Goal: Task Accomplishment & Management: Use online tool/utility

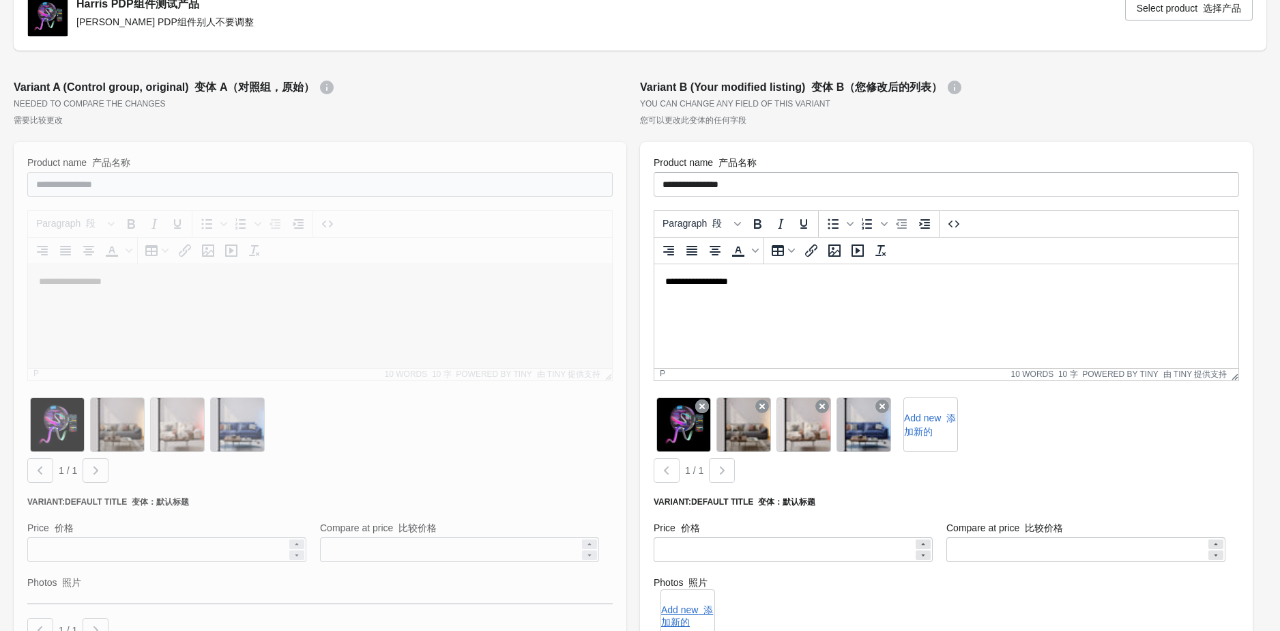
click at [641, 40] on div "Harris PDP组件测试产品 Harris PDP组件别人不要调整 Select product 选择产品" at bounding box center [640, 16] width 1253 height 68
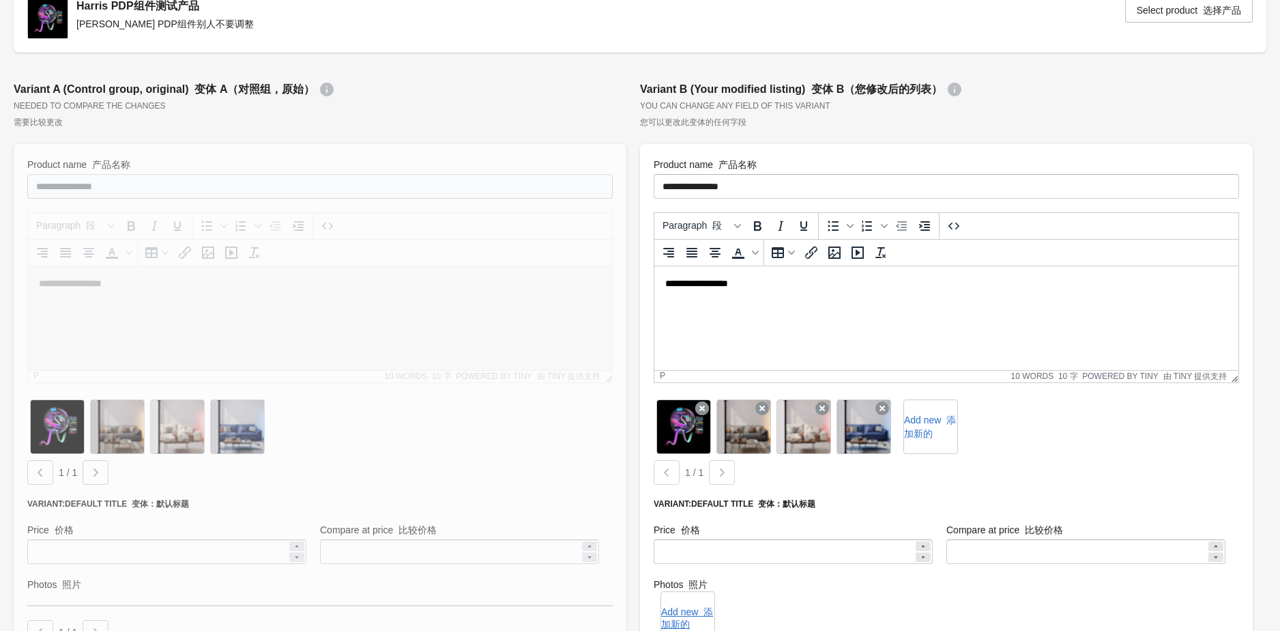
scroll to position [134, 0]
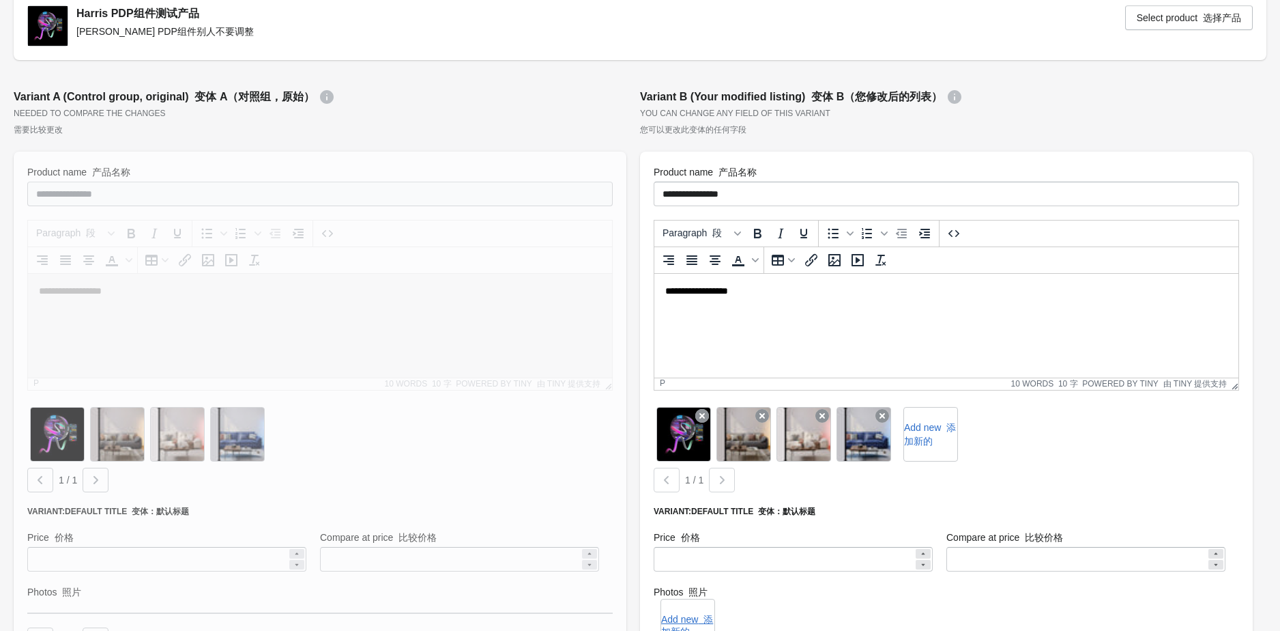
click at [323, 96] on icon at bounding box center [327, 97] width 14 height 14
click at [328, 95] on icon at bounding box center [327, 97] width 14 height 14
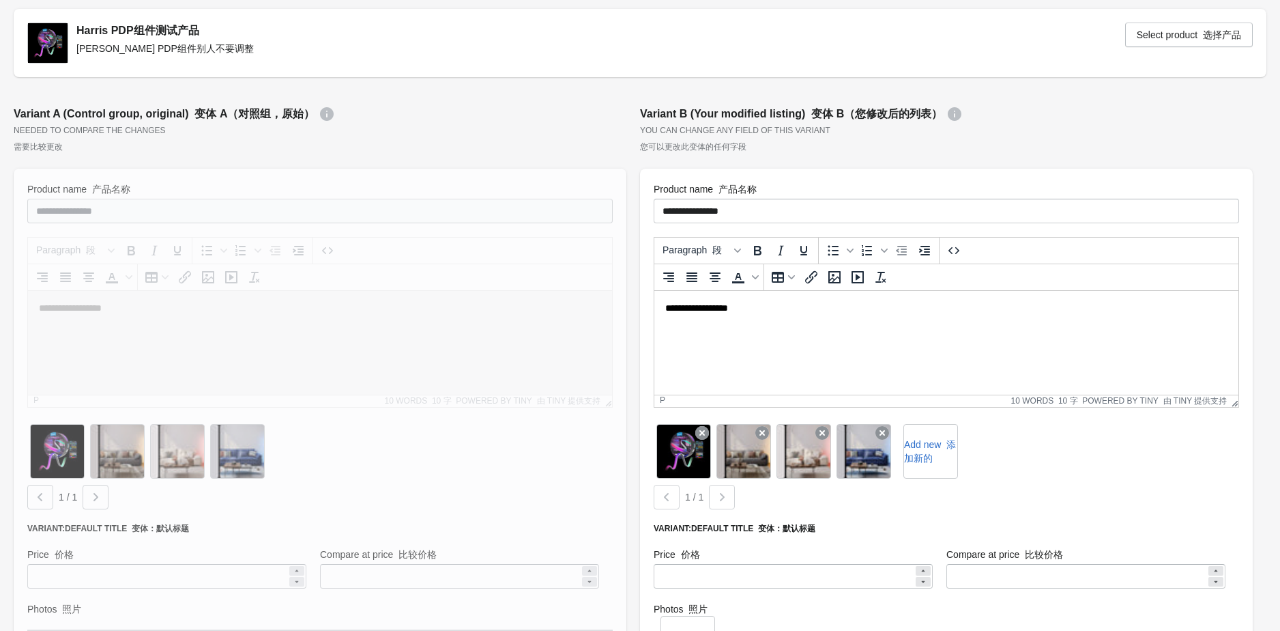
scroll to position [142, 0]
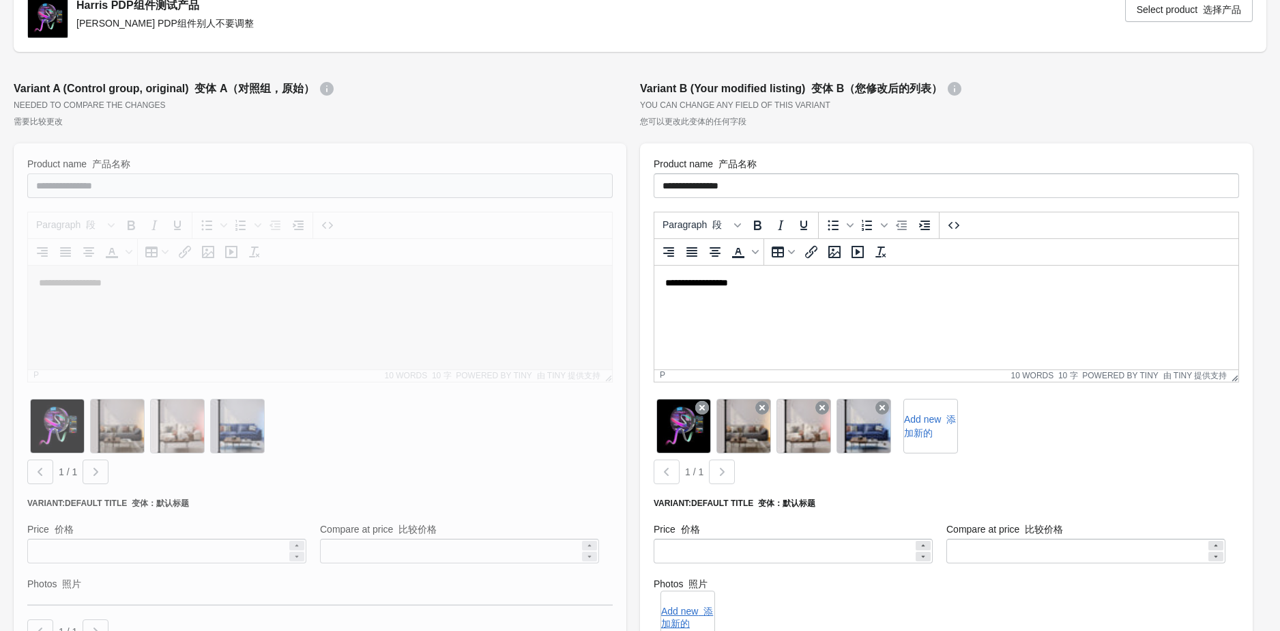
click at [951, 81] on div "Variant B (Your modified listing) 变体 B（您修改后的列表）" at bounding box center [946, 89] width 613 height 16
click at [953, 84] on icon at bounding box center [955, 89] width 14 height 14
click at [645, 84] on div "Variant B (Your modified listing) 变体 B（您修改后的列表）" at bounding box center [946, 89] width 613 height 16
click at [642, 85] on div "Variant B (Your modified listing) 变体 B（您修改后的列表）" at bounding box center [946, 89] width 613 height 16
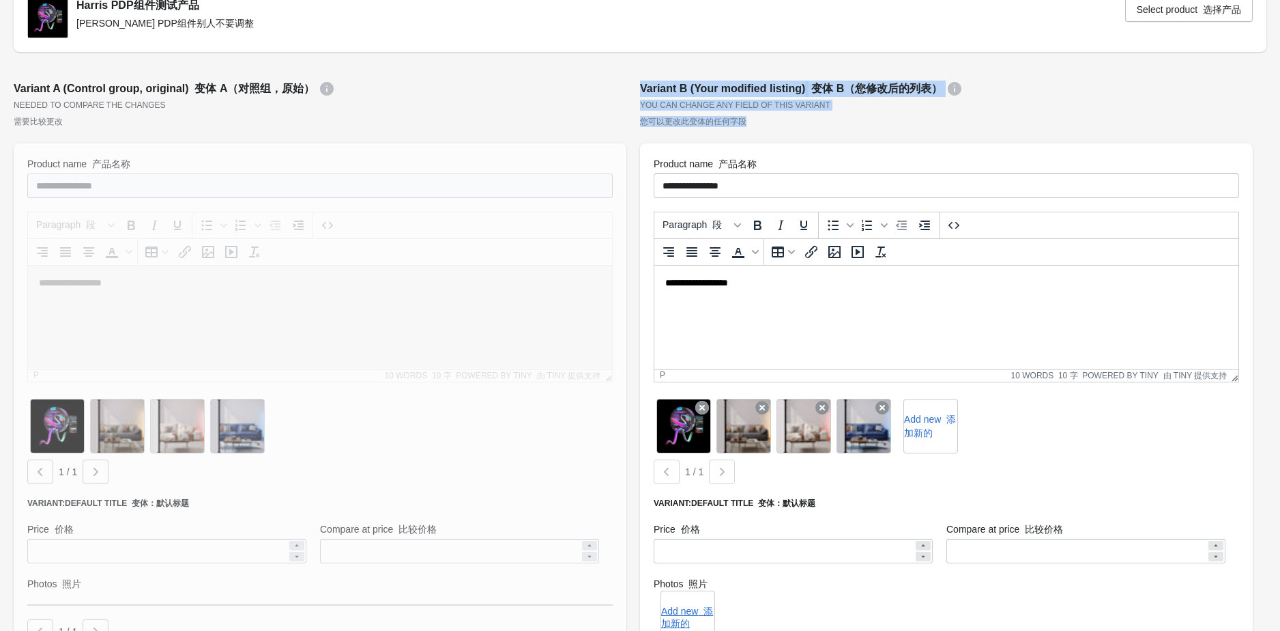
drag, startPoint x: 642, startPoint y: 85, endPoint x: 918, endPoint y: 115, distance: 277.3
click at [918, 115] on div "**********" at bounding box center [946, 396] width 626 height 645
drag, startPoint x: 862, startPoint y: 124, endPoint x: 841, endPoint y: 126, distance: 20.5
click at [861, 124] on div "You can change any field of this variant 您可以更改此变体的任何字段" at bounding box center [946, 116] width 613 height 33
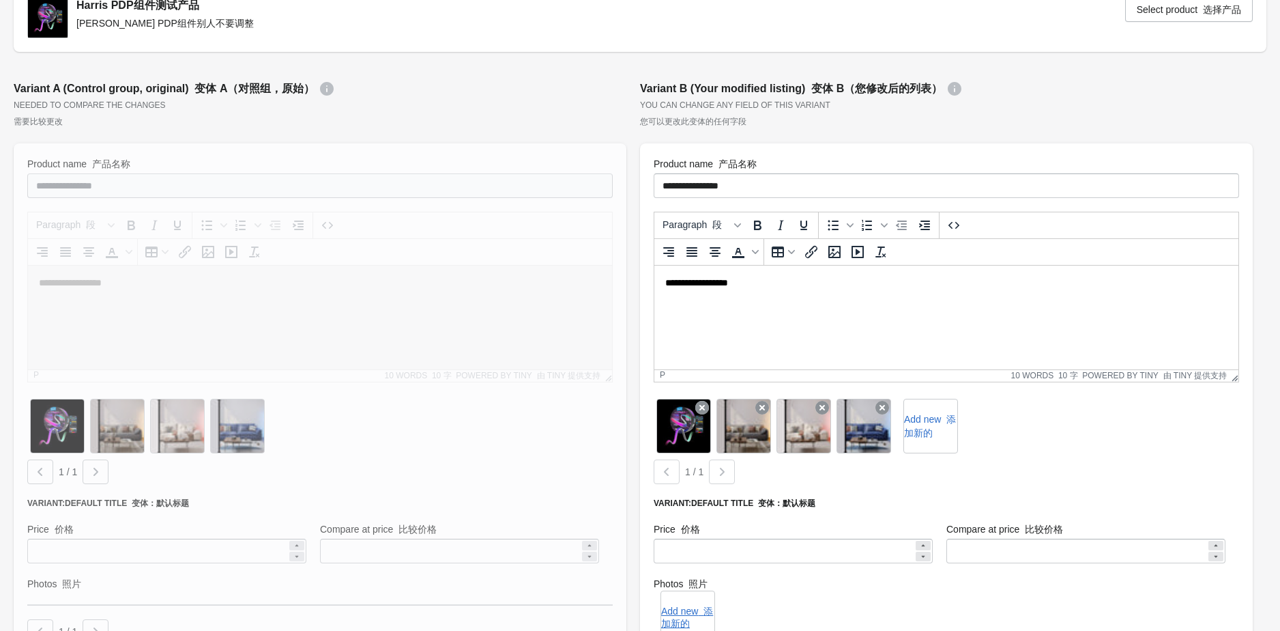
scroll to position [117, 0]
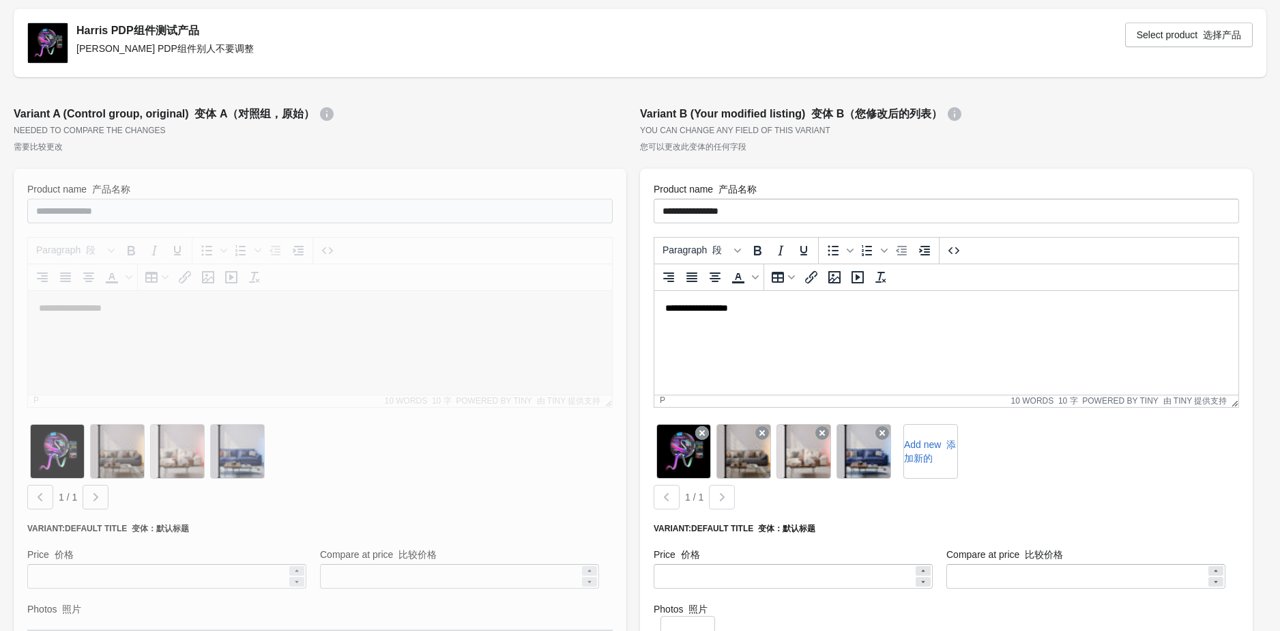
click at [324, 111] on icon at bounding box center [327, 114] width 14 height 14
click at [288, 203] on div at bounding box center [320, 426] width 613 height 514
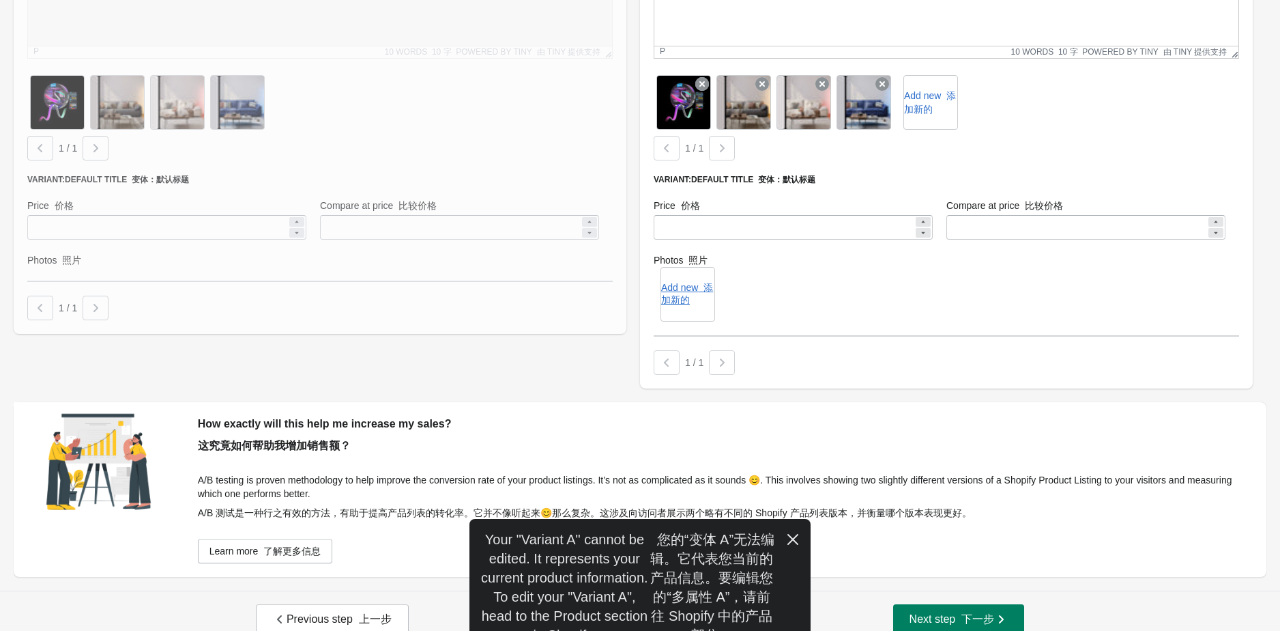
scroll to position [482, 0]
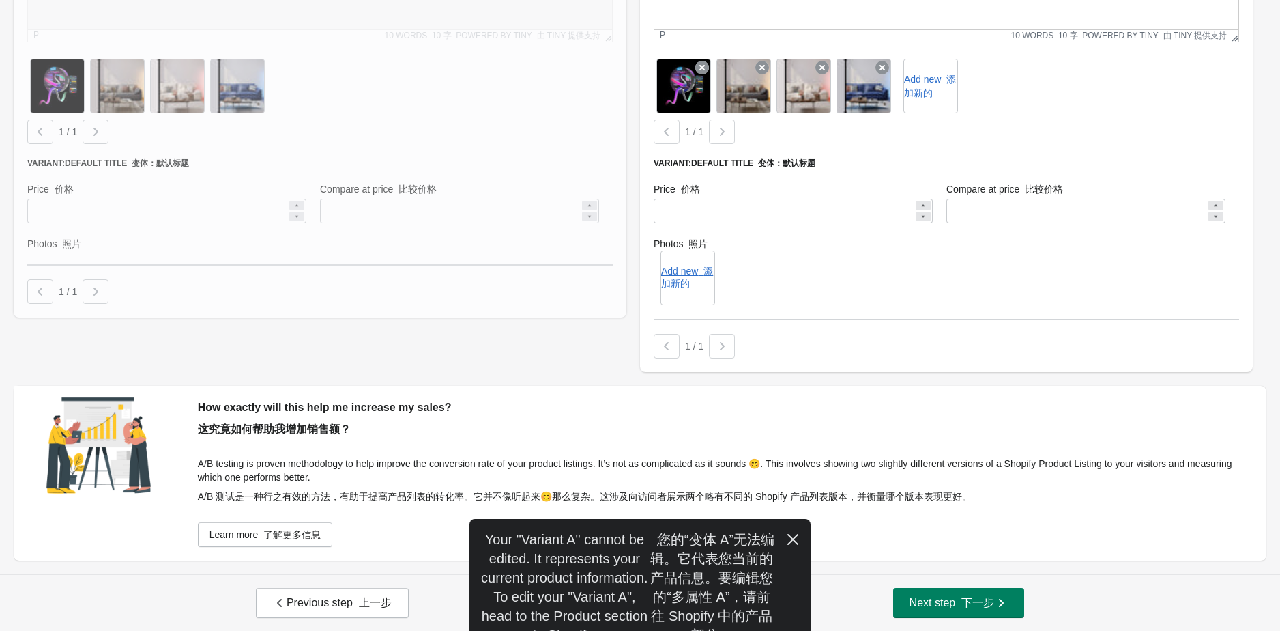
click at [796, 539] on icon "button" at bounding box center [793, 539] width 14 height 14
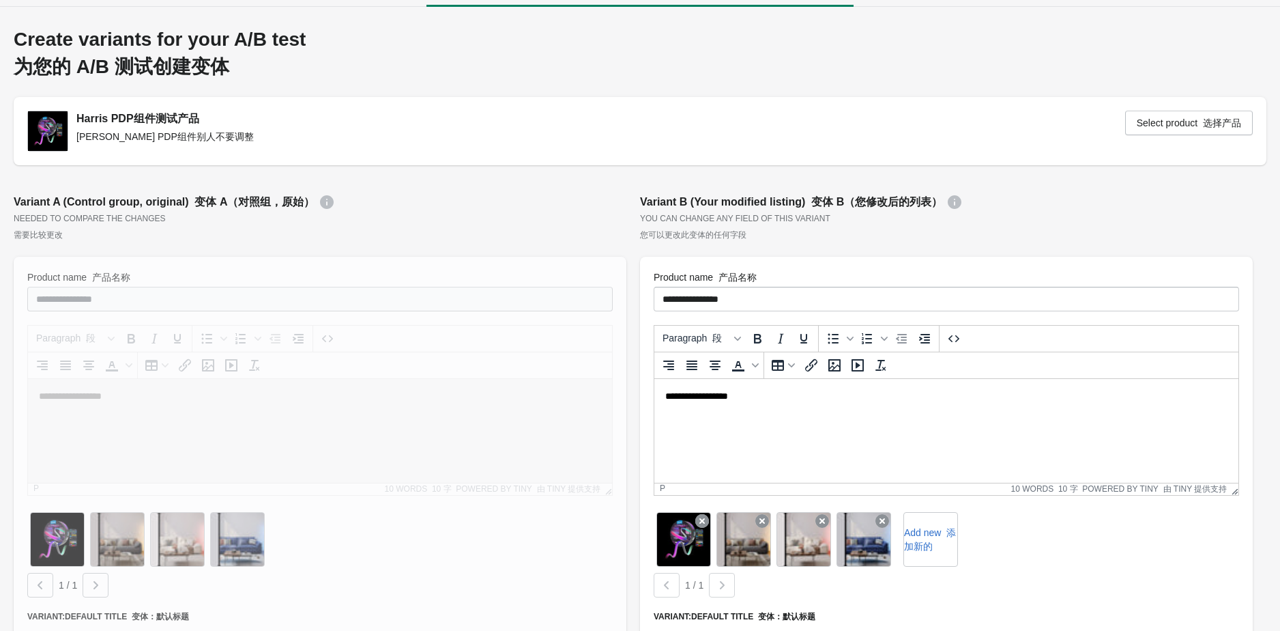
scroll to position [0, 0]
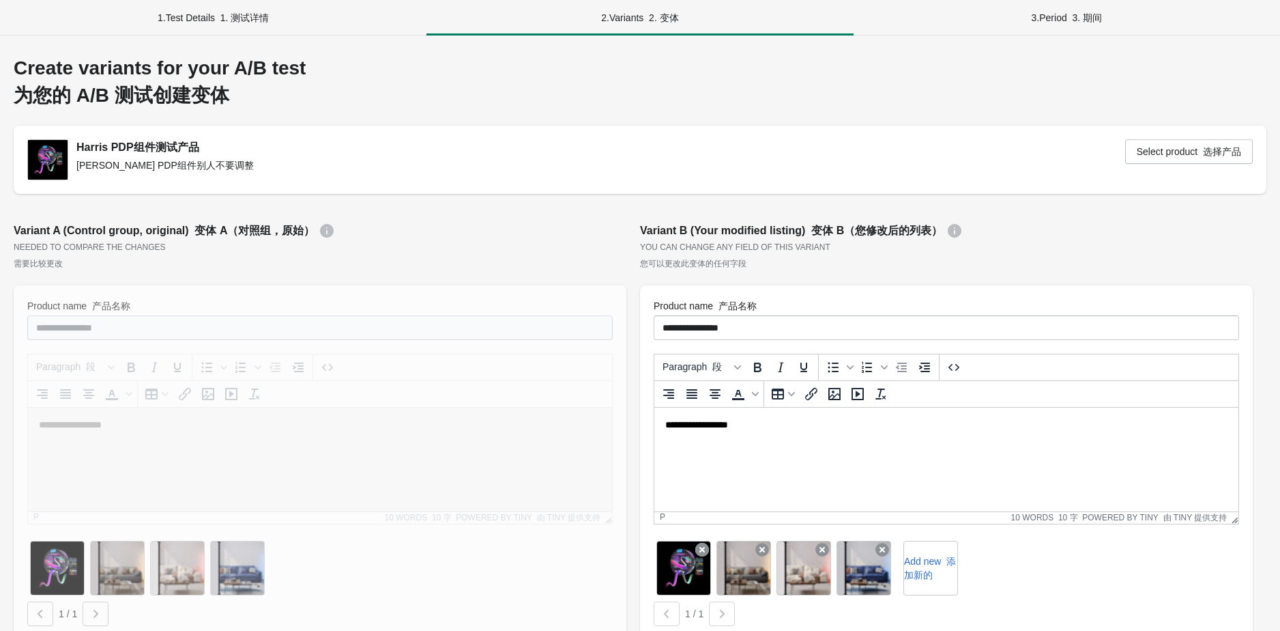
click at [33, 66] on div "Create variants for your A/B test 为您的 A/B 测试创建变体" at bounding box center [640, 84] width 1253 height 55
click at [14, 67] on div "Create variants for your A/B test 为您的 A/B 测试创建变体" at bounding box center [640, 84] width 1253 height 55
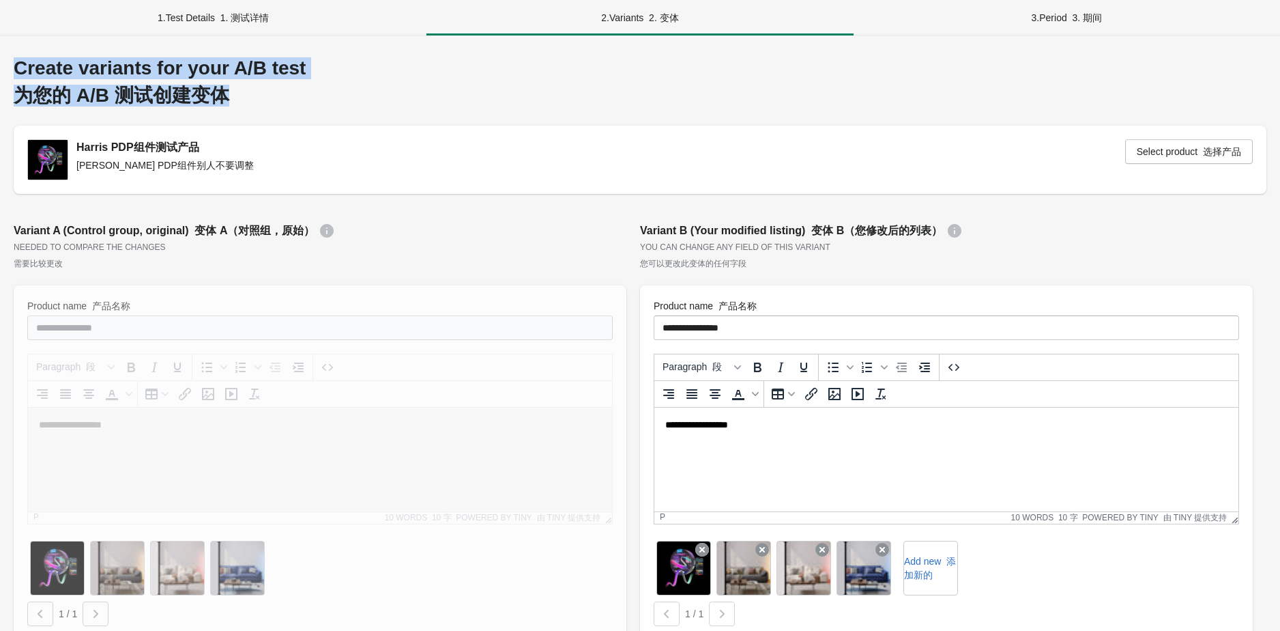
drag, startPoint x: 15, startPoint y: 66, endPoint x: 321, endPoint y: 99, distance: 308.2
click at [321, 99] on div "Create variants for your A/B test 为您的 A/B 测试创建变体" at bounding box center [640, 84] width 1253 height 55
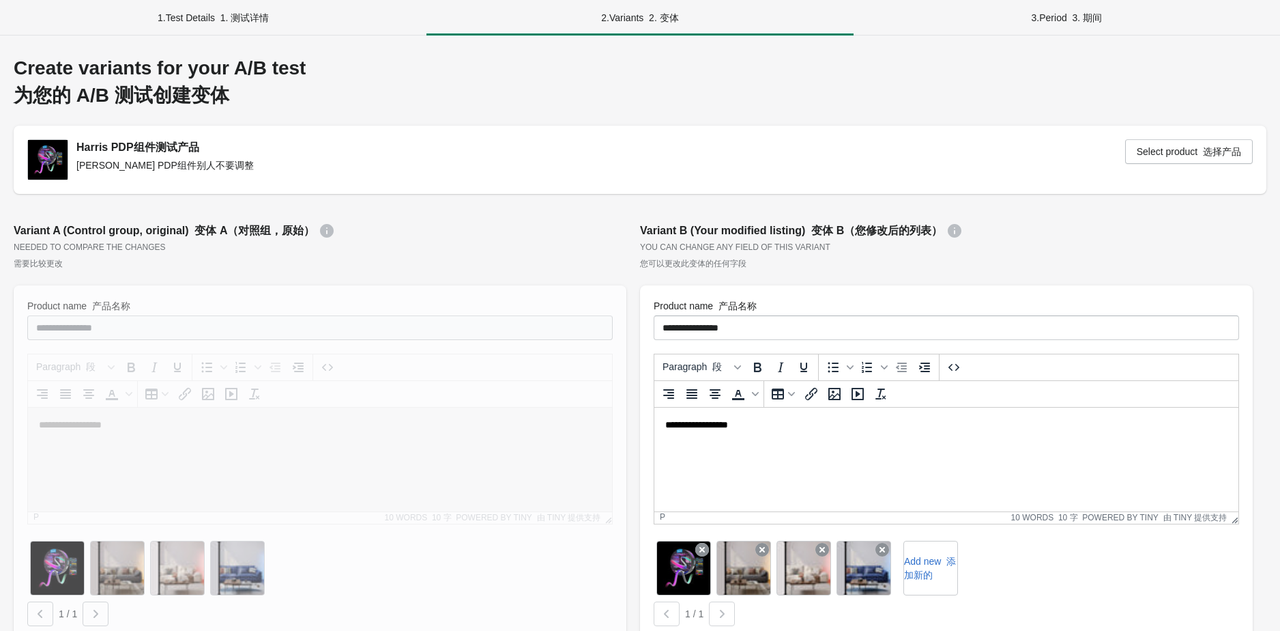
click at [321, 100] on div "Create variants for your A/B test 为您的 A/B 测试创建变体" at bounding box center [640, 84] width 1253 height 55
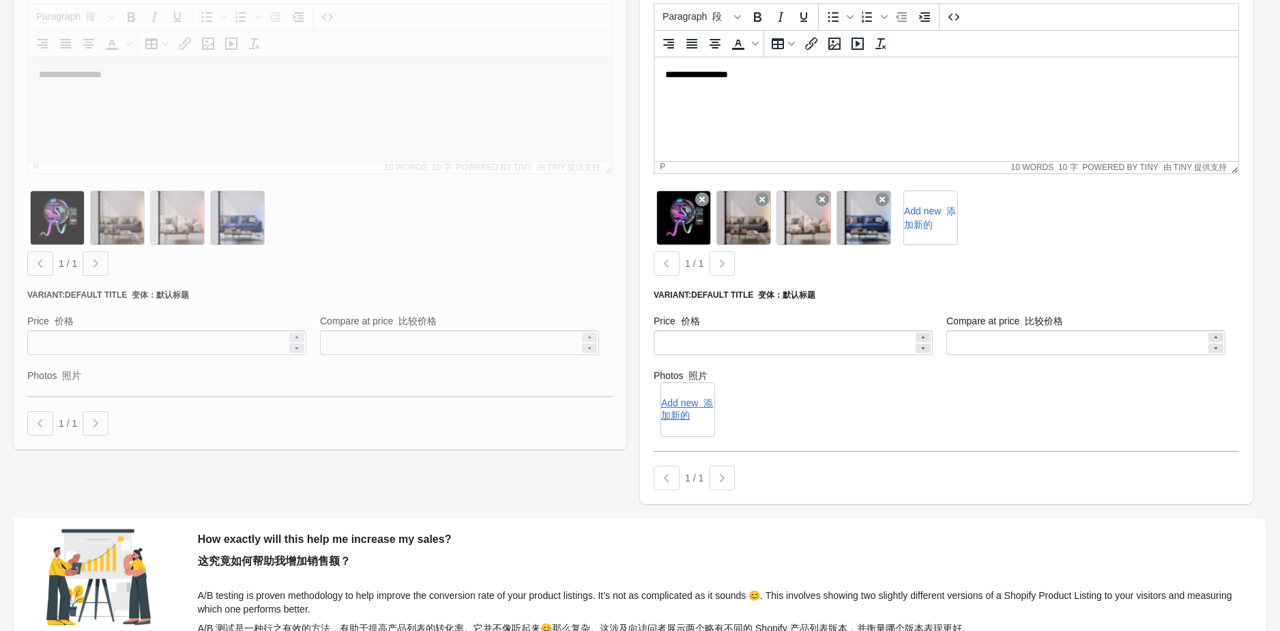
scroll to position [365, 0]
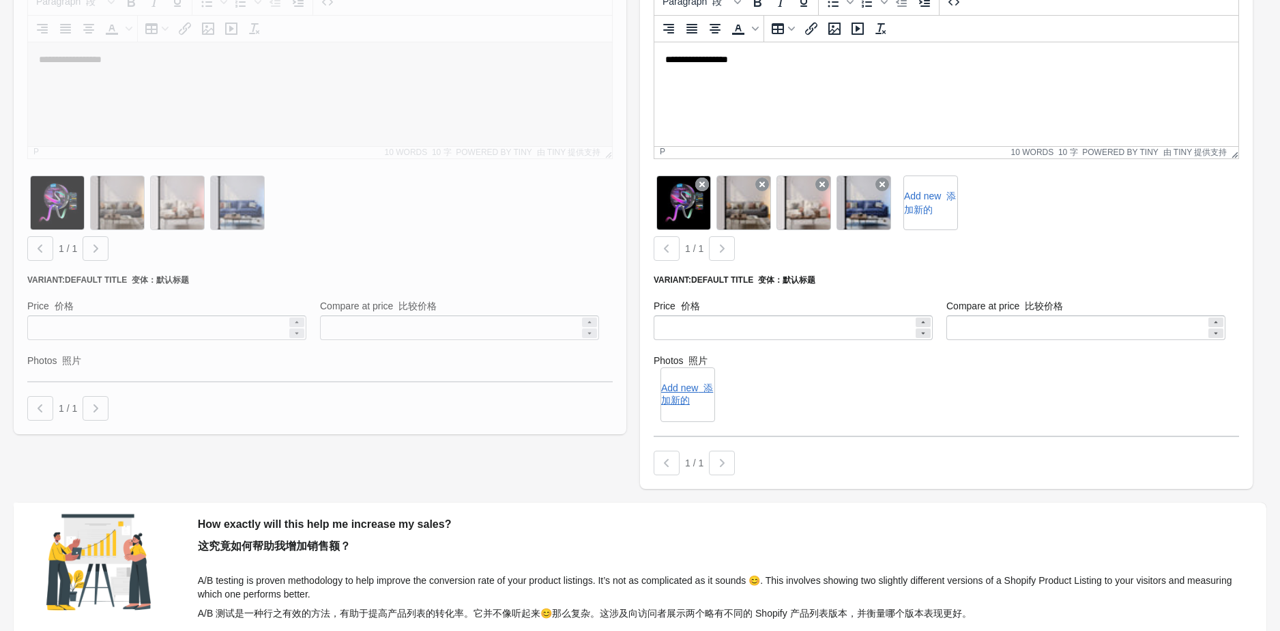
click at [721, 464] on div at bounding box center [722, 462] width 26 height 25
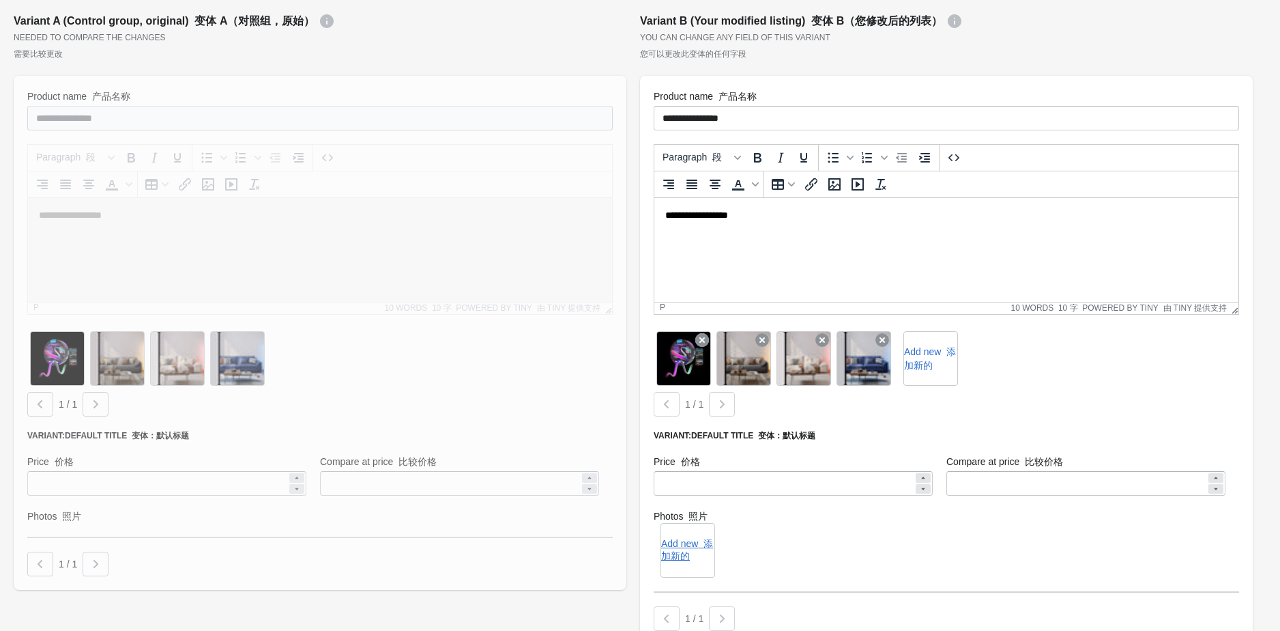
scroll to position [317, 0]
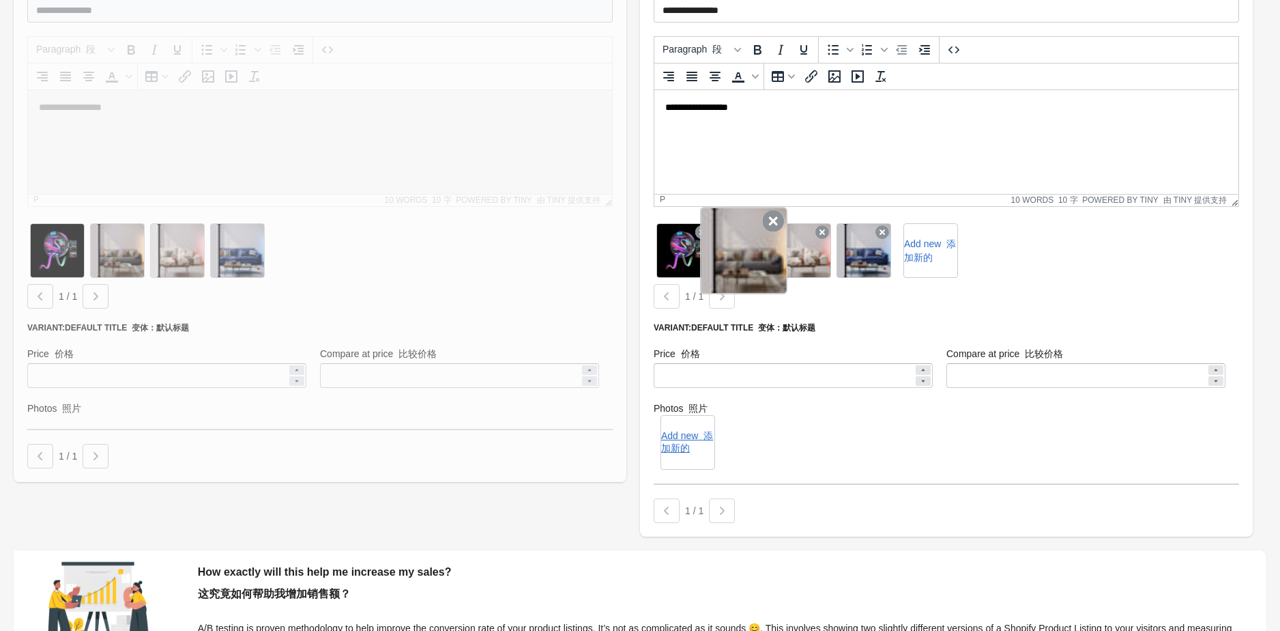
click at [744, 263] on div at bounding box center [743, 250] width 87 height 87
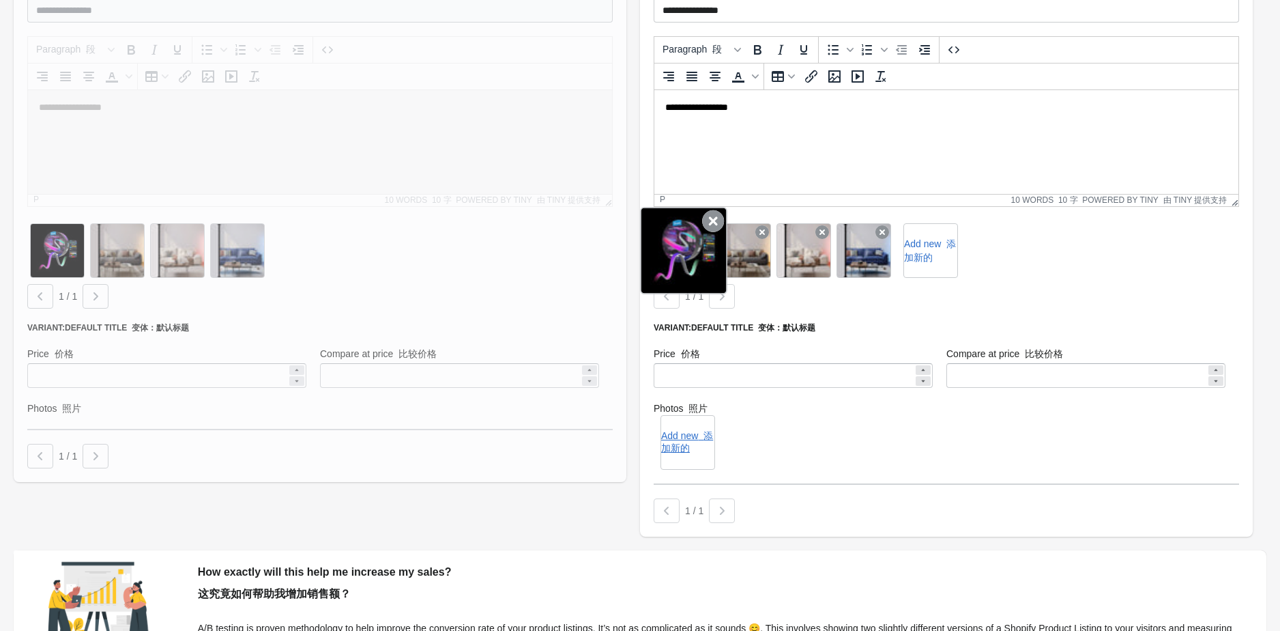
drag, startPoint x: 742, startPoint y: 257, endPoint x: 692, endPoint y: 257, distance: 50.5
click at [692, 257] on div "Add new 添加新的" at bounding box center [947, 250] width 586 height 60
drag, startPoint x: 746, startPoint y: 252, endPoint x: 665, endPoint y: 252, distance: 80.5
click at [665, 252] on div "Add new 添加新的" at bounding box center [947, 250] width 586 height 60
click at [990, 293] on div "1 / 1" at bounding box center [943, 293] width 591 height 30
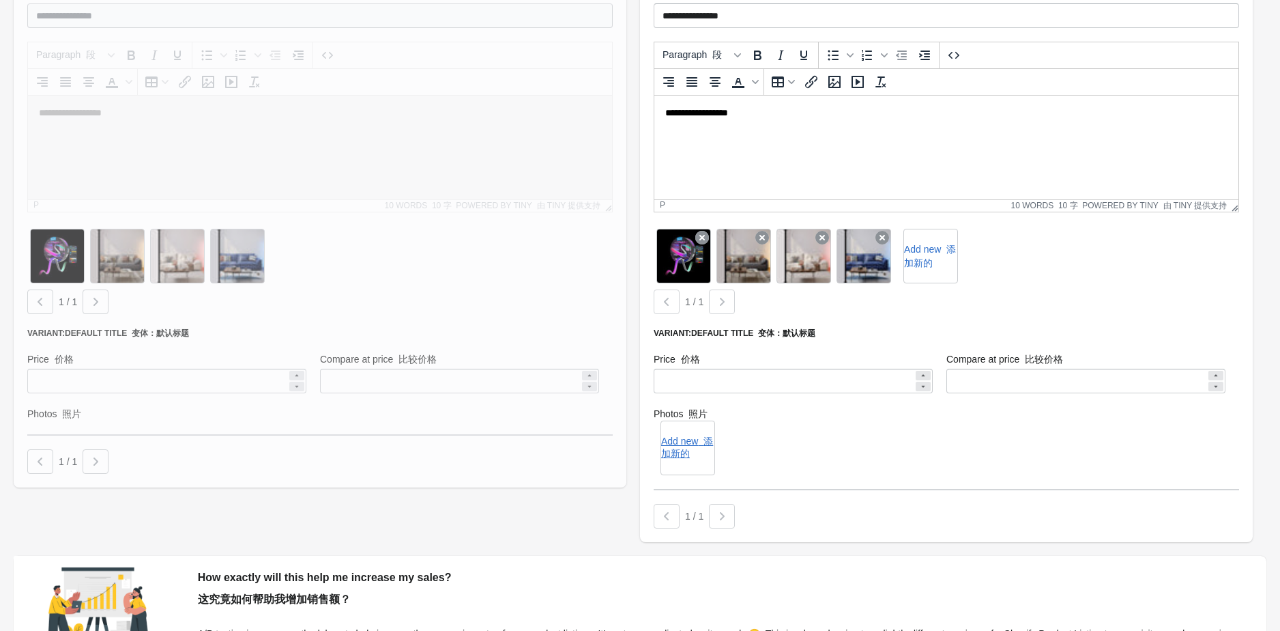
scroll to position [291, 0]
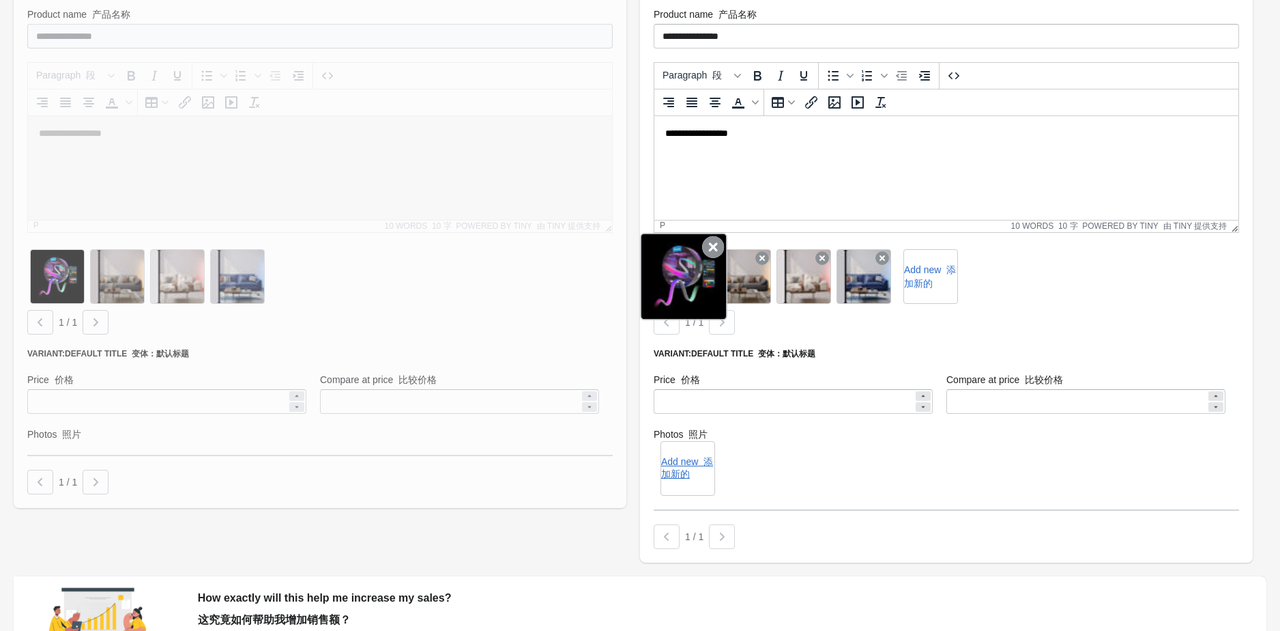
drag, startPoint x: 738, startPoint y: 267, endPoint x: 656, endPoint y: 270, distance: 81.9
click at [656, 270] on div "Add new 添加新的" at bounding box center [947, 276] width 586 height 60
click at [724, 322] on div at bounding box center [722, 322] width 26 height 25
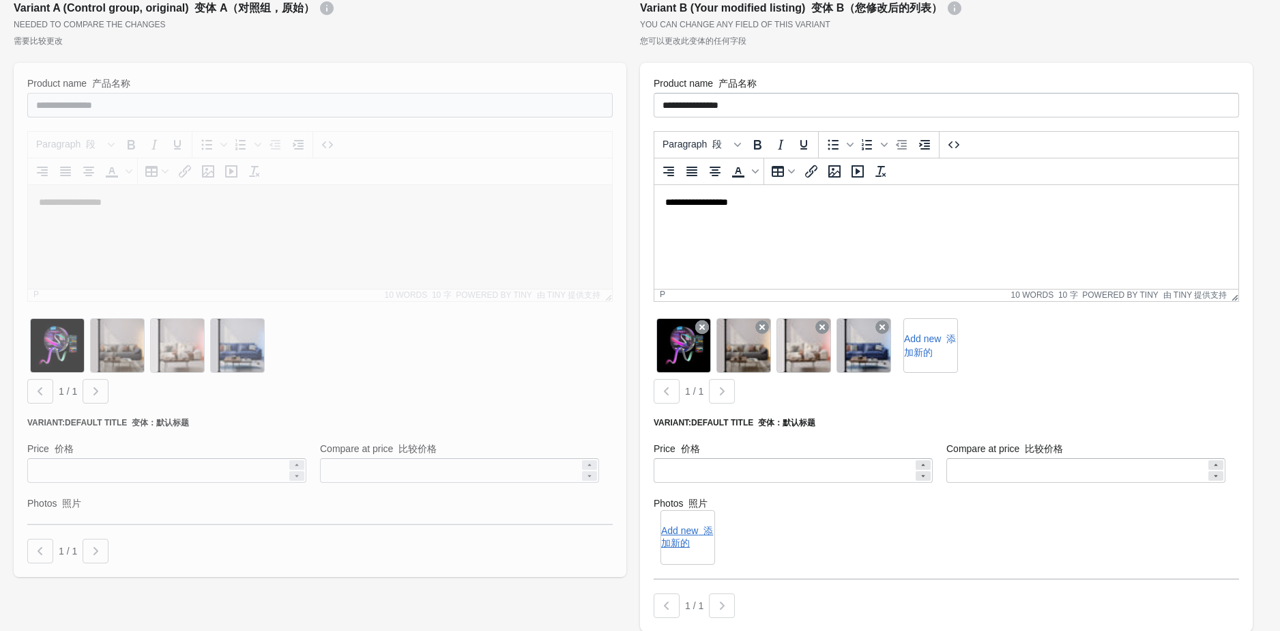
scroll to position [138, 0]
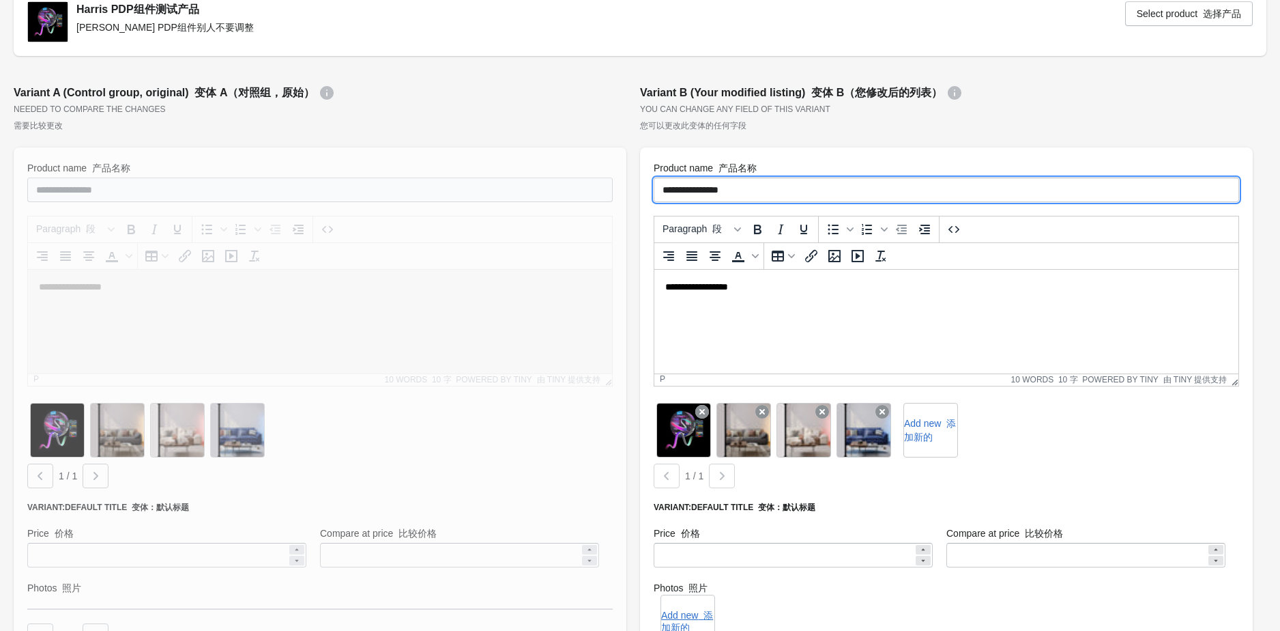
click at [778, 190] on input "**********" at bounding box center [947, 189] width 586 height 25
type input "**********"
click at [742, 60] on div "**********" at bounding box center [640, 411] width 1253 height 985
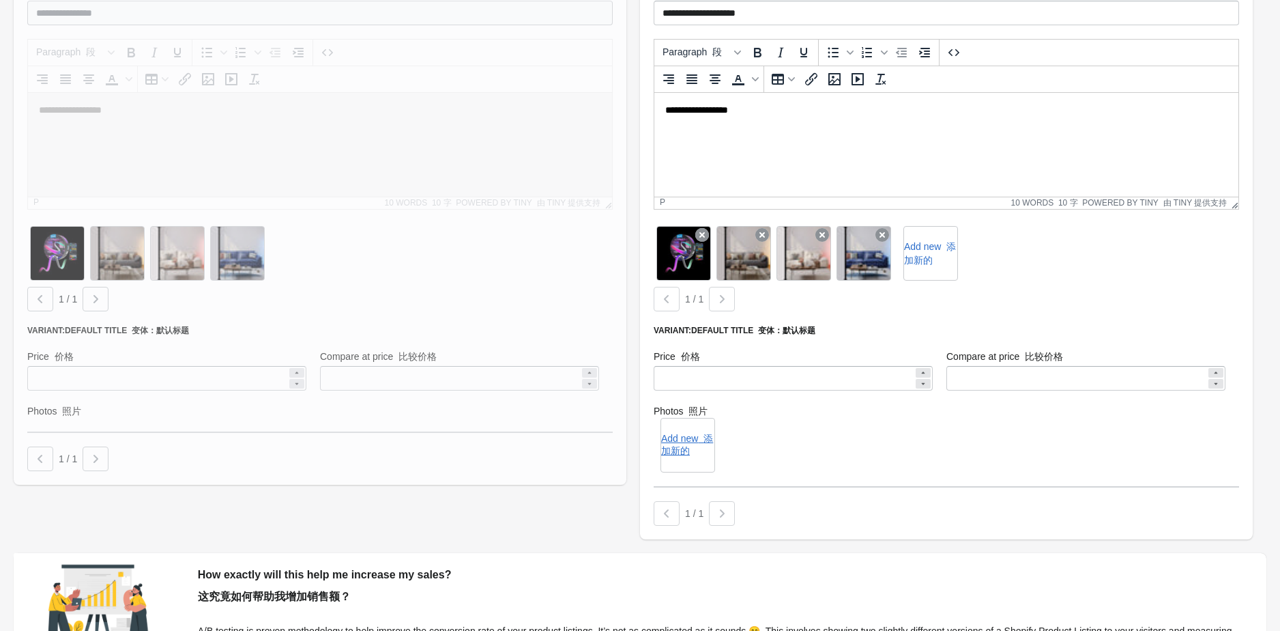
scroll to position [328, 0]
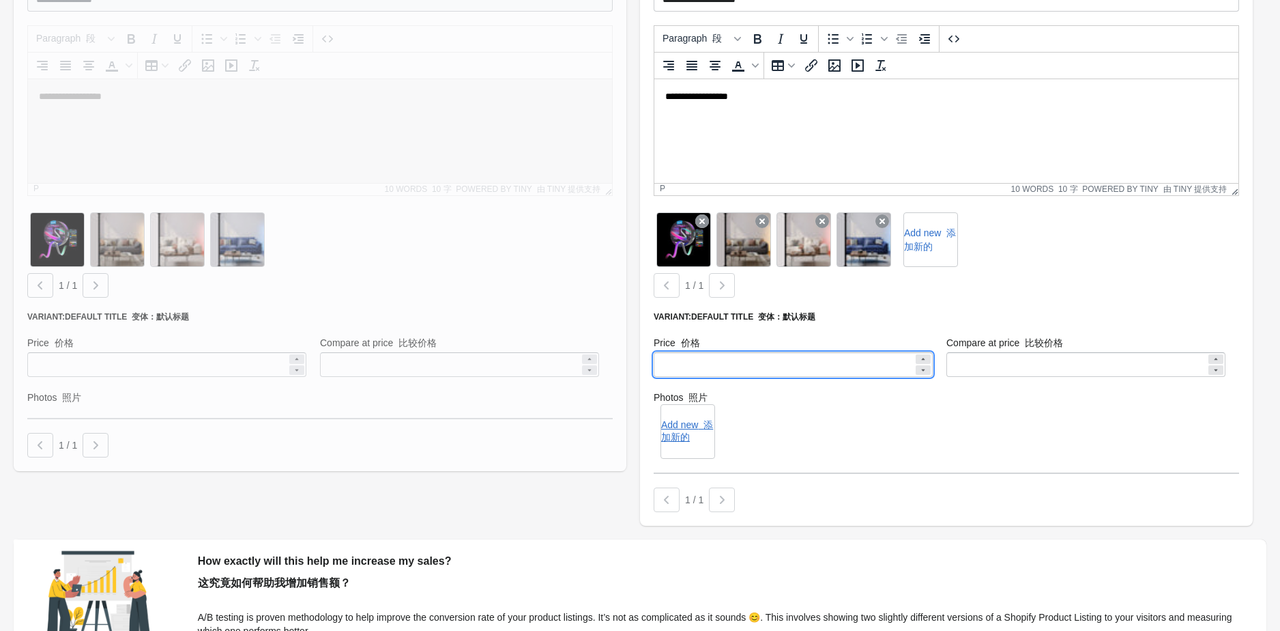
click at [722, 359] on input "*******" at bounding box center [784, 364] width 260 height 25
click at [613, 401] on label "Photos 照片" at bounding box center [320, 397] width 586 height 14
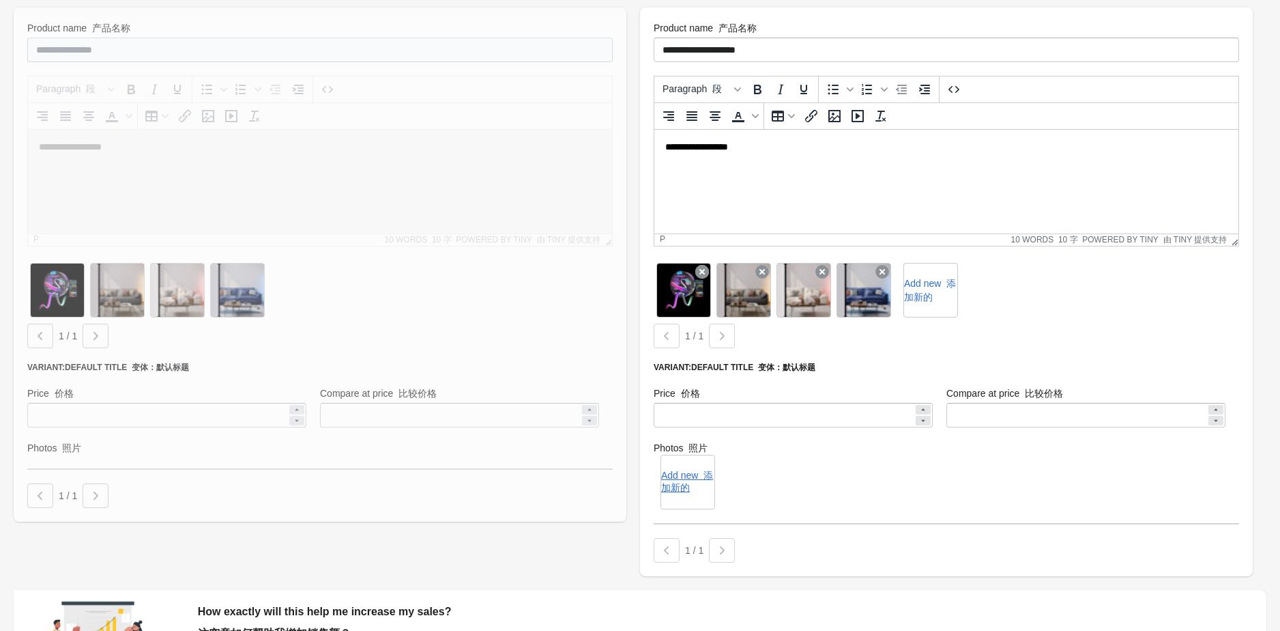
scroll to position [412, 0]
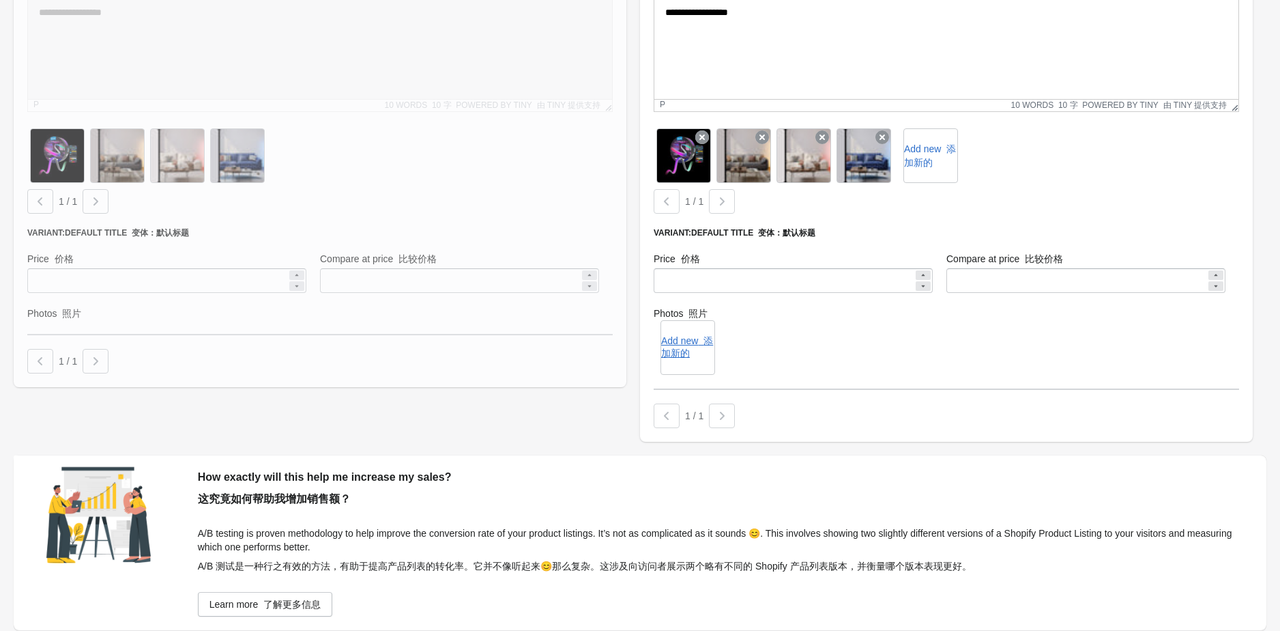
click at [861, 362] on div "Add new 添加新的" at bounding box center [947, 347] width 586 height 55
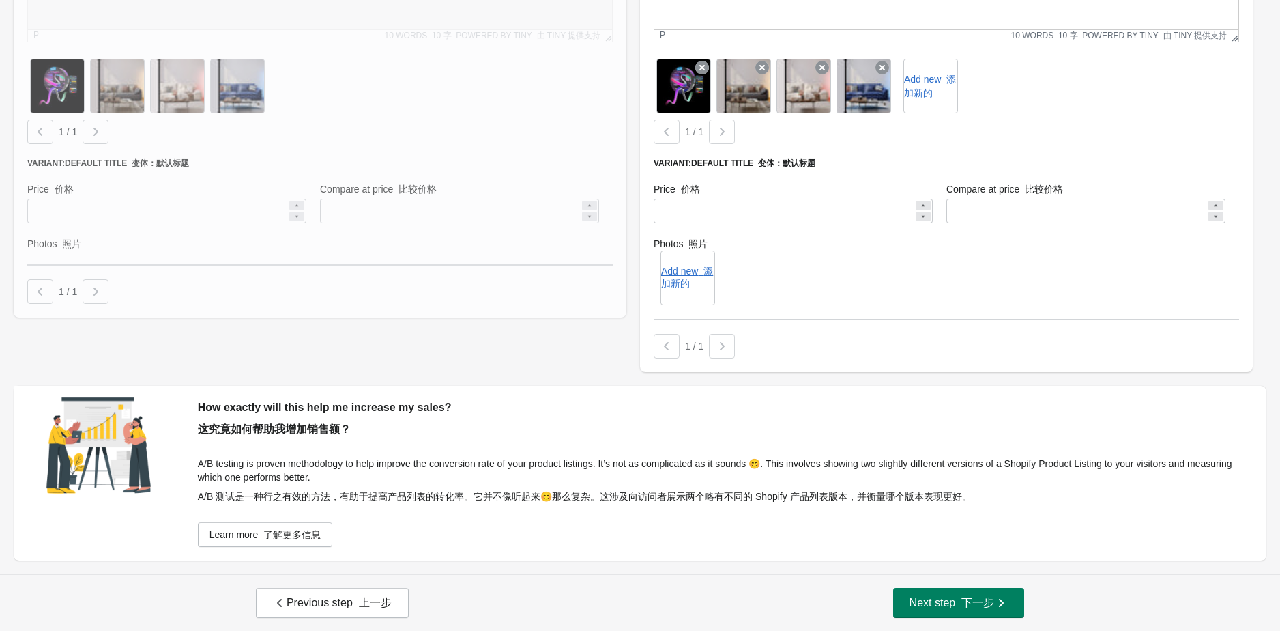
click at [467, 497] on font "A/B 测试是一种行之有效的方法，有助于提高产品列表的转化率。它并不像听起来😊那么复杂。这涉及向访问者展示两个略有不同的 Shopify 产品列表版本，并衡量…" at bounding box center [585, 496] width 774 height 11
drag, startPoint x: 474, startPoint y: 497, endPoint x: 833, endPoint y: 493, distance: 359.7
click at [833, 493] on font "A/B 测试是一种行之有效的方法，有助于提高产品列表的转化率。它并不像听起来😊那么复杂。这涉及向访问者展示两个略有不同的 Shopify 产品列表版本，并衡量…" at bounding box center [585, 496] width 774 height 11
click at [843, 493] on font "A/B 测试是一种行之有效的方法，有助于提高产品列表的转化率。它并不像听起来😊那么复杂。这涉及向访问者展示两个略有不同的 Shopify 产品列表版本，并衡量…" at bounding box center [585, 496] width 774 height 11
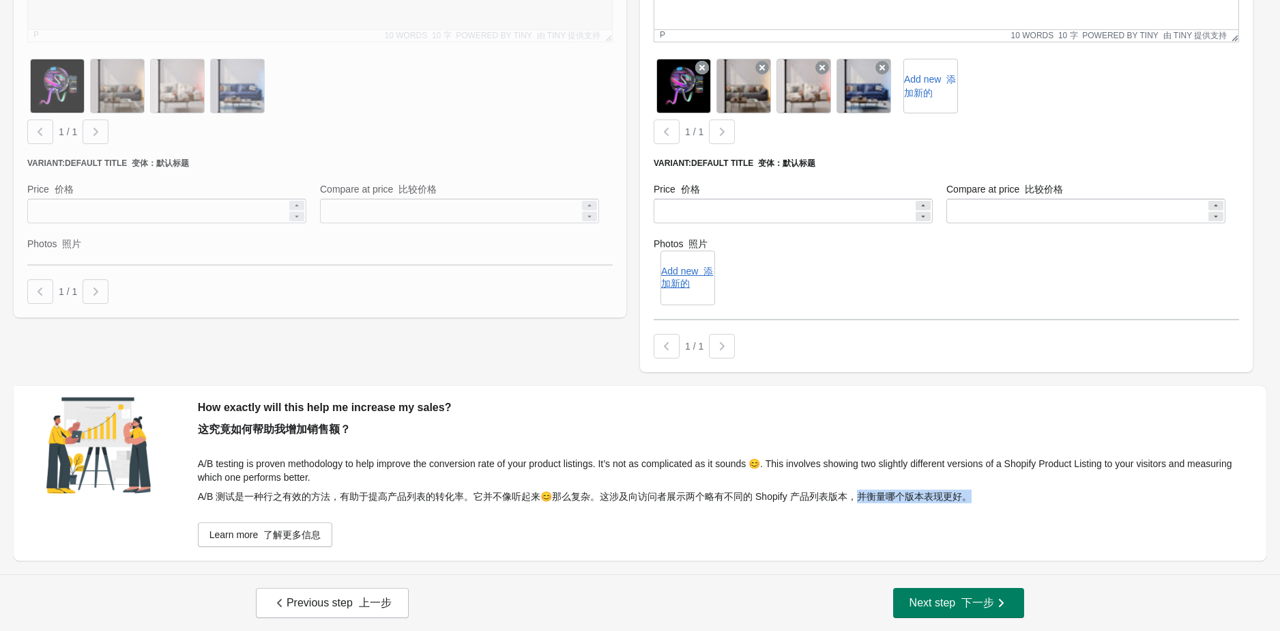
drag, startPoint x: 862, startPoint y: 497, endPoint x: 1024, endPoint y: 494, distance: 162.4
click at [1024, 494] on div "A/B testing is proven methodology to help improve the conversion rate of your p…" at bounding box center [725, 483] width 1055 height 52
click at [849, 539] on div "How exactly will this help me increase my sales? 这究竟如何帮助我增加销售额？ A/B testing is …" at bounding box center [725, 473] width 1082 height 175
click at [880, 467] on div "A/B testing is proven methodology to help improve the conversion rate of your p…" at bounding box center [725, 483] width 1055 height 52
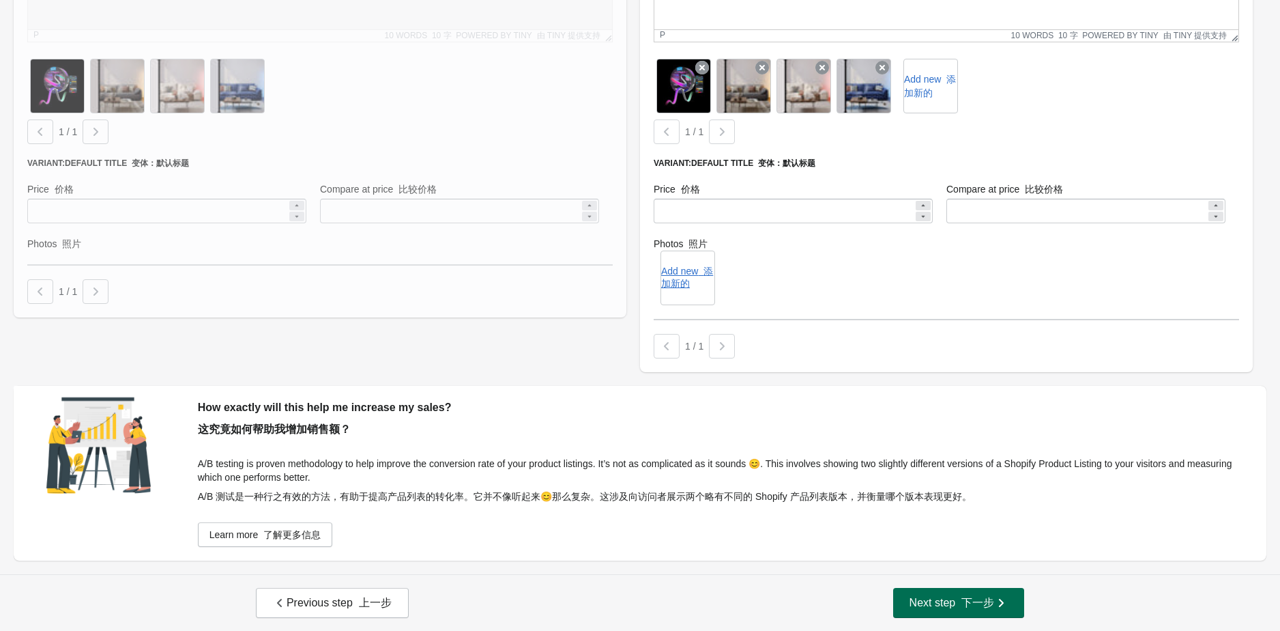
click at [966, 603] on font "下一步" at bounding box center [978, 602] width 33 height 12
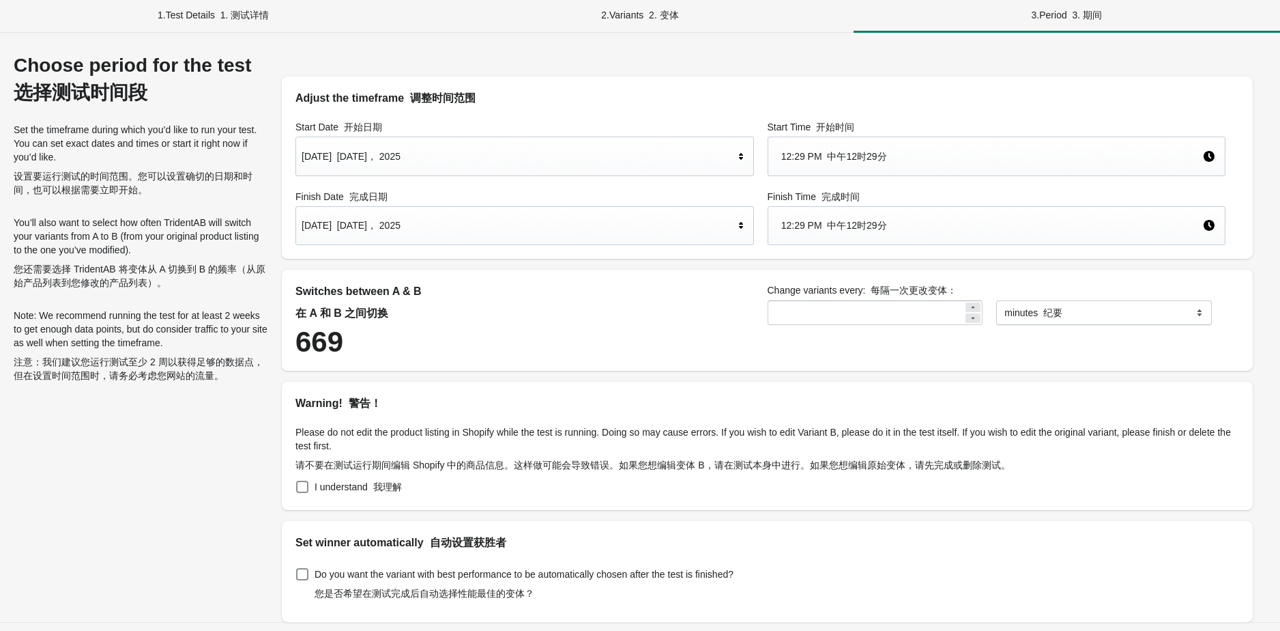
scroll to position [0, 0]
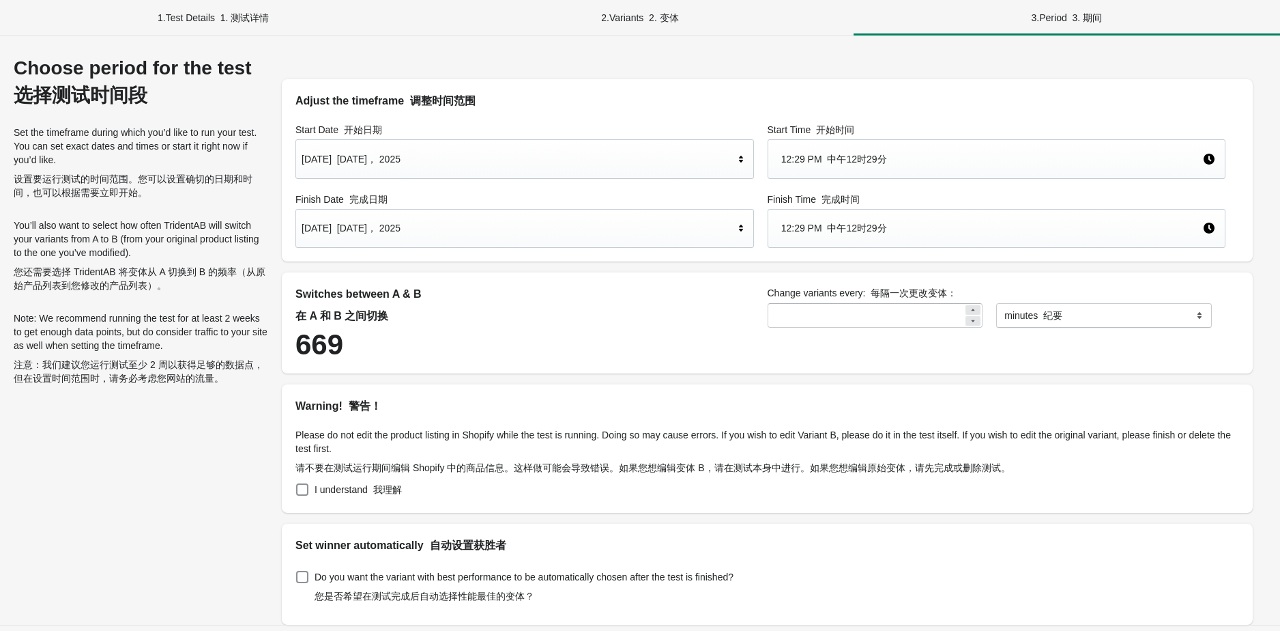
click at [301, 101] on h2 "Adjust the timeframe 调整时间范围" at bounding box center [767, 101] width 944 height 16
click at [299, 100] on h2 "Adjust the timeframe 调整时间范围" at bounding box center [767, 101] width 944 height 16
drag, startPoint x: 298, startPoint y: 100, endPoint x: 475, endPoint y: 100, distance: 177.4
click at [475, 100] on h2 "Adjust the timeframe 调整时间范围" at bounding box center [767, 101] width 944 height 16
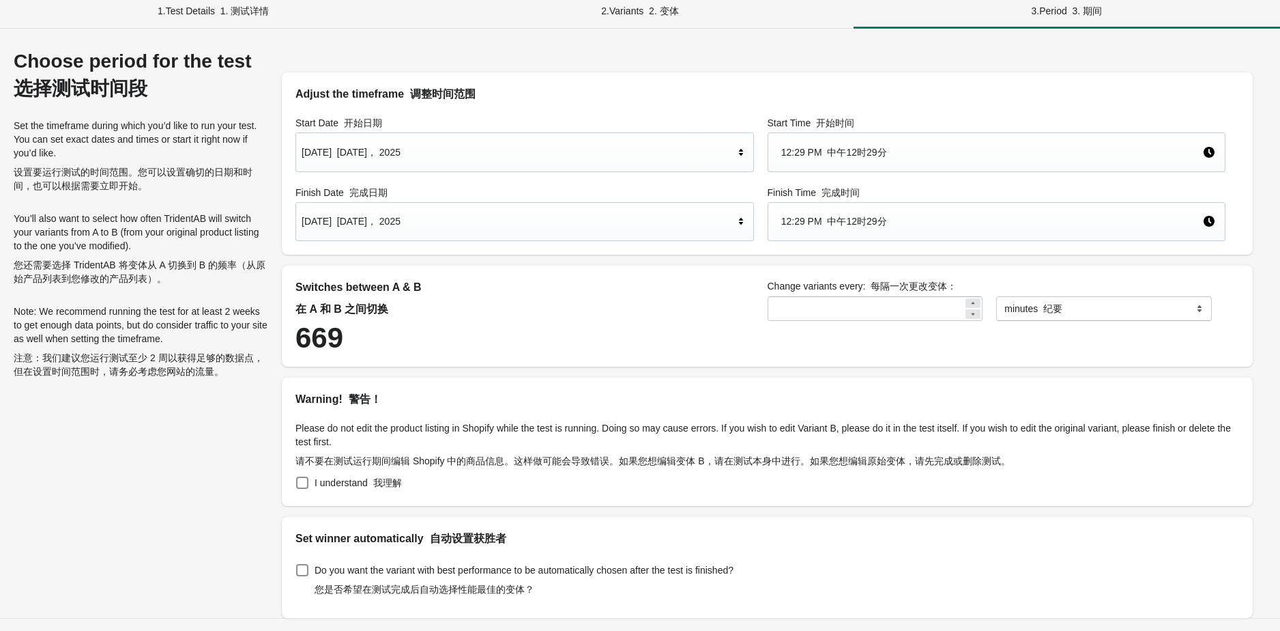
scroll to position [51, 0]
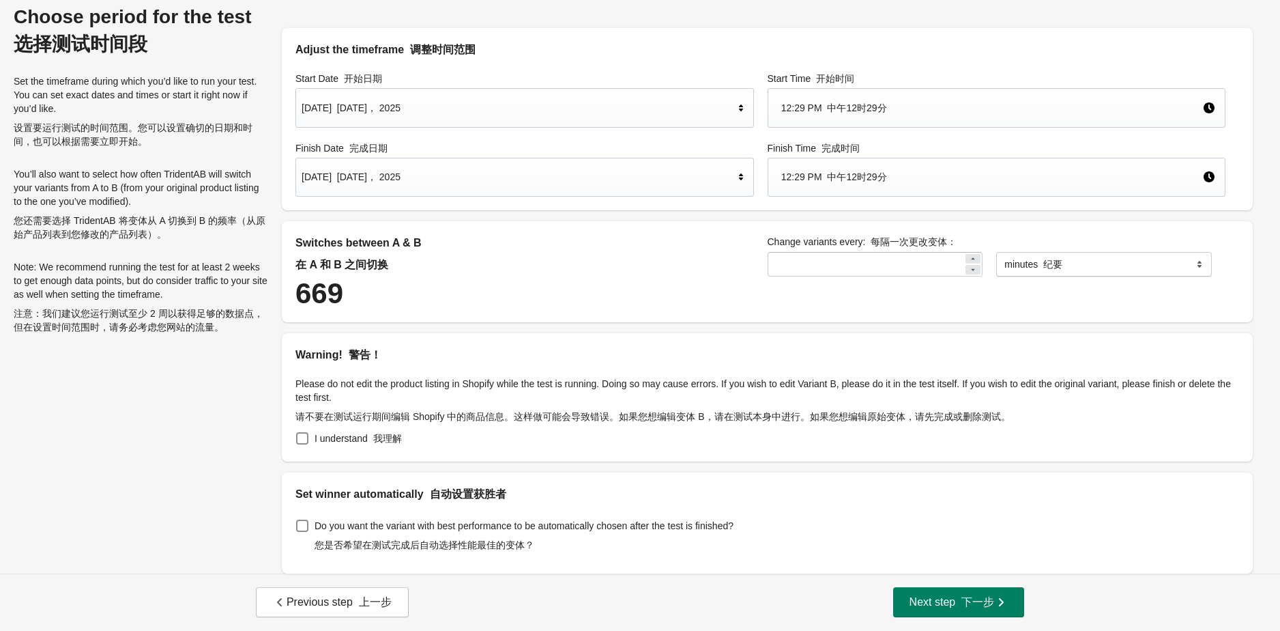
click at [304, 242] on div "Switches between A & B 在 A 和 B 之间切换" at bounding box center [524, 257] width 459 height 44
click at [300, 242] on div "Switches between A & B 在 A 和 B 之间切换" at bounding box center [524, 257] width 459 height 44
drag, startPoint x: 296, startPoint y: 240, endPoint x: 489, endPoint y: 240, distance: 192.4
click at [489, 240] on div "Switches between A & B 在 A 和 B 之间切换" at bounding box center [524, 257] width 459 height 44
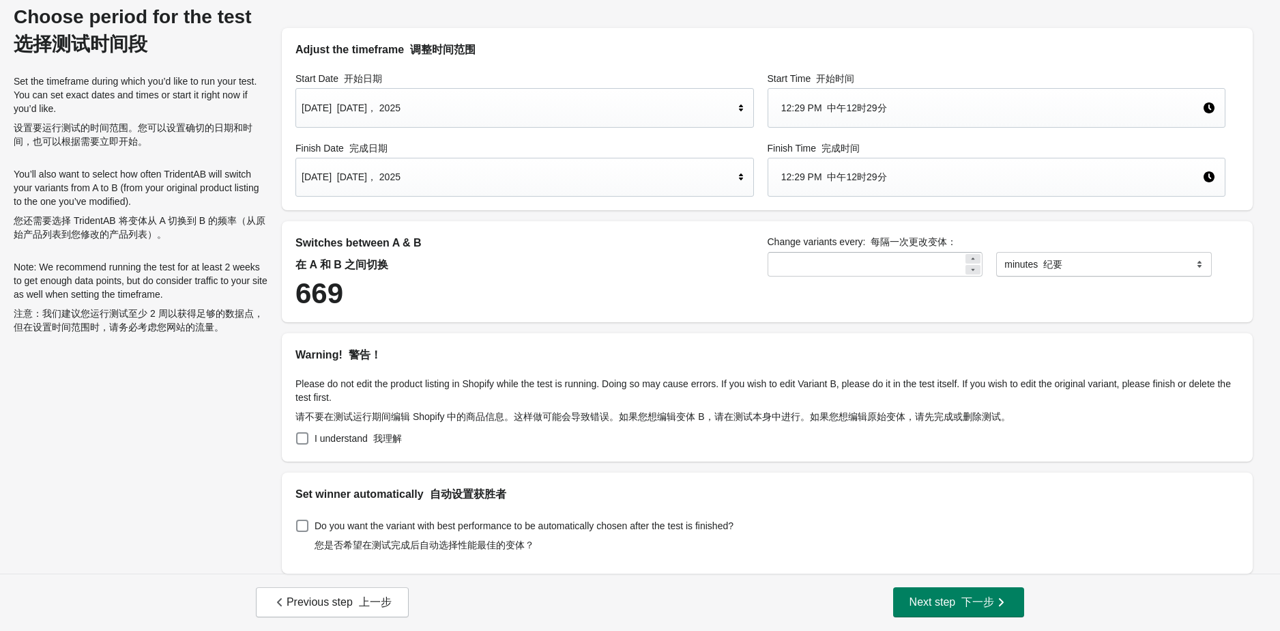
click at [493, 241] on div "Switches between A & B 在 A 和 B 之间切换" at bounding box center [524, 257] width 459 height 44
click at [510, 245] on div "Switches between A & B 在 A 和 B 之间切换" at bounding box center [524, 257] width 459 height 44
click at [973, 270] on icon at bounding box center [973, 270] width 3 height 2
click at [975, 258] on icon at bounding box center [973, 259] width 8 height 8
type input "**"
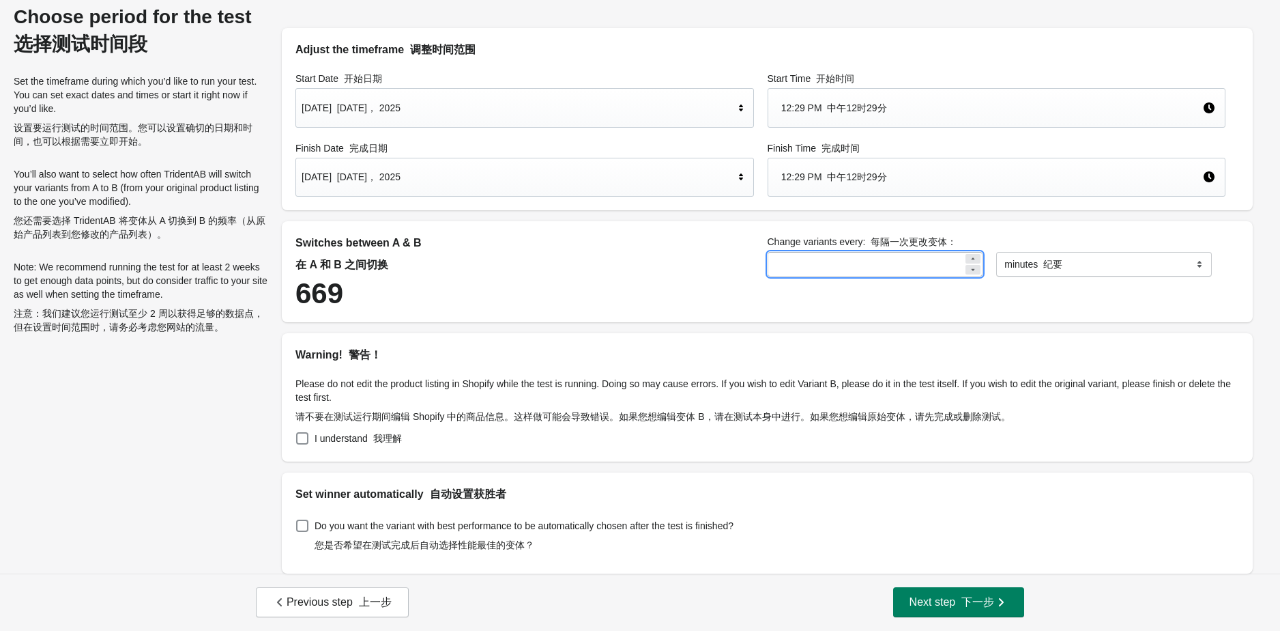
click at [679, 255] on div "Switches between A & B 在 A 和 B 之间切换" at bounding box center [524, 257] width 459 height 44
click at [1156, 255] on select "******* ***** ****" at bounding box center [1104, 264] width 216 height 25
click at [605, 244] on div "Switches between A & B 在 A 和 B 之间切换" at bounding box center [524, 257] width 459 height 44
click at [598, 274] on div "Switches between A & B 在 A 和 B 之间切换" at bounding box center [524, 257] width 459 height 44
click at [330, 411] on font "请不要在测试运行期间编辑 Shopify 中的商品信息。这样做可能会导致错误。如果您想编辑变体 B，请在测试本身中进行。如果您想编辑原始变体，请先完成或删除测…" at bounding box center [652, 416] width 715 height 11
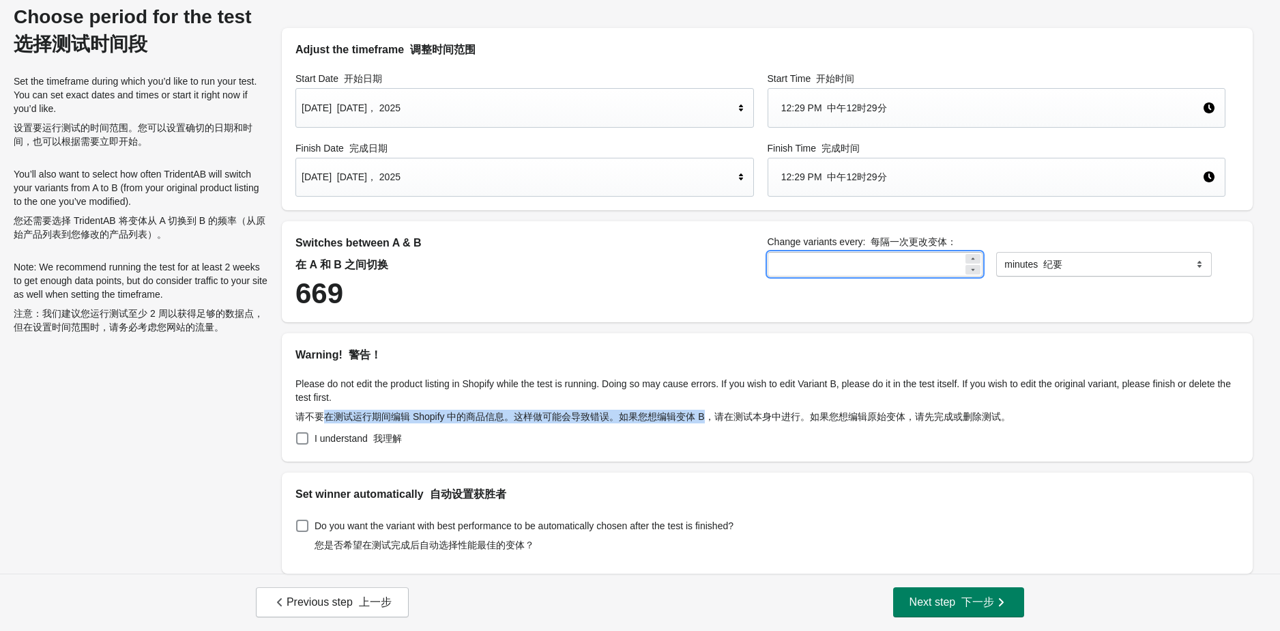
drag, startPoint x: 328, startPoint y: 419, endPoint x: 703, endPoint y: 411, distance: 375.4
click at [703, 411] on font "请不要在测试运行期间编辑 Shopify 中的商品信息。这样做可能会导致错误。如果您想编辑变体 B，请在测试本身中进行。如果您想编辑原始变体，请先完成或删除测…" at bounding box center [652, 416] width 715 height 11
click at [302, 436] on span at bounding box center [302, 438] width 12 height 12
click at [306, 526] on span at bounding box center [302, 525] width 12 height 12
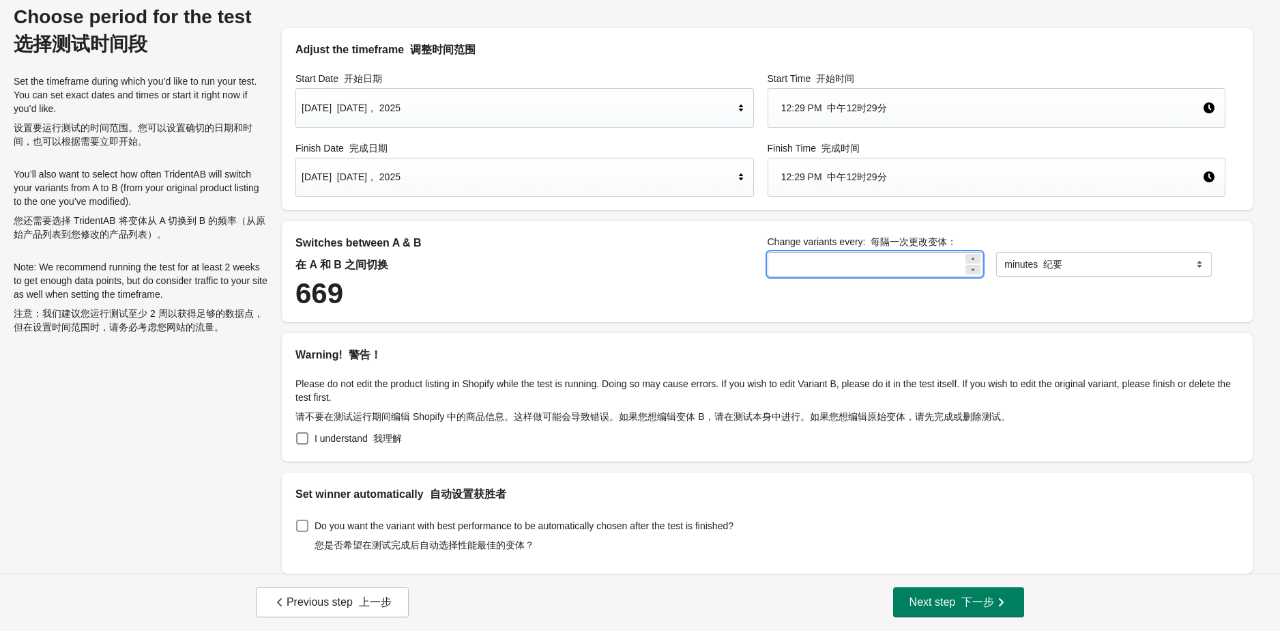
click at [306, 526] on span at bounding box center [302, 525] width 12 height 12
click at [980, 604] on font "下一步" at bounding box center [978, 602] width 33 height 12
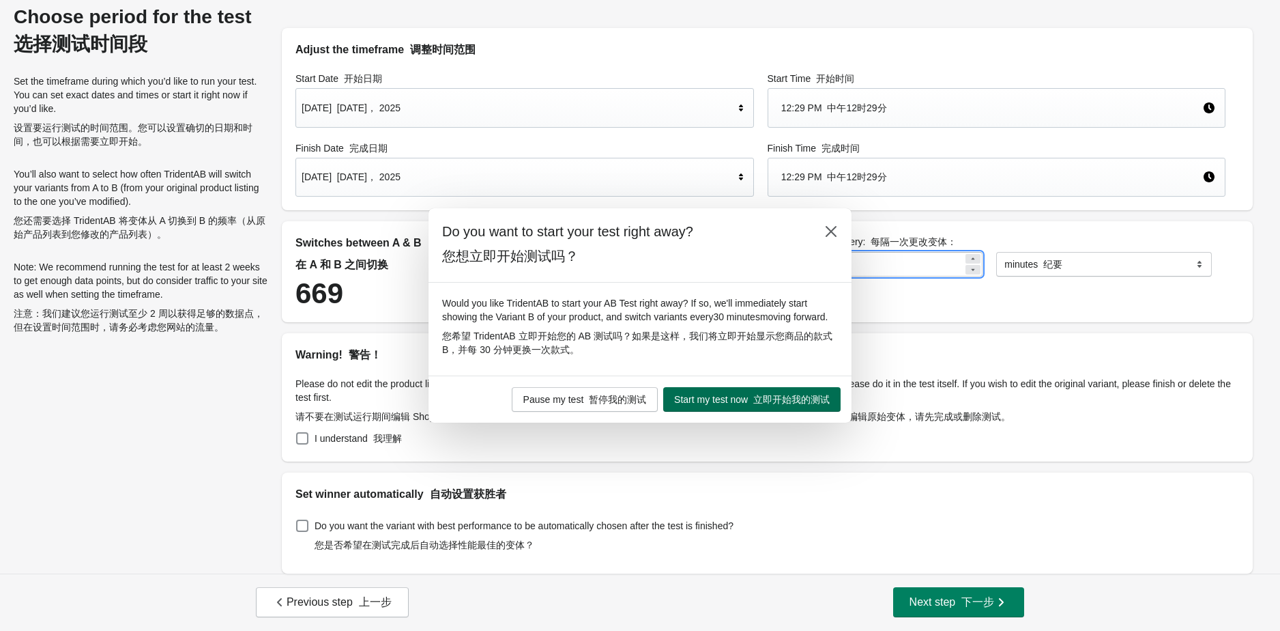
click at [770, 405] on font "立即开始我的测试" at bounding box center [791, 399] width 76 height 11
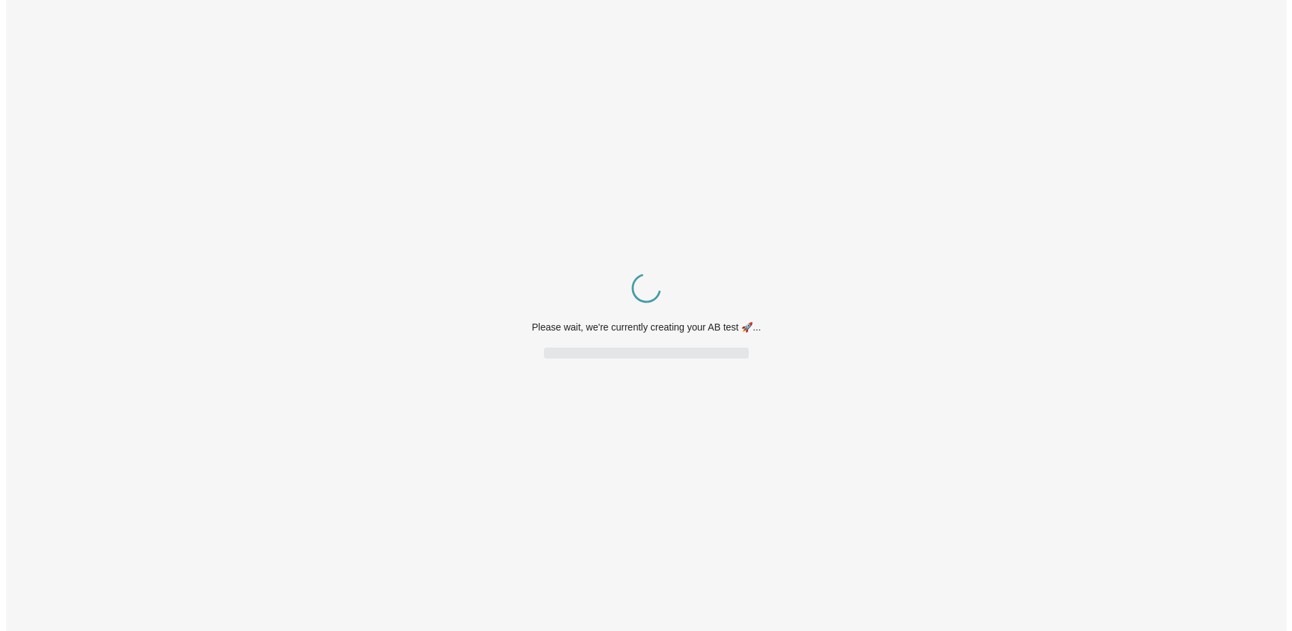
scroll to position [0, 0]
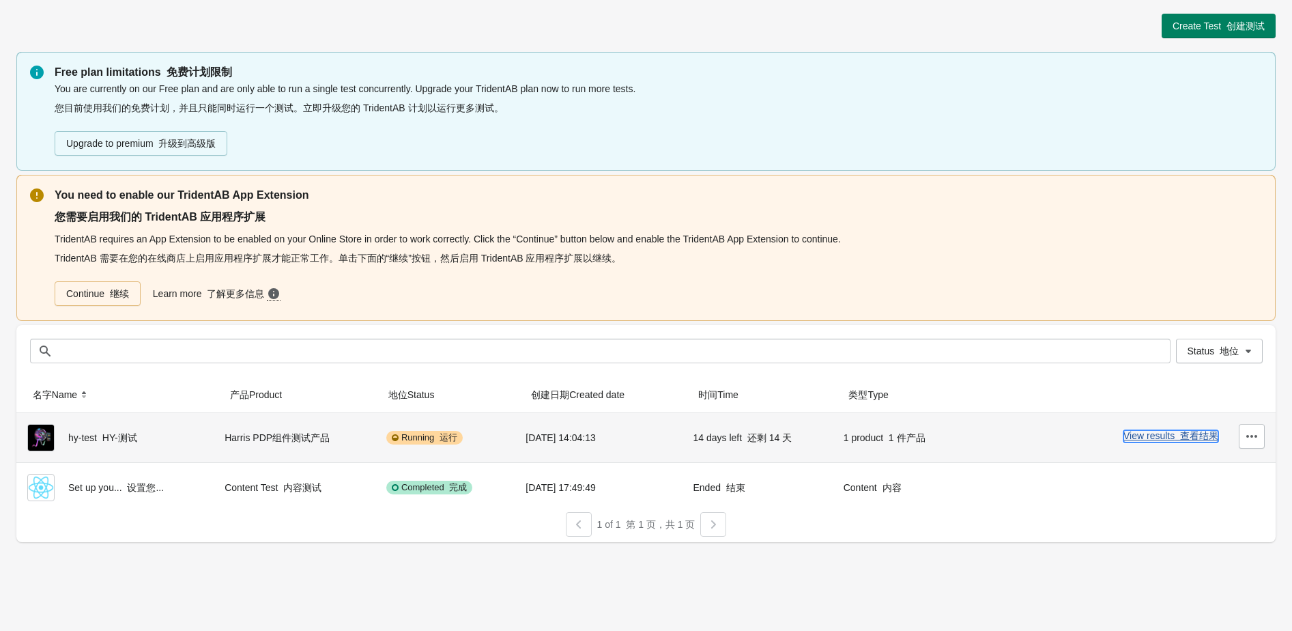
click at [1196, 438] on font "查看结果" at bounding box center [1199, 435] width 38 height 11
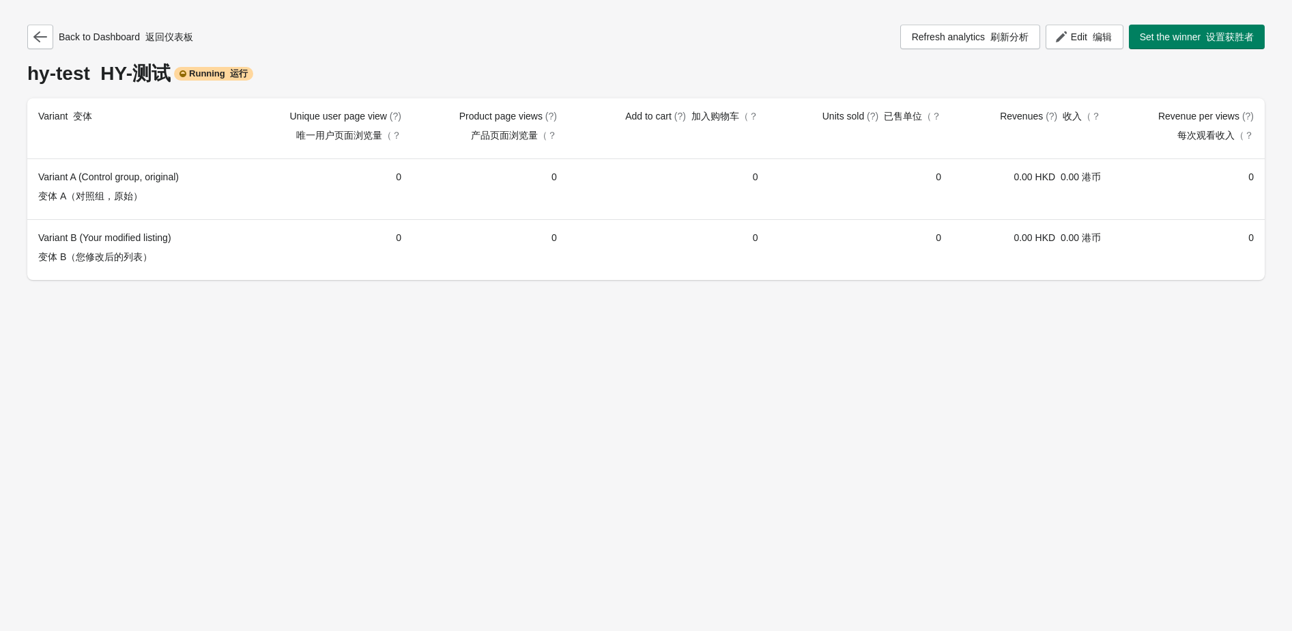
click at [701, 324] on div "Back to Dashboard 返回仪表板 Refresh analytics 刷新分析 Edit 编辑 Set the winner 设置获胜者 hy-…" at bounding box center [646, 315] width 1292 height 631
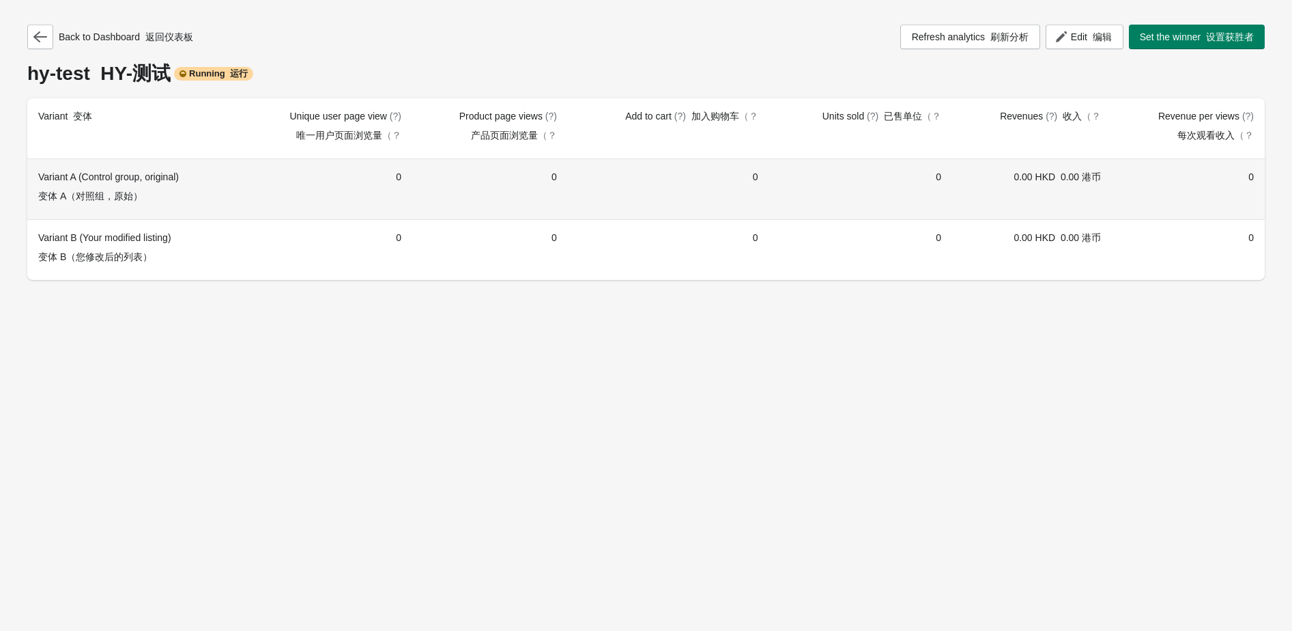
click at [525, 190] on td "0" at bounding box center [490, 189] width 156 height 60
click at [396, 179] on td "0" at bounding box center [325, 189] width 173 height 60
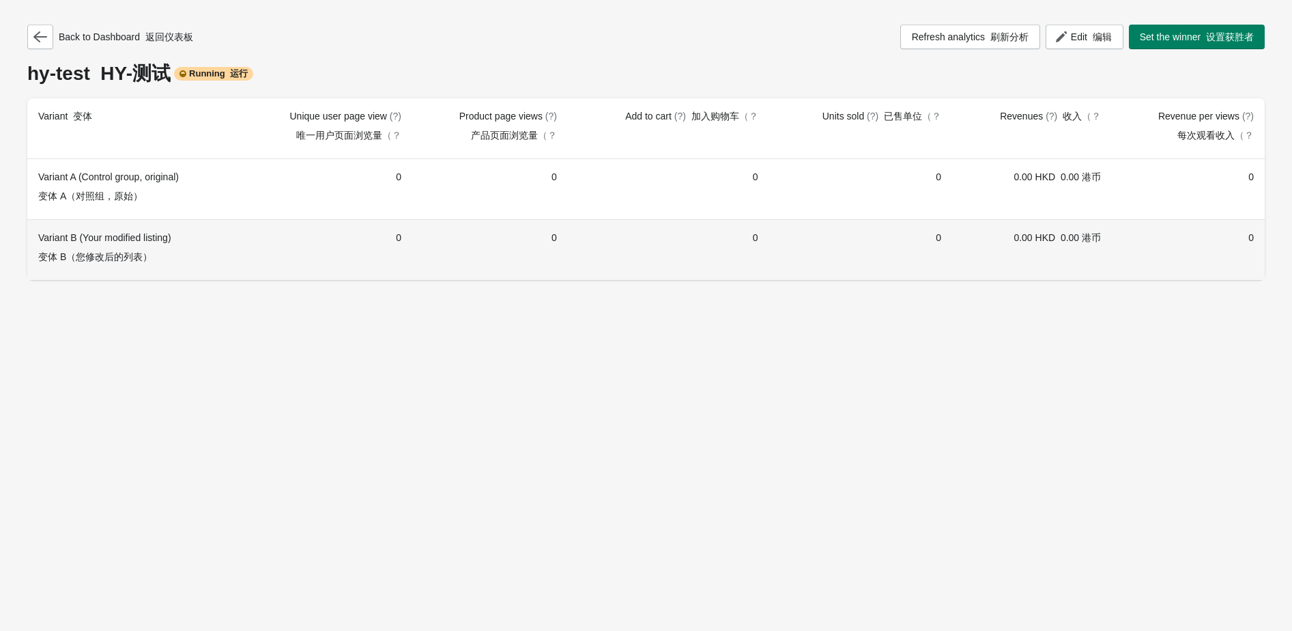
click at [388, 248] on td "0" at bounding box center [325, 249] width 173 height 61
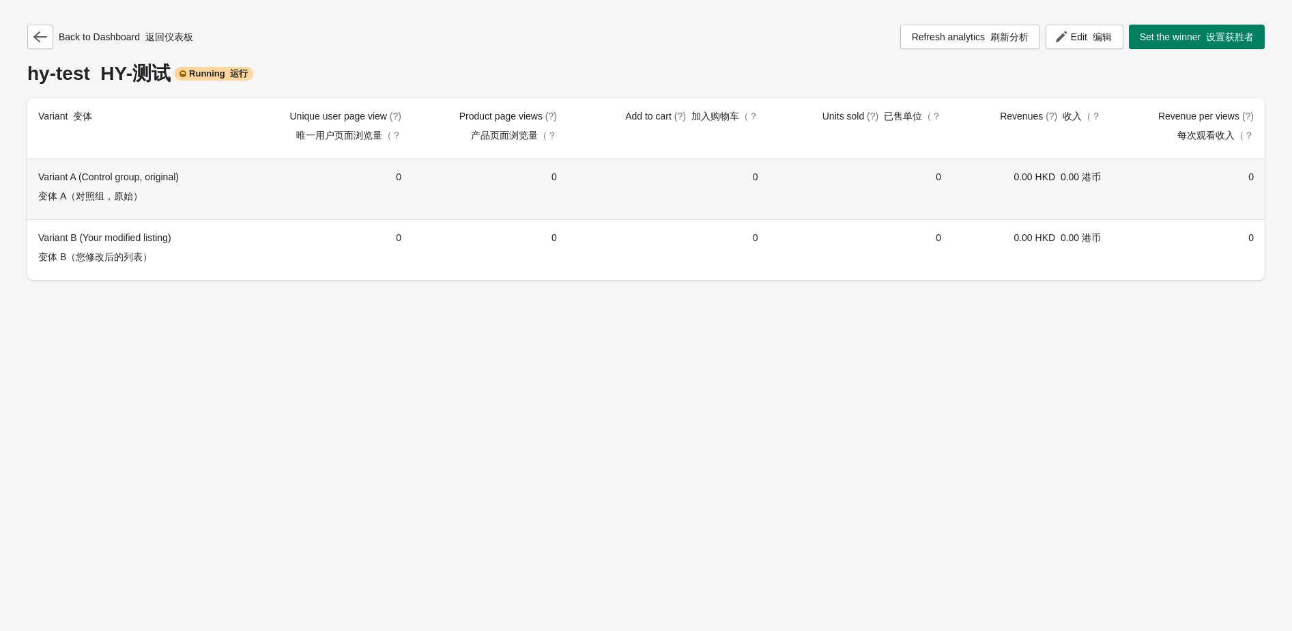
click at [415, 186] on td "0" at bounding box center [490, 189] width 156 height 60
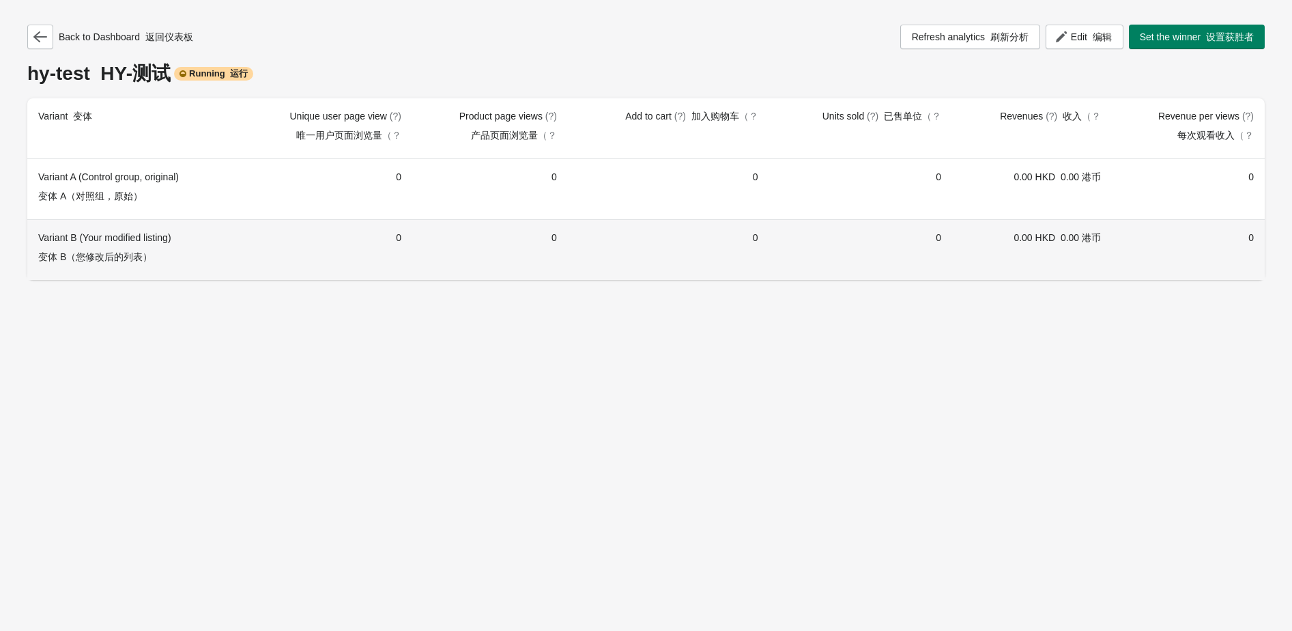
click at [409, 238] on td "0" at bounding box center [325, 249] width 173 height 61
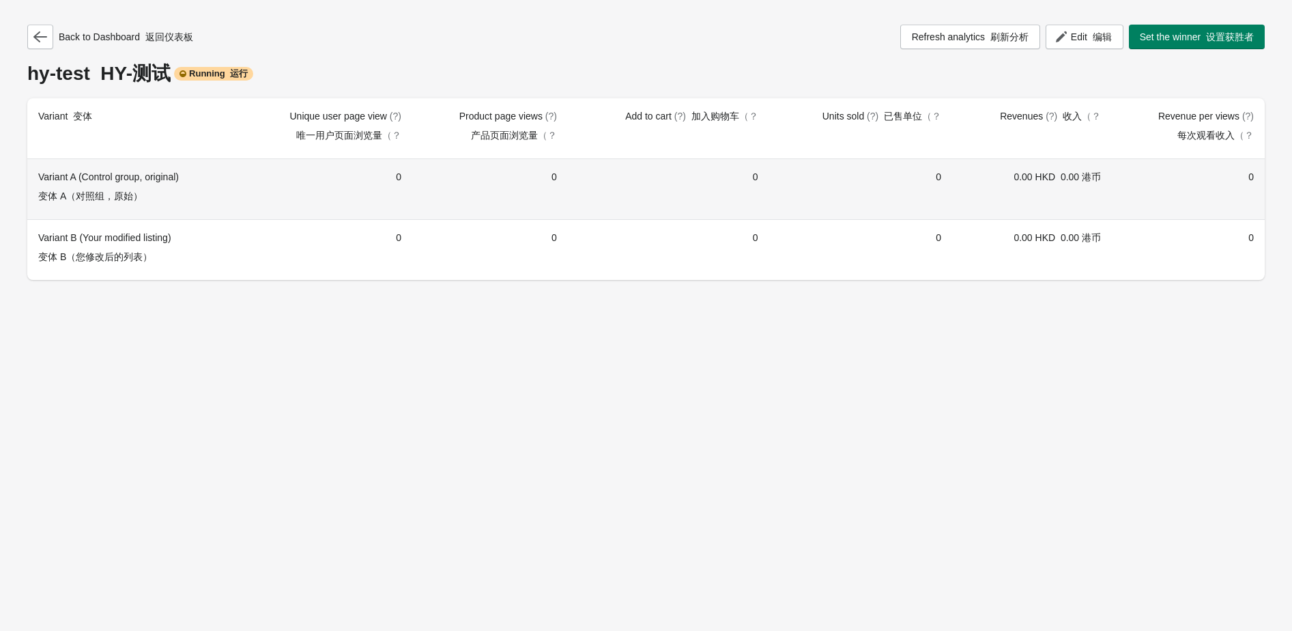
click at [532, 188] on td "0" at bounding box center [490, 189] width 156 height 60
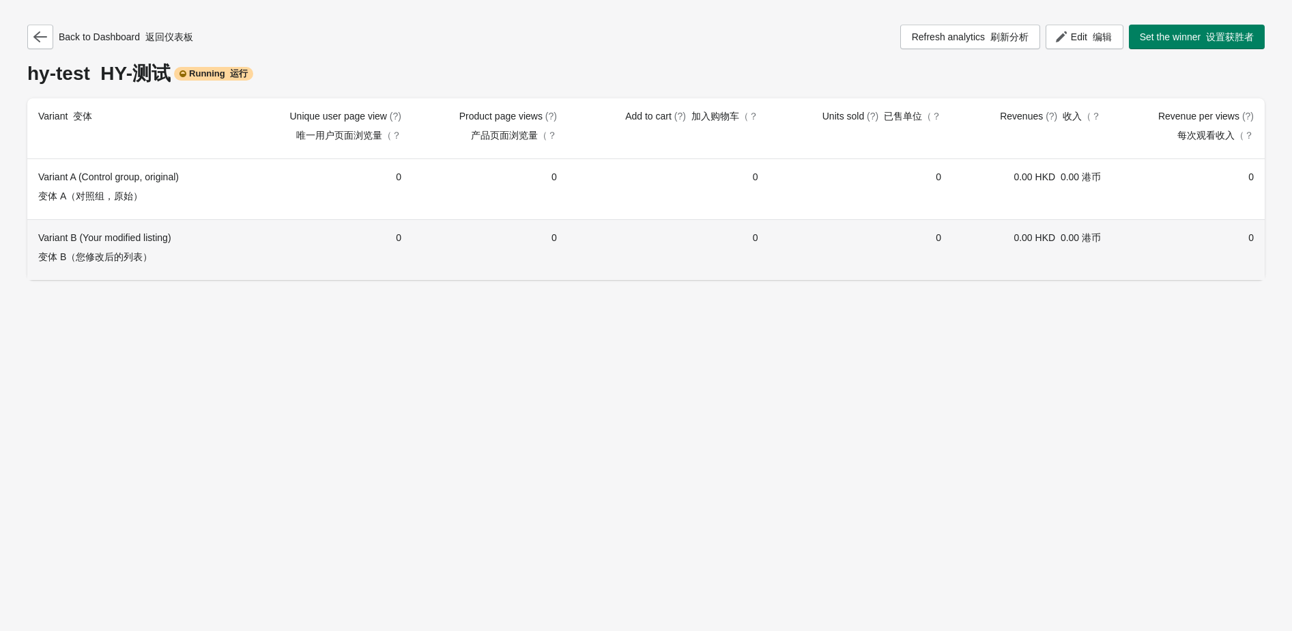
click at [553, 231] on td "0" at bounding box center [490, 249] width 156 height 61
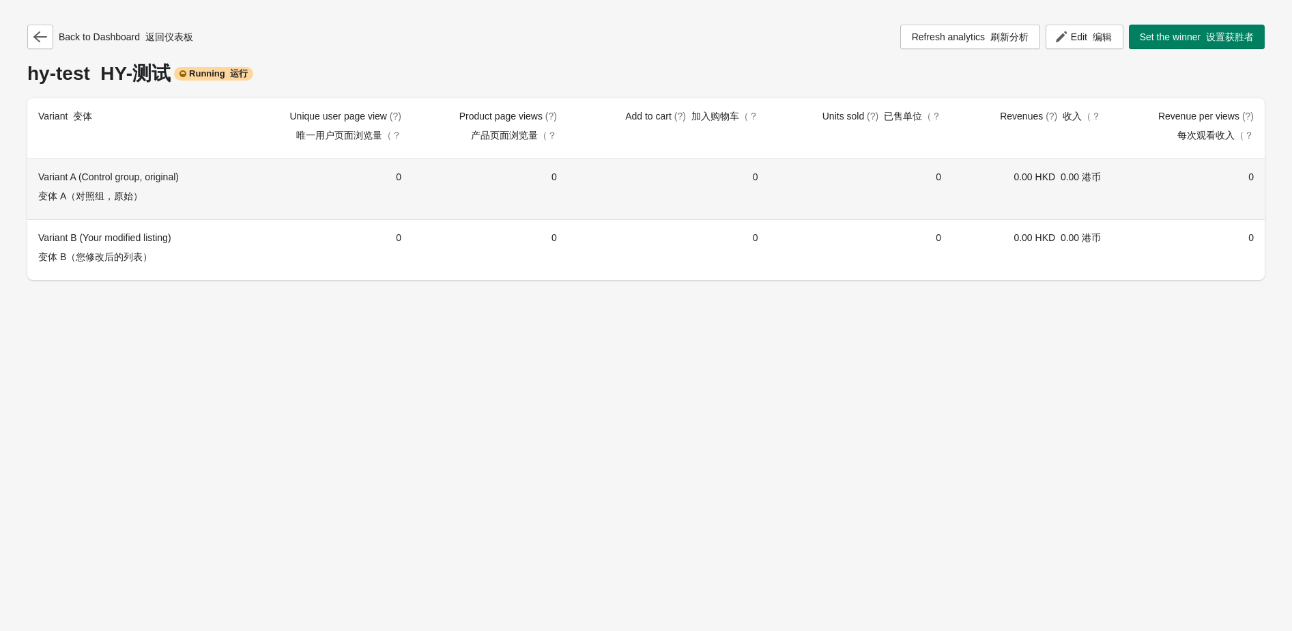
click at [751, 190] on td "0" at bounding box center [668, 189] width 201 height 60
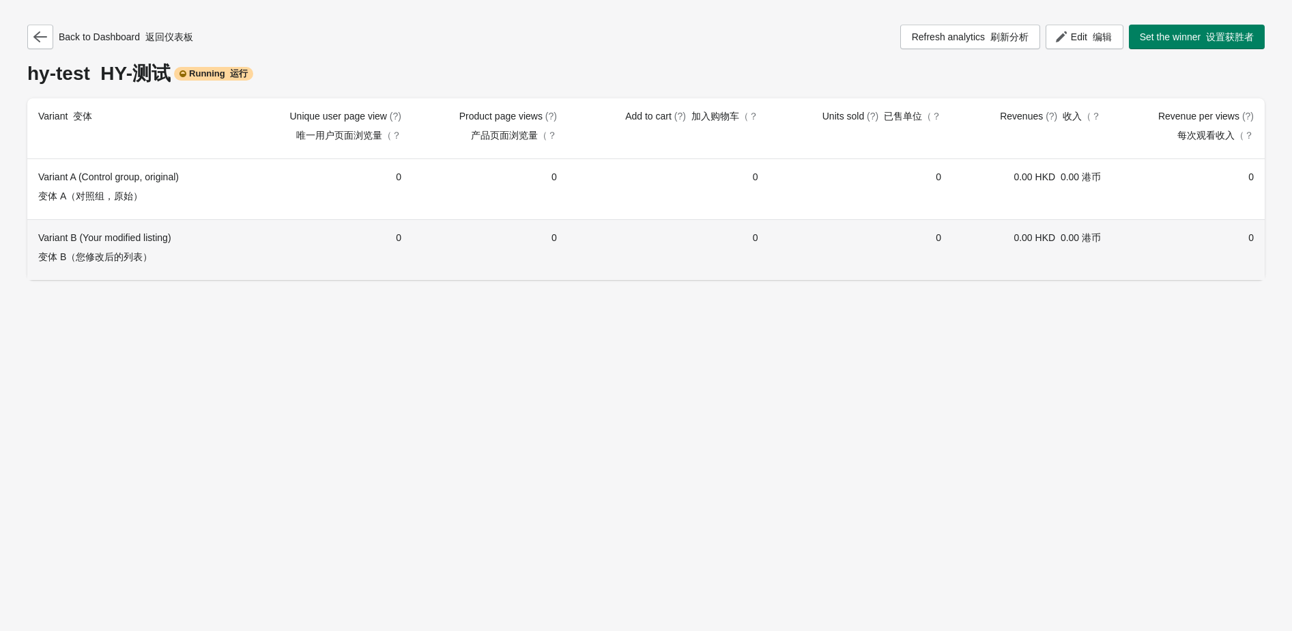
click at [763, 220] on td "0" at bounding box center [668, 249] width 201 height 61
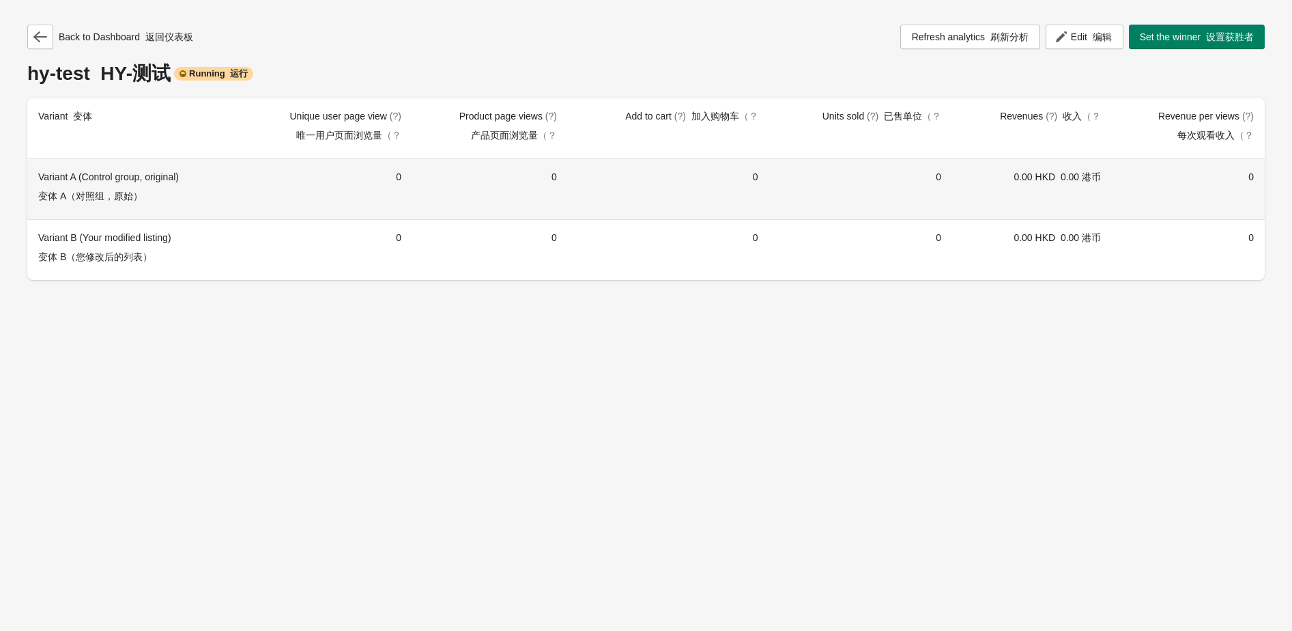
click at [939, 192] on td "0" at bounding box center [860, 189] width 183 height 60
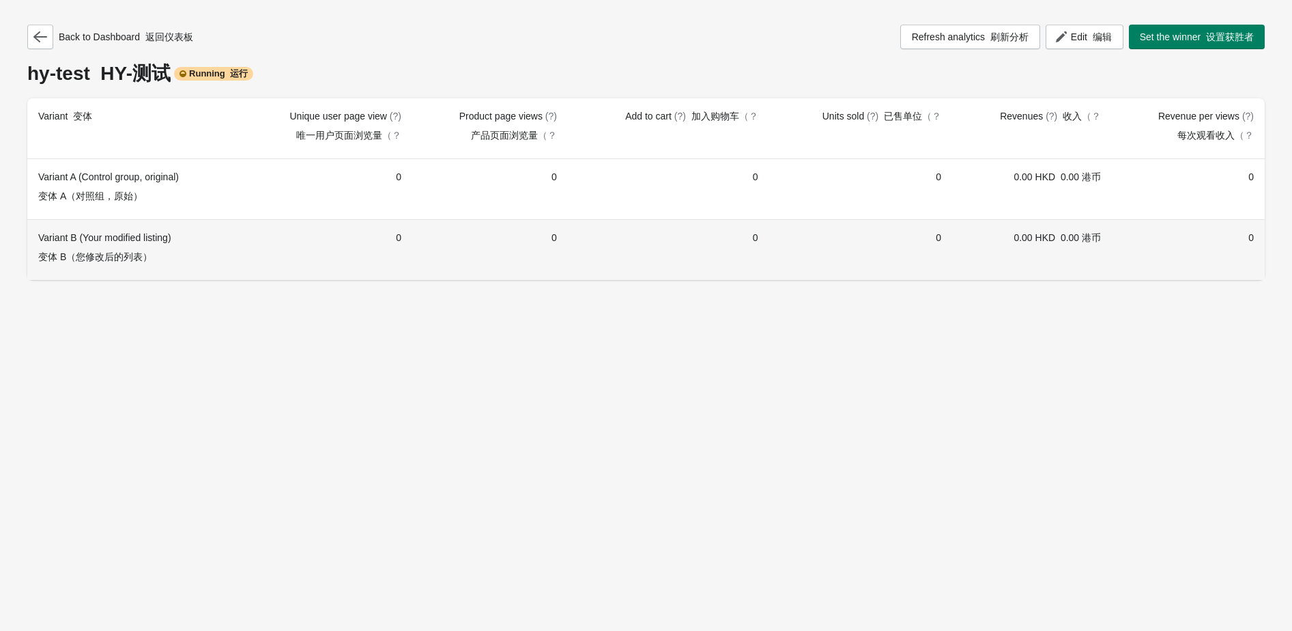
drag, startPoint x: 946, startPoint y: 247, endPoint x: 997, endPoint y: 220, distance: 58.0
click at [947, 248] on td "0" at bounding box center [860, 249] width 183 height 61
click at [1028, 198] on td "0.00 HKD 0.00 港币" at bounding box center [1032, 189] width 160 height 60
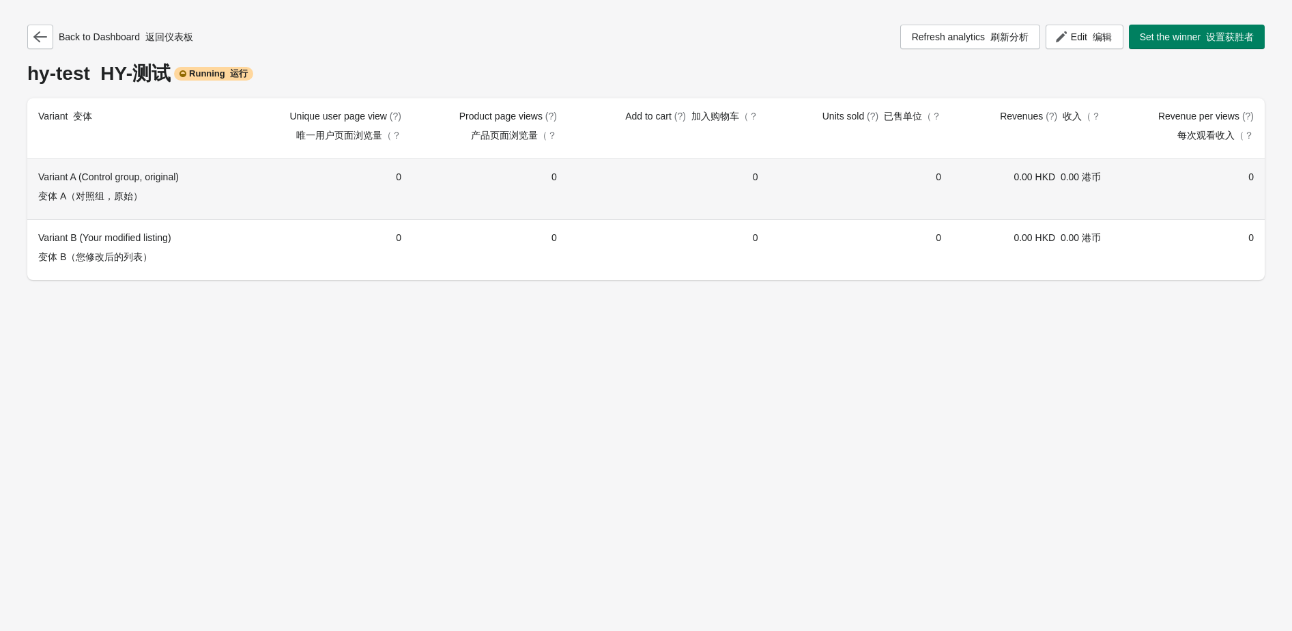
click at [1084, 257] on td "0.00 HKD 0.00 港币" at bounding box center [1032, 249] width 160 height 61
click at [1205, 195] on td "0" at bounding box center [1188, 189] width 153 height 60
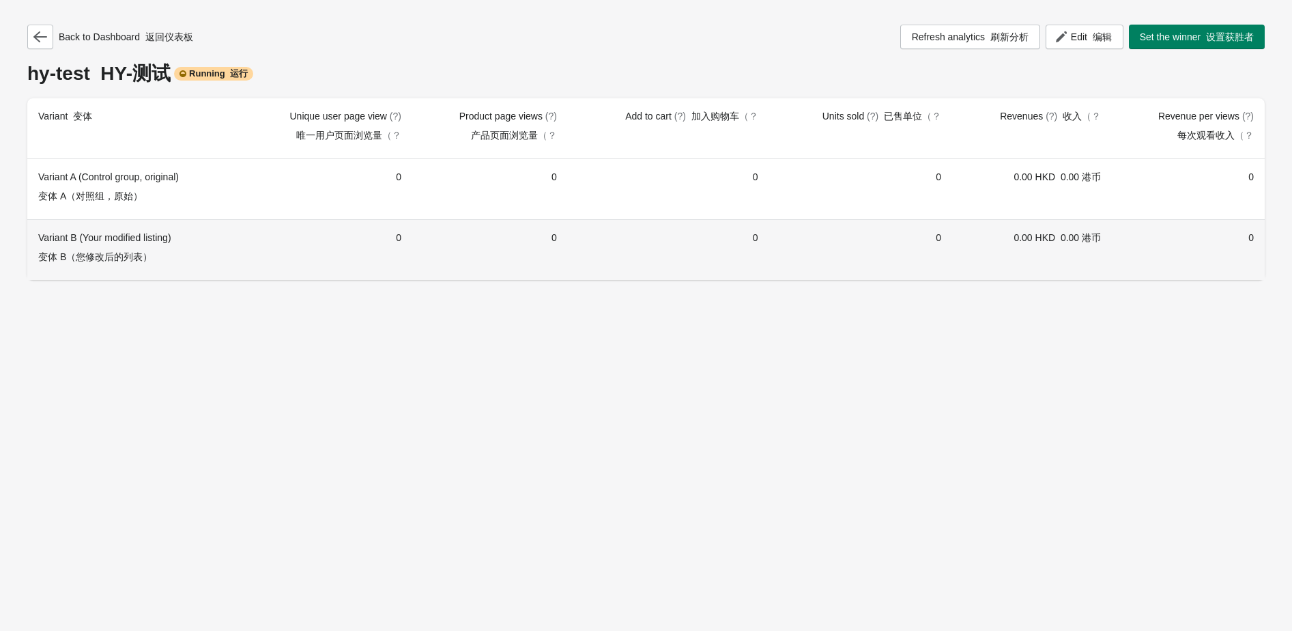
click at [1200, 240] on td "0" at bounding box center [1188, 249] width 153 height 61
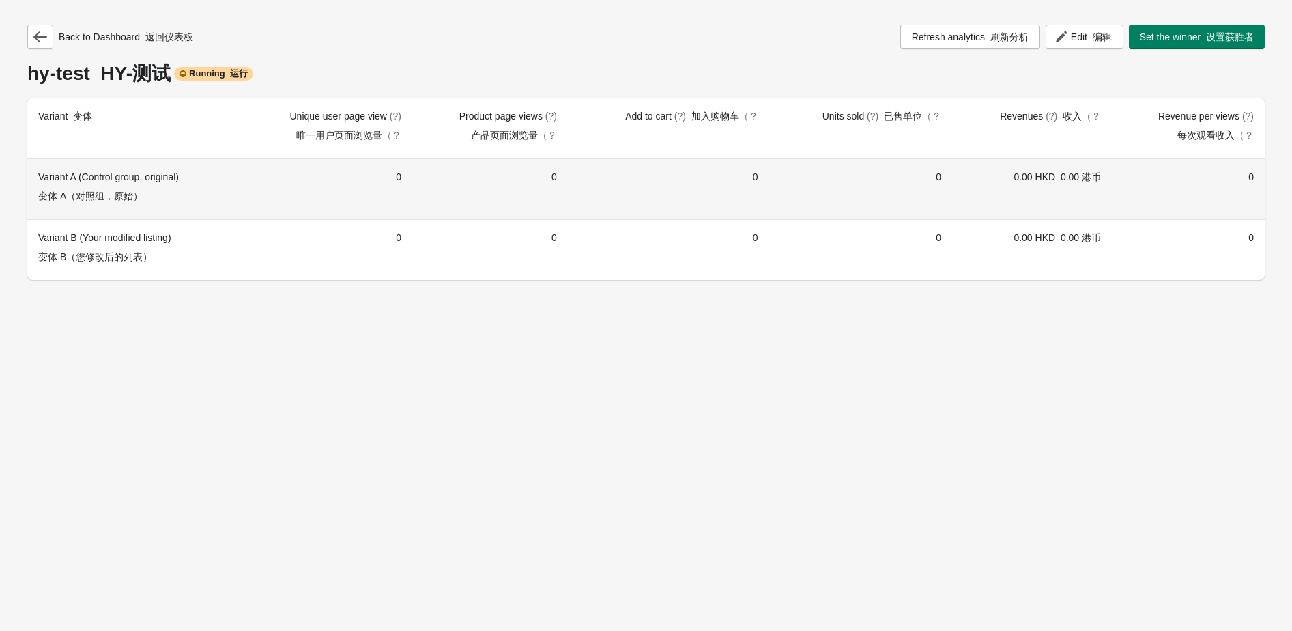
click at [549, 203] on td "0" at bounding box center [490, 189] width 156 height 60
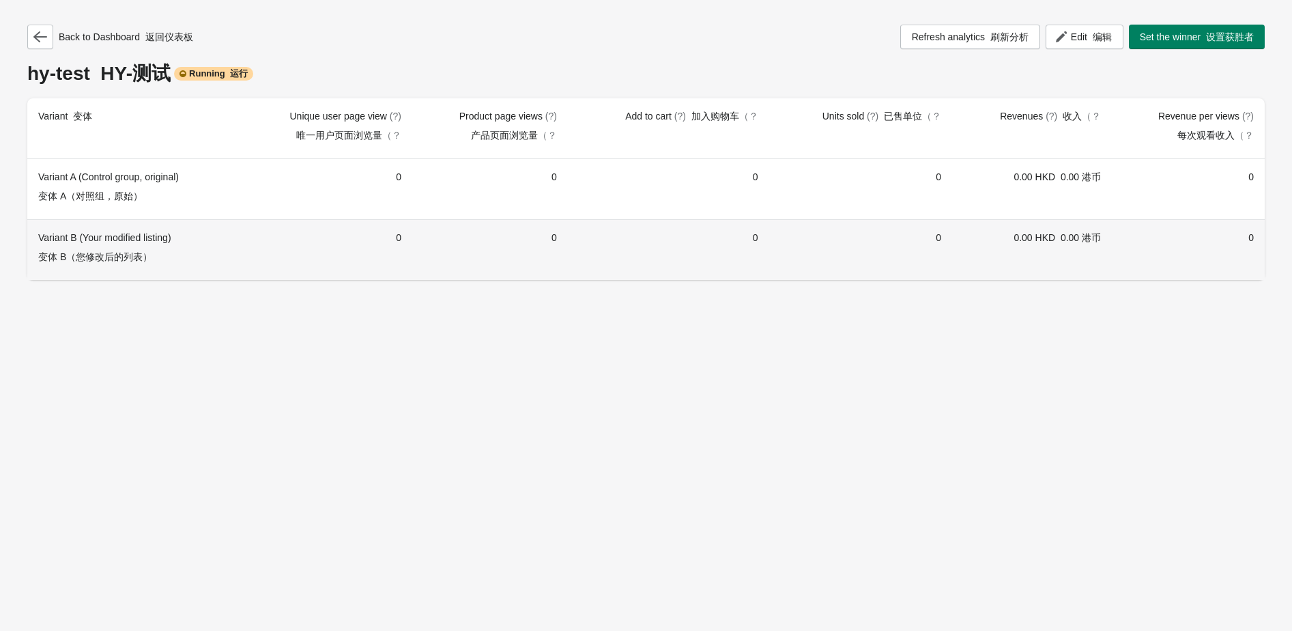
click at [445, 238] on td "0" at bounding box center [490, 249] width 156 height 61
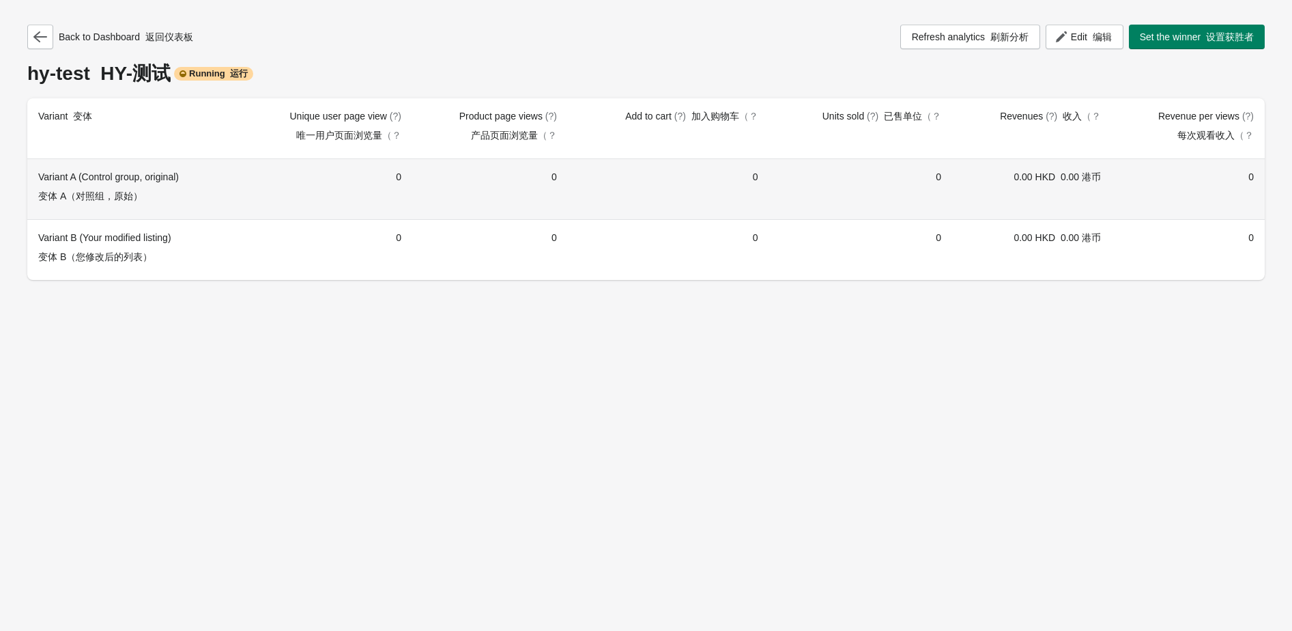
click at [304, 173] on td "0" at bounding box center [325, 189] width 173 height 60
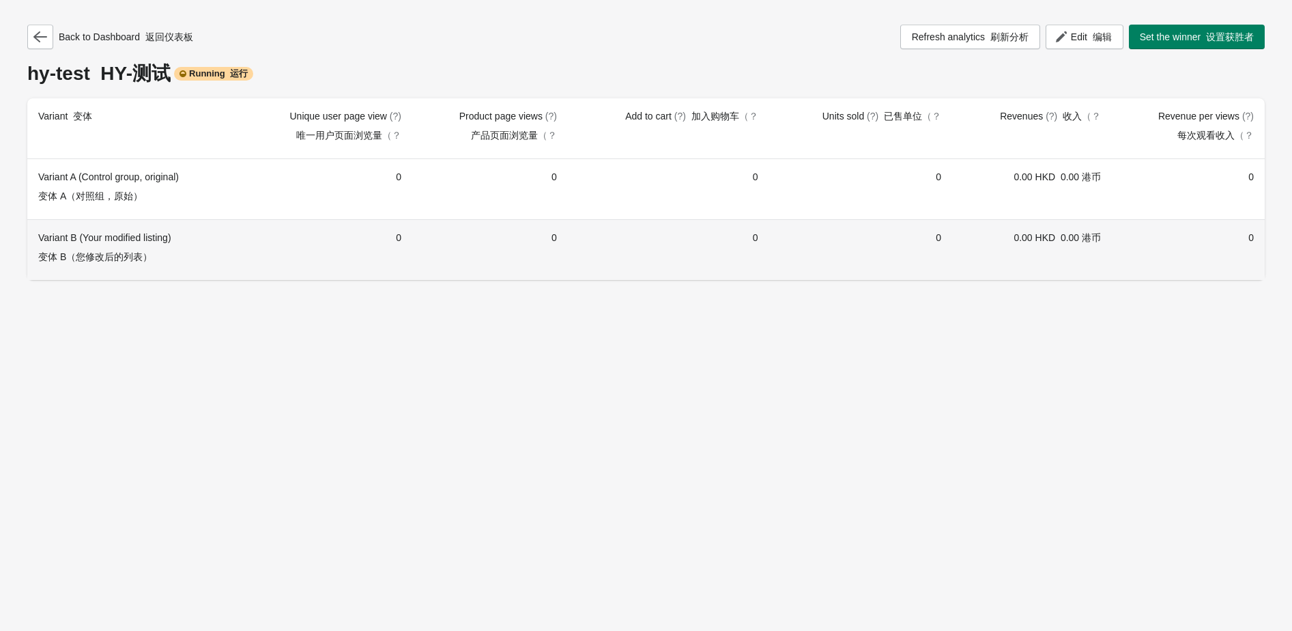
click at [300, 259] on td "0" at bounding box center [325, 249] width 173 height 61
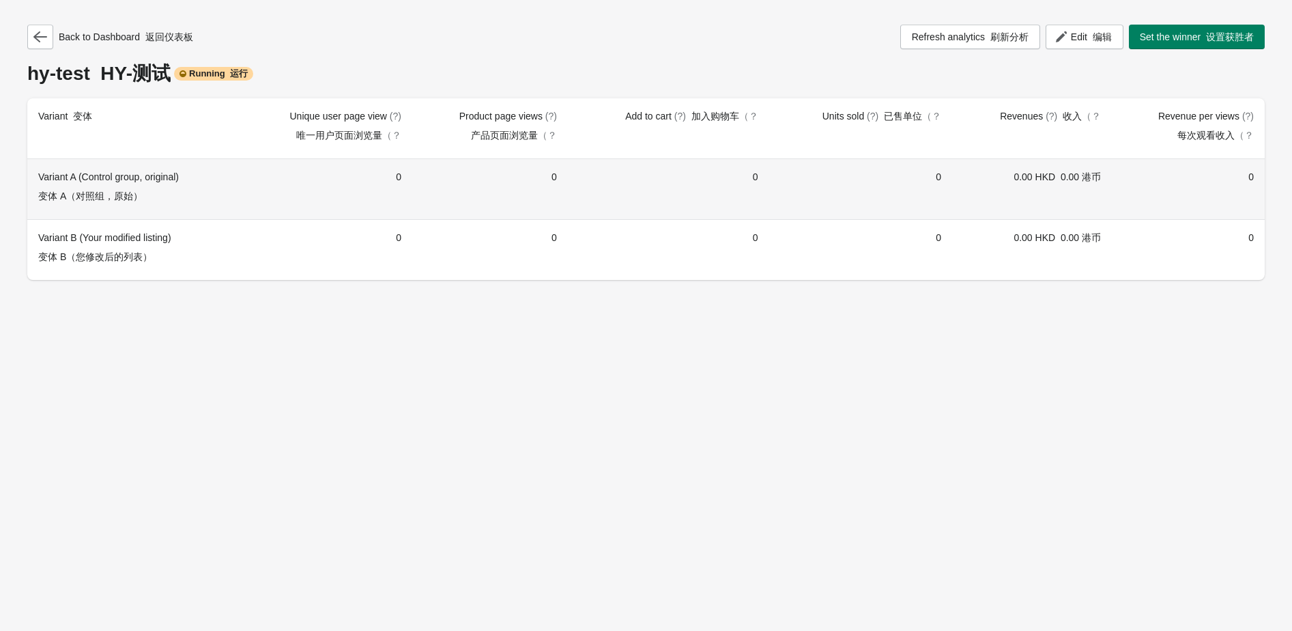
click at [41, 177] on div "Variant A (Control group, original) 变体 A（对照组，原始）" at bounding box center [133, 189] width 190 height 38
drag, startPoint x: 38, startPoint y: 175, endPoint x: 263, endPoint y: 179, distance: 225.9
click at [264, 177] on tr "Variant A (Control group, original) 变体 A（对照组，原始） 0 0 0 0 0.00 HKD 0.00 港币 0" at bounding box center [645, 189] width 1237 height 60
click at [252, 201] on td "0" at bounding box center [325, 189] width 173 height 60
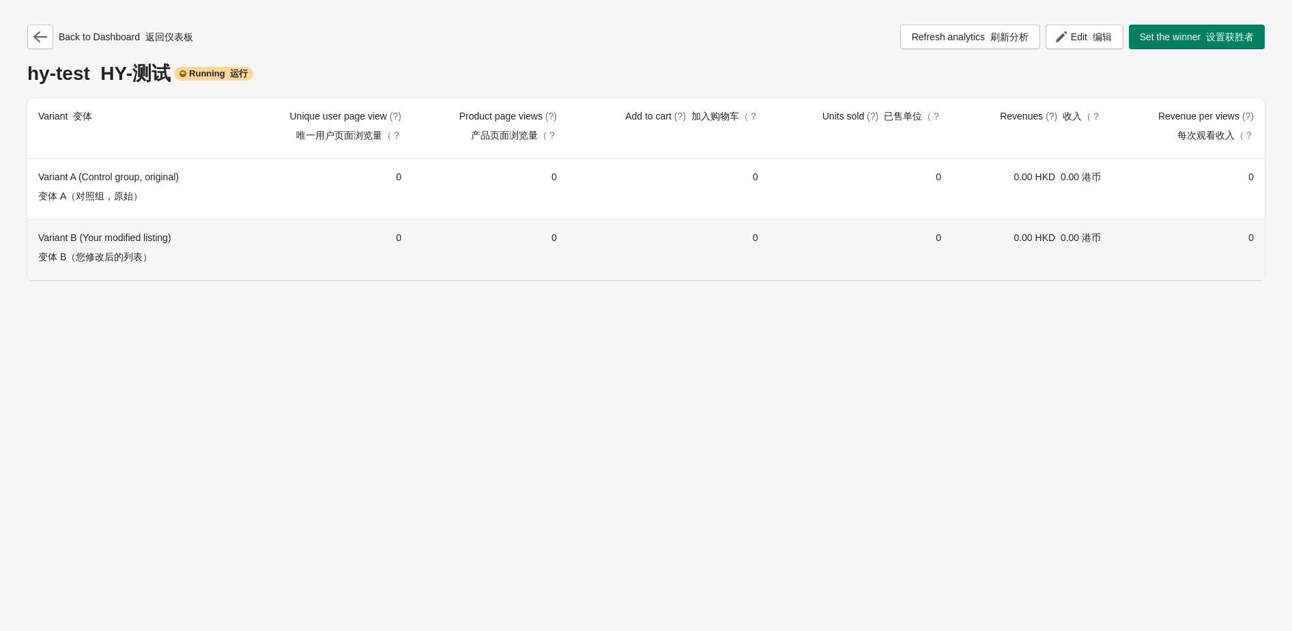
click at [214, 265] on div "Variant B (Your modified listing) 变体 B（您修改后的列表）" at bounding box center [133, 250] width 190 height 38
click at [218, 377] on div "Back to Dashboard 返回仪表板 Refresh analytics 刷新分析 Edit 编辑 Set the winner 设置获胜者 hy-…" at bounding box center [646, 315] width 1292 height 631
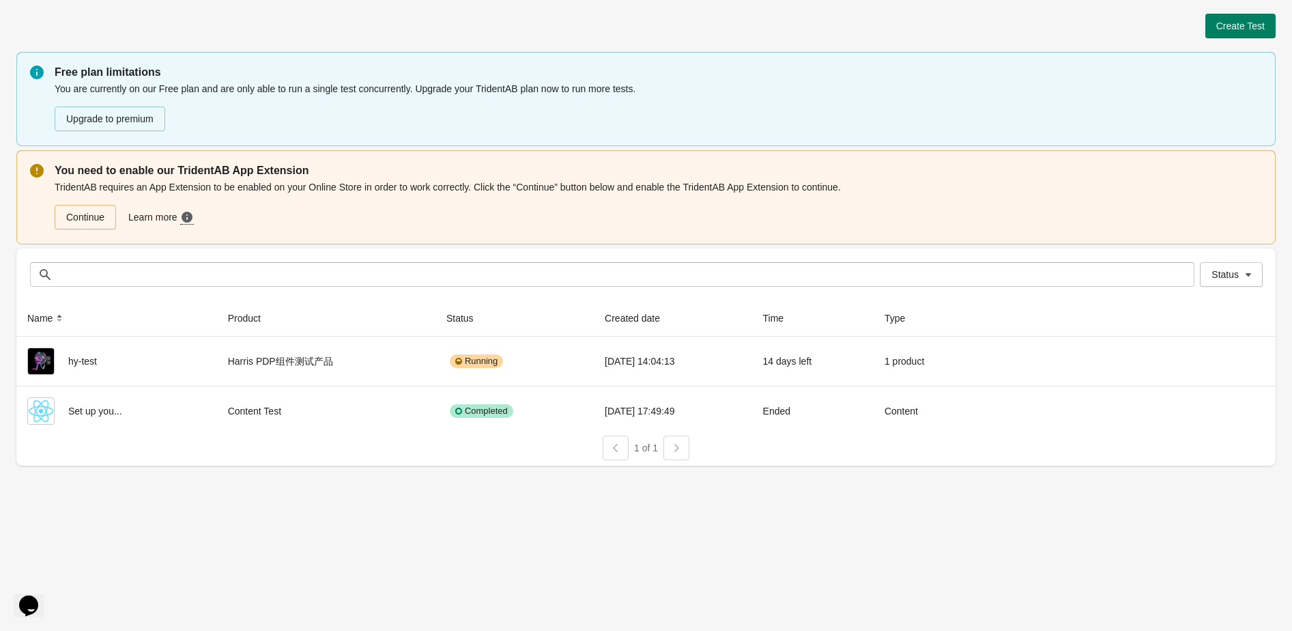
drag, startPoint x: 852, startPoint y: 100, endPoint x: 921, endPoint y: 90, distance: 69.7
click at [852, 101] on div "Upgrade to premium" at bounding box center [655, 116] width 1213 height 30
click at [1238, 25] on span "Create Test" at bounding box center [1240, 25] width 48 height 11
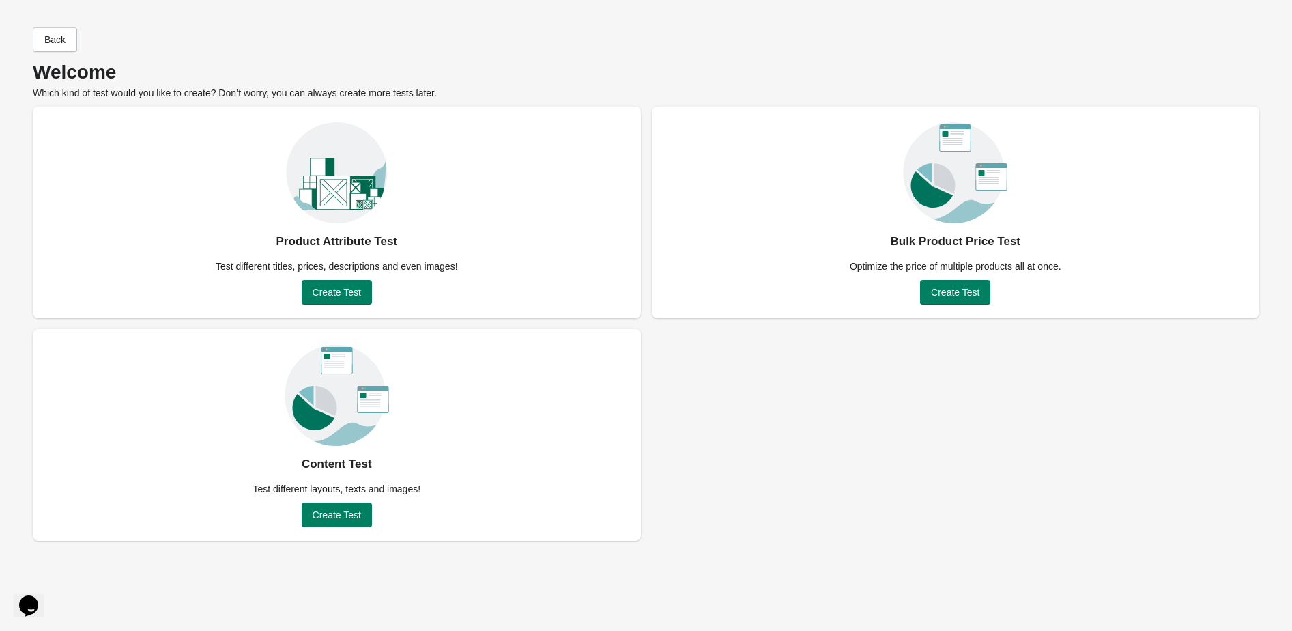
drag, startPoint x: 762, startPoint y: 386, endPoint x: 770, endPoint y: 382, distance: 9.8
click at [762, 387] on div "Product Attribute Test Test different titles, prices, descriptions and even ima…" at bounding box center [646, 323] width 1226 height 434
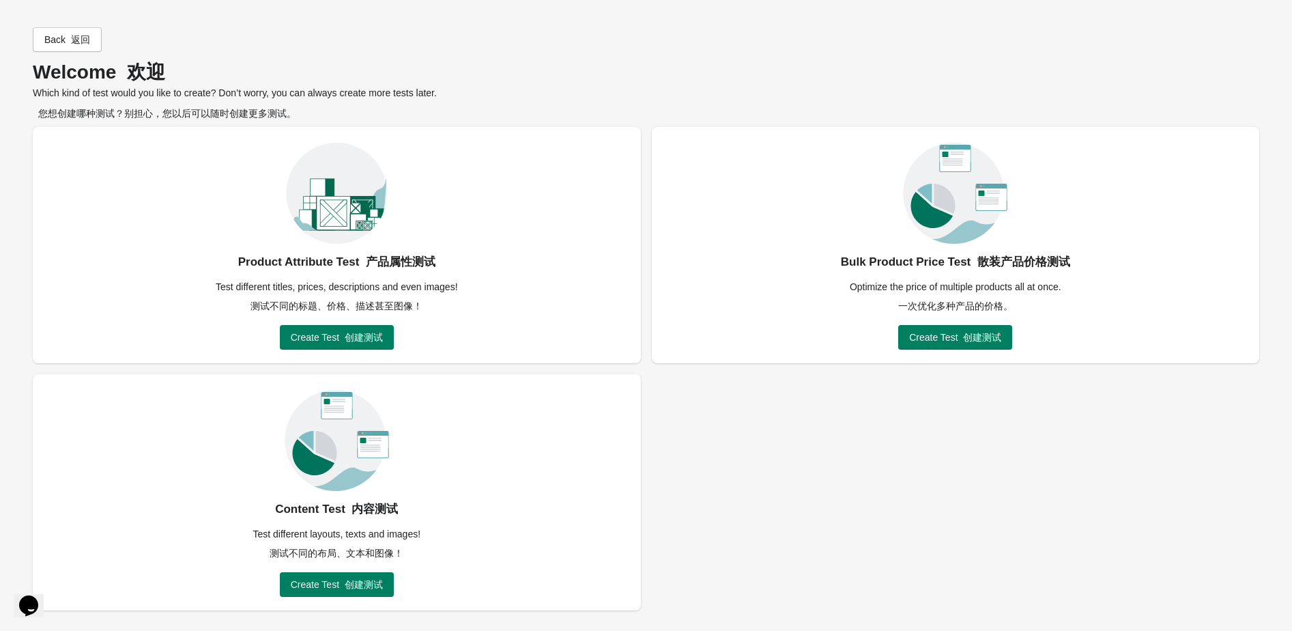
click at [929, 394] on div "Product Attribute Test 产品属性测试 Test different titles, prices, descriptions and e…" at bounding box center [646, 368] width 1226 height 483
click at [831, 409] on div "Product Attribute Test 产品属性测试 Test different titles, prices, descriptions and e…" at bounding box center [646, 368] width 1226 height 483
click at [808, 411] on div "Product Attribute Test 产品属性测试 Test different titles, prices, descriptions and e…" at bounding box center [646, 368] width 1226 height 483
click at [912, 381] on div "Product Attribute Test 产品属性测试 Test different titles, prices, descriptions and e…" at bounding box center [646, 368] width 1226 height 483
click at [336, 583] on span "Create Test 创建测试" at bounding box center [337, 584] width 92 height 11
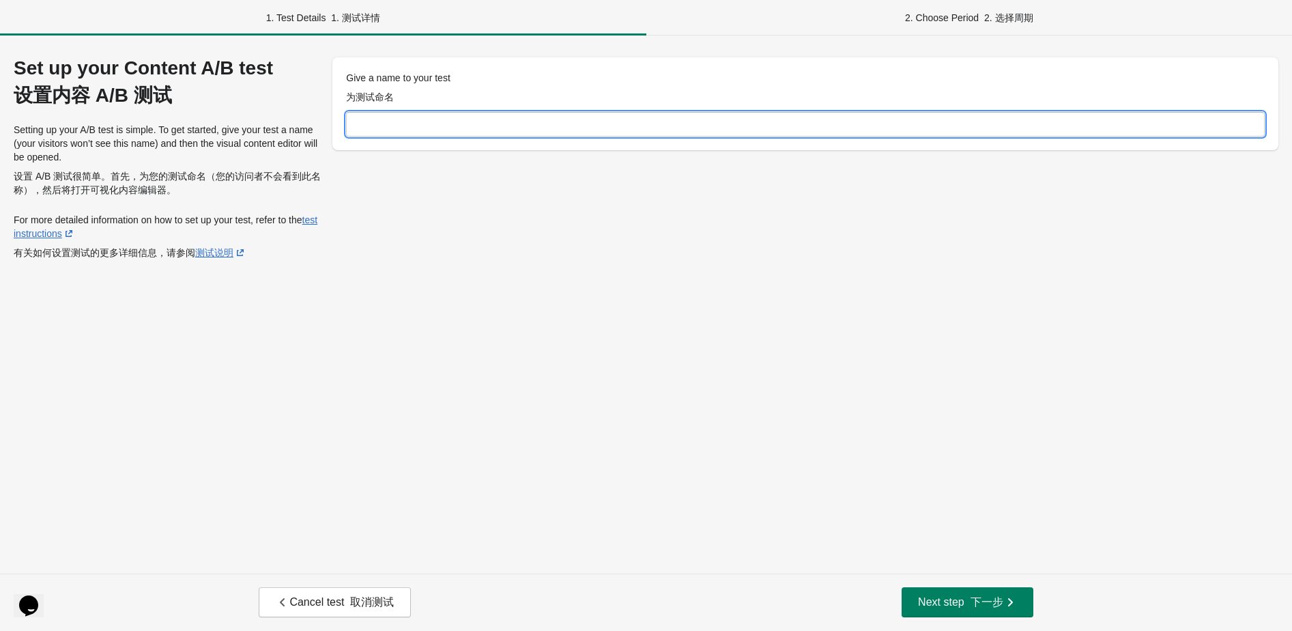
click at [485, 129] on input "Give a name to your test 为测试命名" at bounding box center [805, 124] width 919 height 25
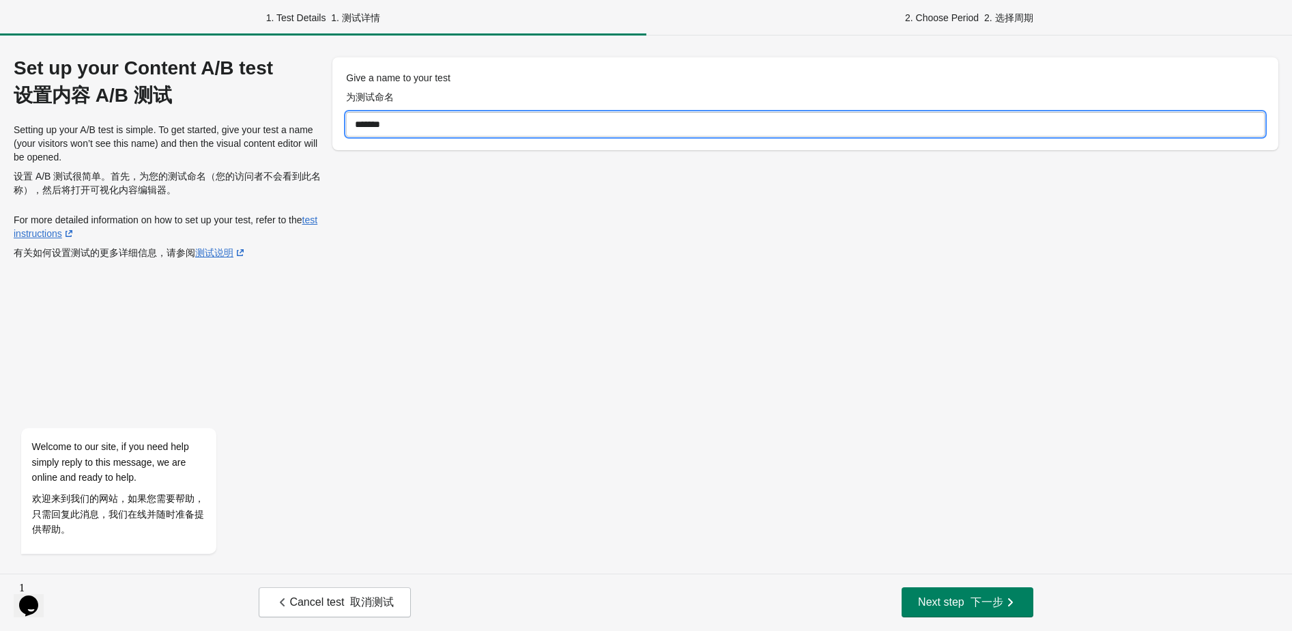
type input "*******"
click at [569, 298] on div "Set up your Content A/B test 设置内容 A/B 测试 Setting up your A/B test is simple. To…" at bounding box center [646, 304] width 1292 height 538
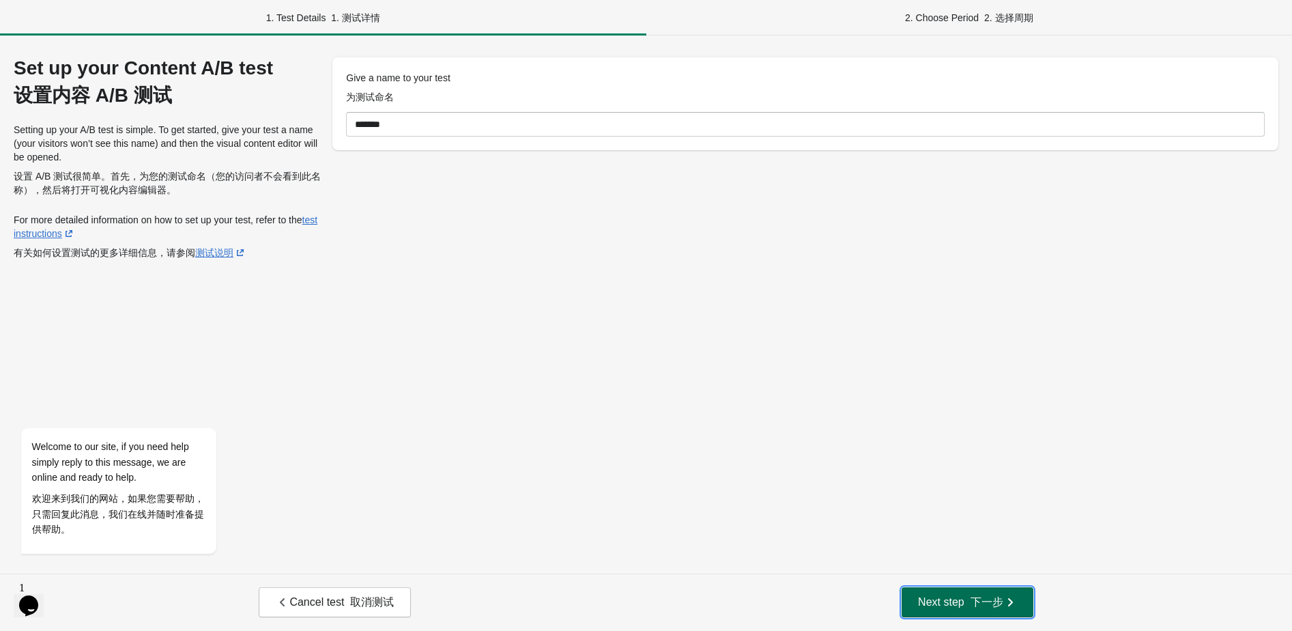
click at [968, 601] on font "button" at bounding box center [967, 602] width 6 height 12
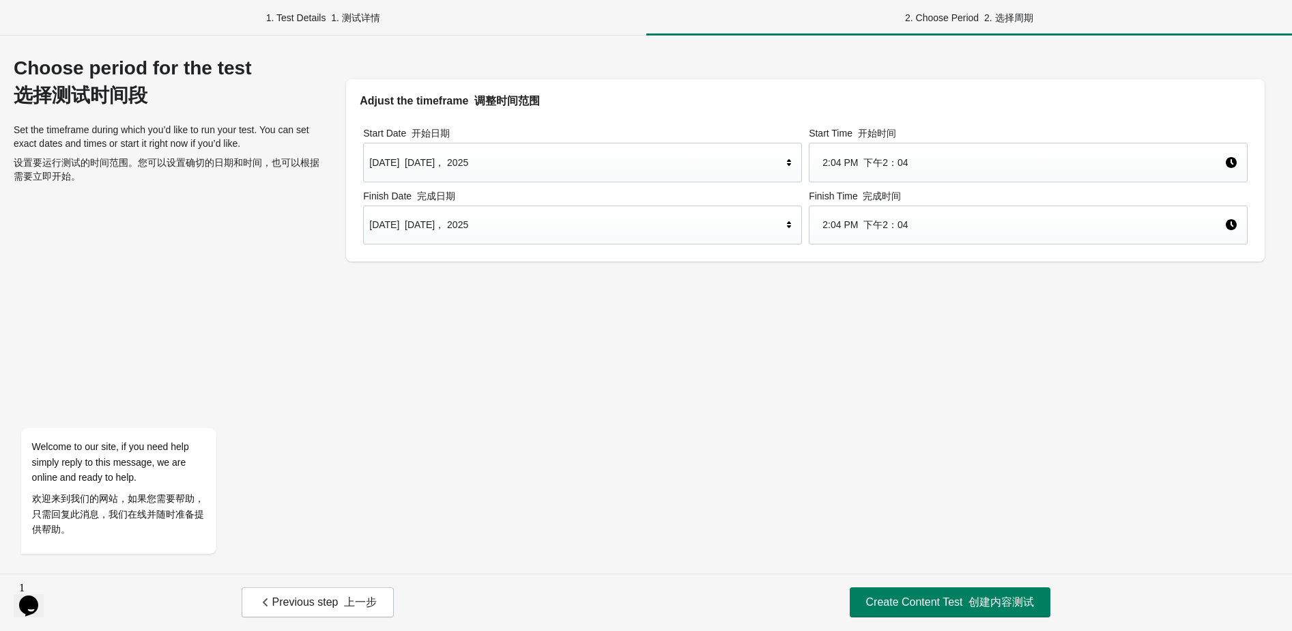
click at [330, 15] on font at bounding box center [328, 17] width 5 height 11
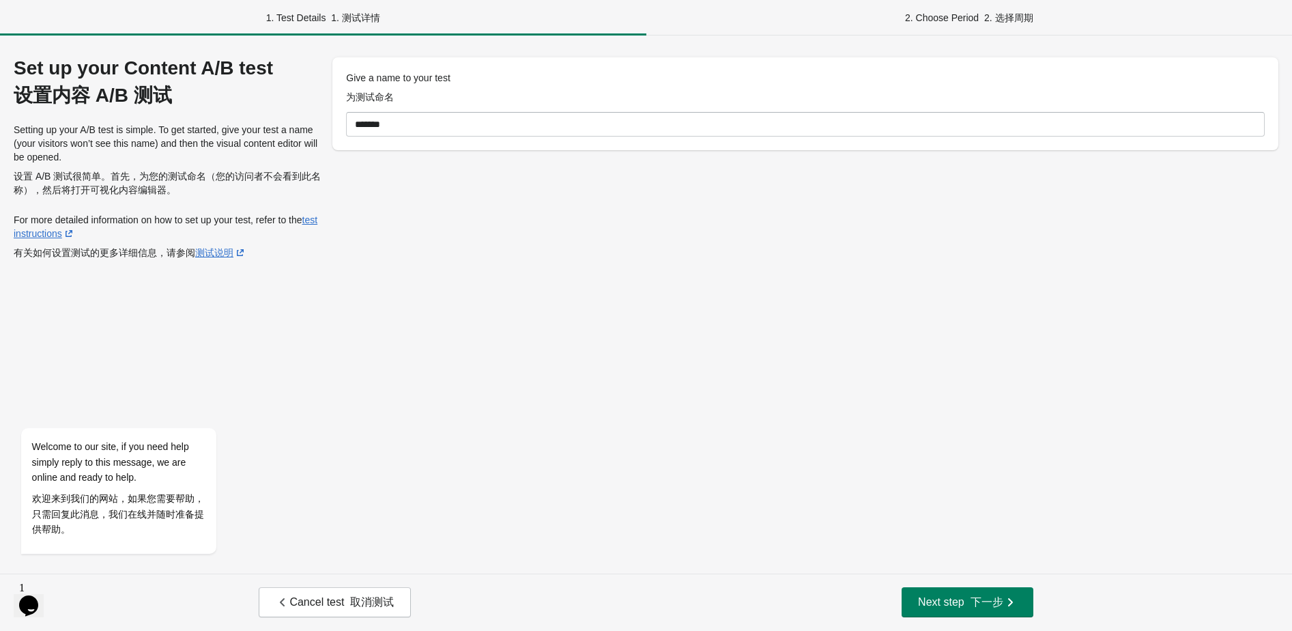
click at [745, 272] on div "Set up your Content A/B test 设置内容 A/B 测试 Setting up your A/B test is simple. To…" at bounding box center [646, 304] width 1292 height 538
click at [962, 607] on span "Next step 下一步" at bounding box center [967, 602] width 98 height 14
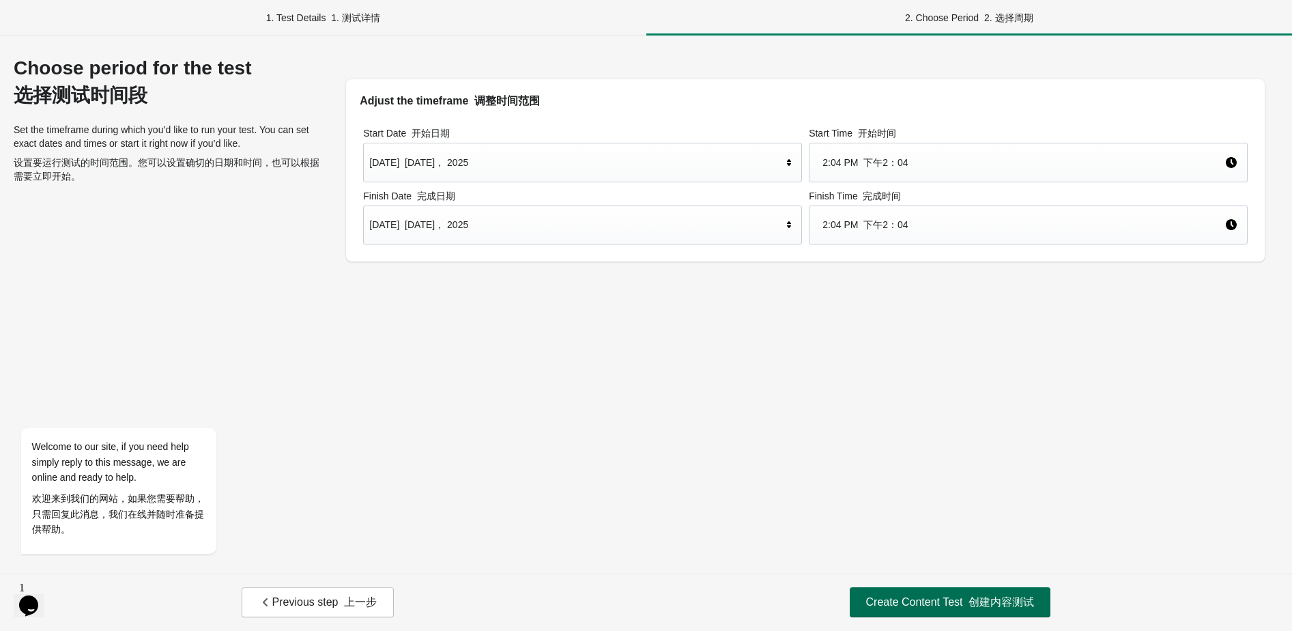
click at [997, 604] on font "创建内容测试" at bounding box center [1001, 602] width 66 height 12
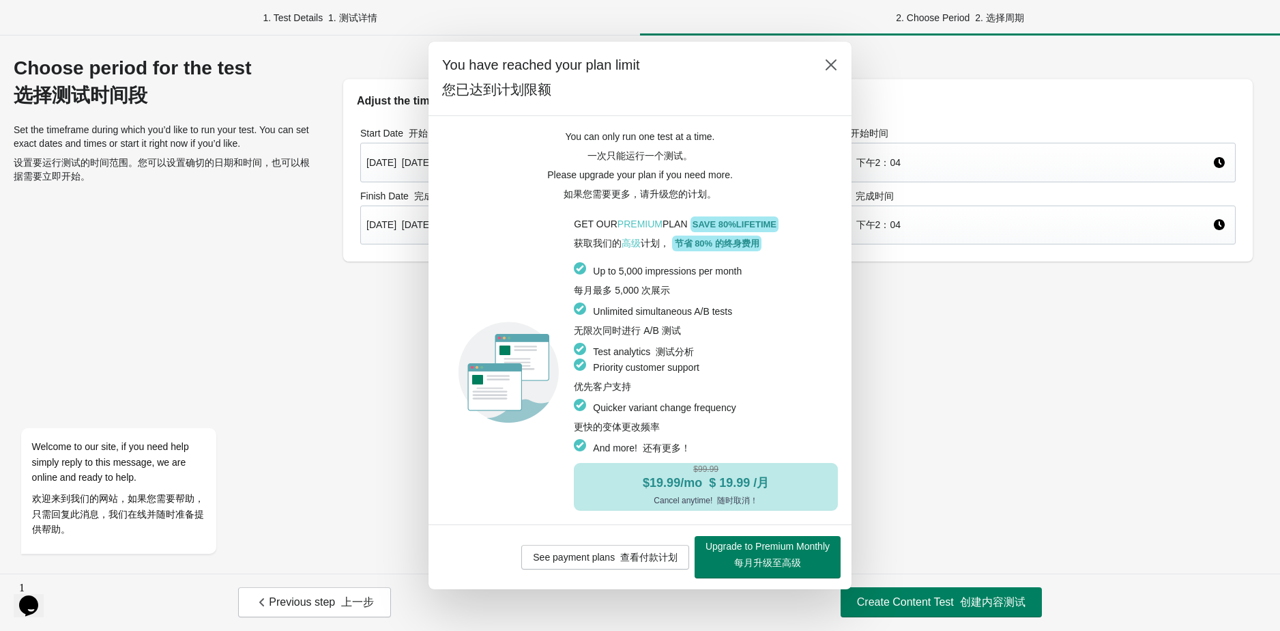
click at [595, 156] on font "一次只能运行一个测试。" at bounding box center [640, 155] width 105 height 11
click at [831, 63] on icon at bounding box center [831, 64] width 11 height 11
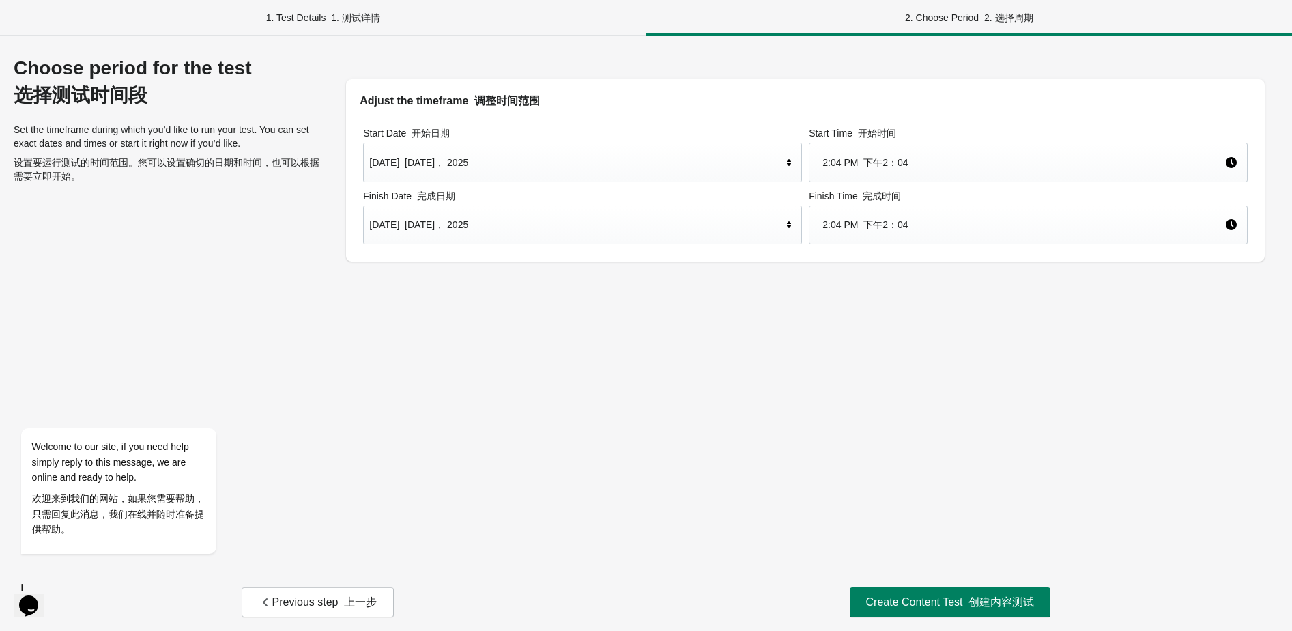
click at [425, 358] on div "Choose period for the test 选择测试时间段 Set the timeframe during which you’d like to…" at bounding box center [646, 304] width 1292 height 538
click at [307, 14] on div "1. Test Details 1. 测试详情" at bounding box center [323, 17] width 646 height 35
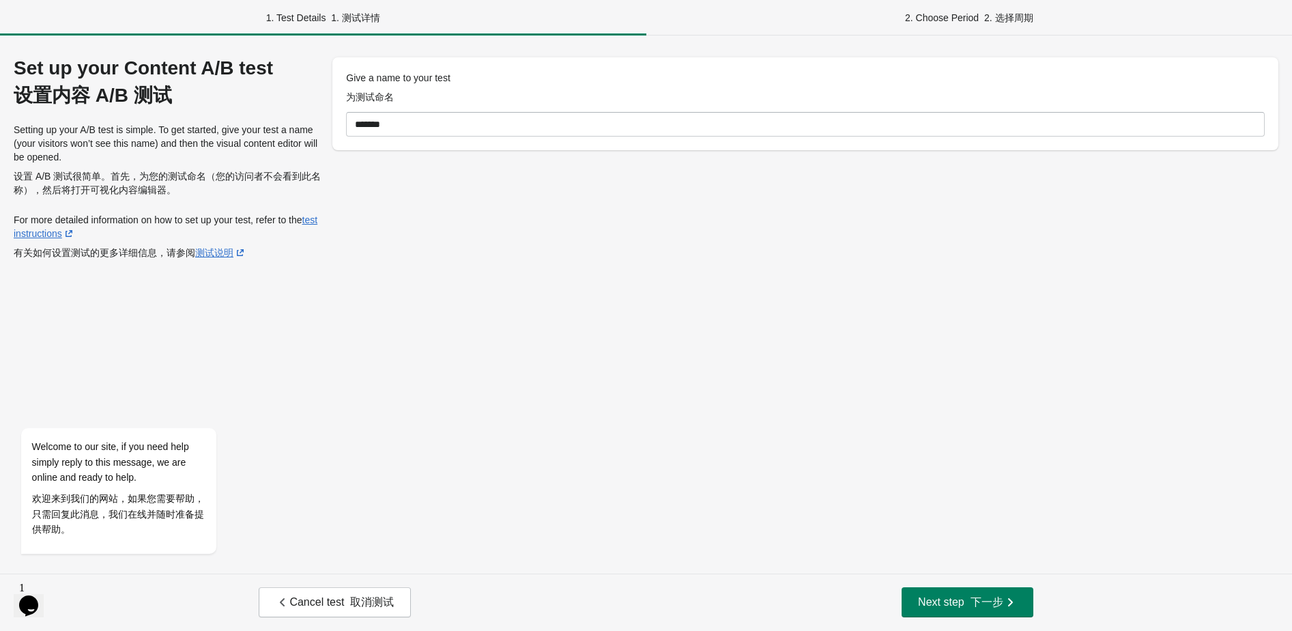
click at [342, 608] on span "Cancel test 取消测试" at bounding box center [335, 602] width 118 height 14
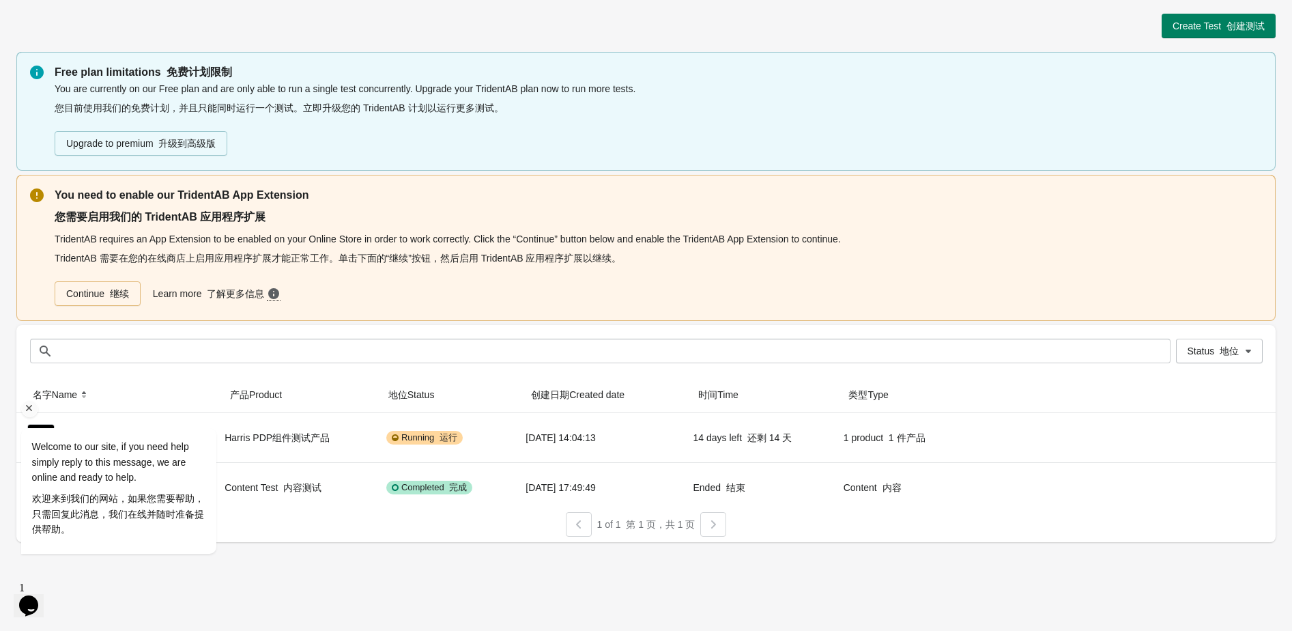
drag, startPoint x: 27, startPoint y: 410, endPoint x: 1257, endPoint y: 709, distance: 1265.5
click at [27, 410] on icon "Chat attention grabber" at bounding box center [29, 408] width 12 height 12
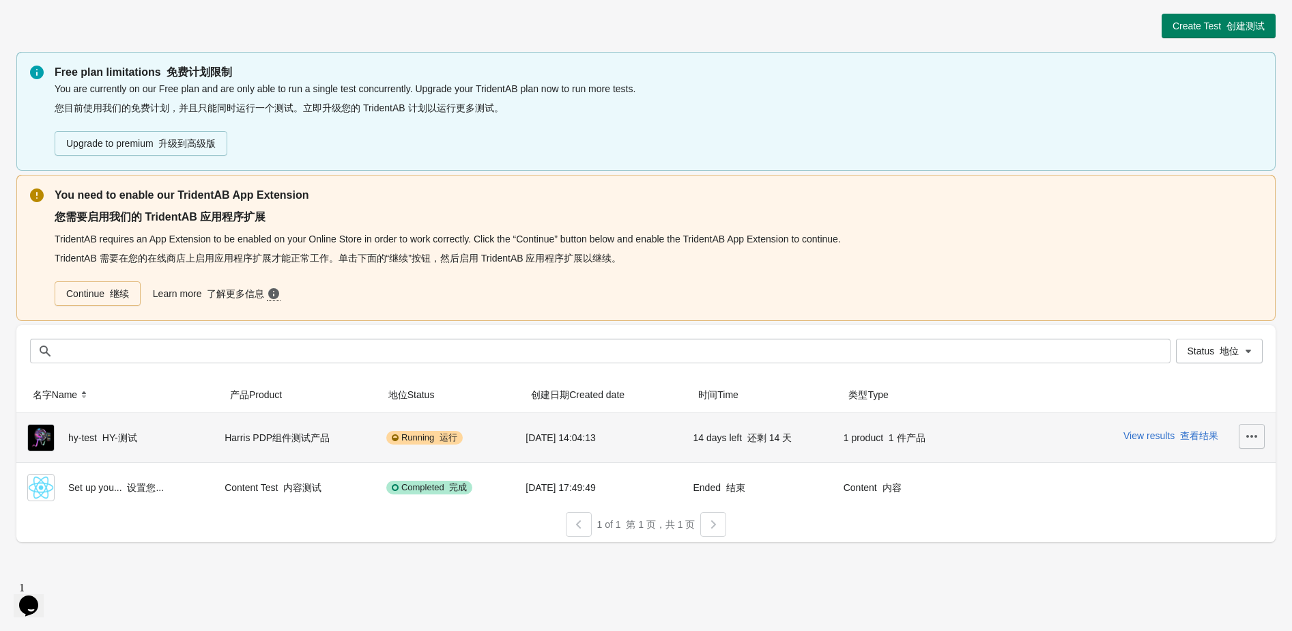
click at [1255, 437] on icon "button" at bounding box center [1252, 436] width 14 height 14
click at [1157, 548] on button "Finish 完成" at bounding box center [1182, 555] width 155 height 28
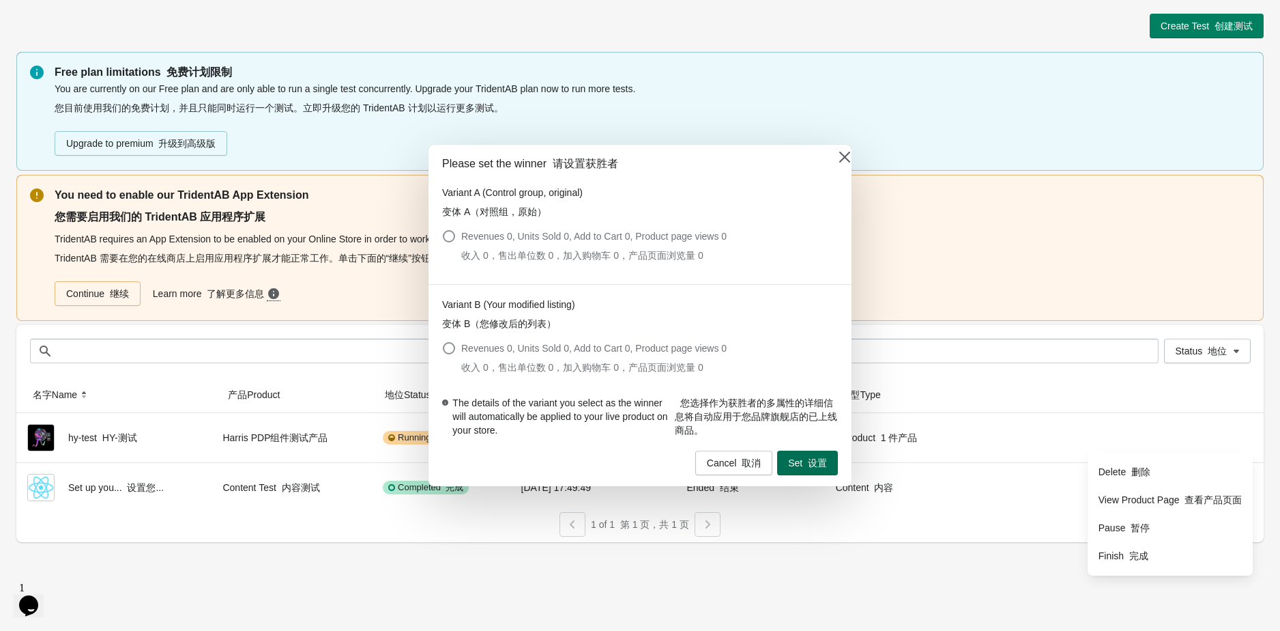
click at [811, 463] on font "设置" at bounding box center [817, 462] width 19 height 11
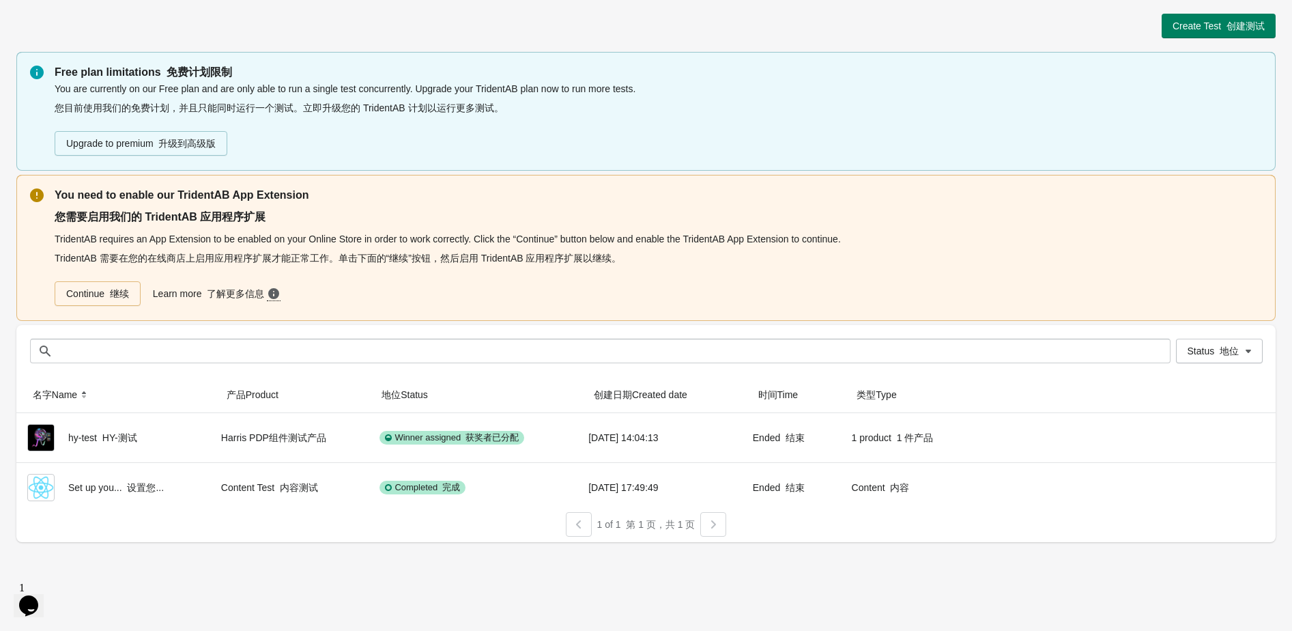
click at [1079, 567] on div "Create Test 创建测试 Free plan limitations 免费计划限制 You are currently on our Free pla…" at bounding box center [646, 315] width 1292 height 631
click at [984, 553] on div "Create Test 创建测试 Free plan limitations 免费计划限制 You are currently on our Free pla…" at bounding box center [646, 315] width 1292 height 631
click at [908, 570] on div "Create Test 创建测试 Free plan limitations 免费计划限制 You are currently on our Free pla…" at bounding box center [646, 315] width 1292 height 631
click at [322, 561] on div "Create Test 创建测试 Free plan limitations 免费计划限制 You are currently on our Free pla…" at bounding box center [646, 315] width 1292 height 631
click at [1207, 21] on span "Create Test 创建测试" at bounding box center [1218, 25] width 92 height 11
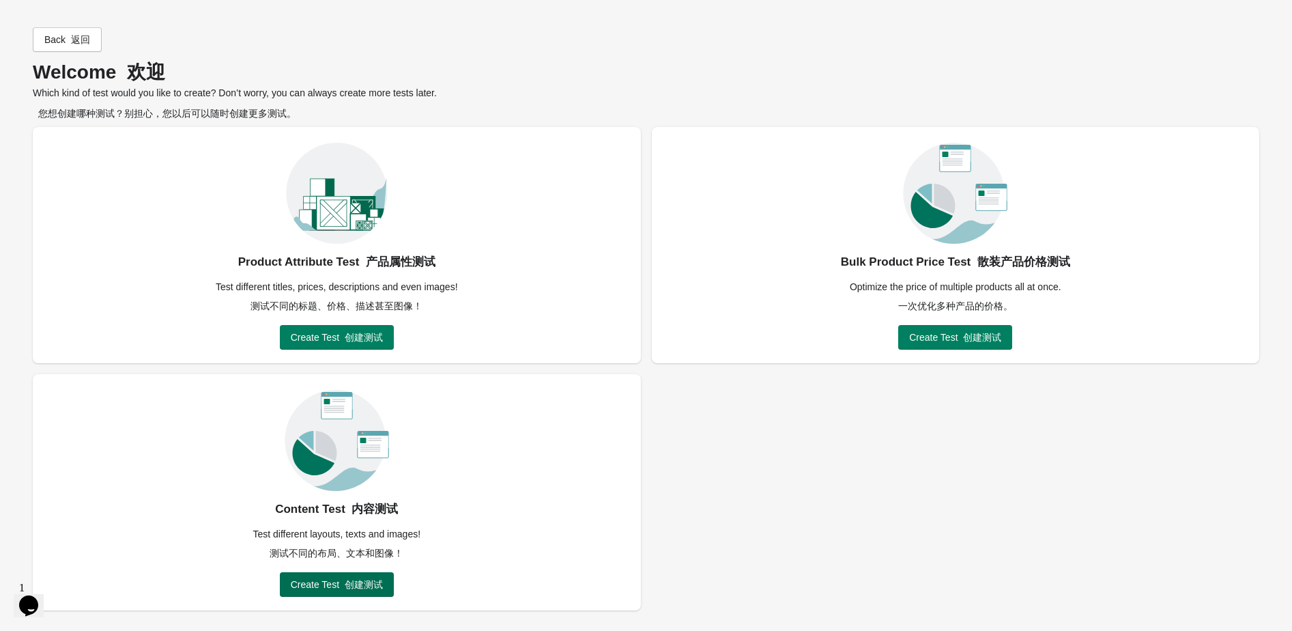
click at [369, 579] on font "创建测试" at bounding box center [364, 584] width 38 height 11
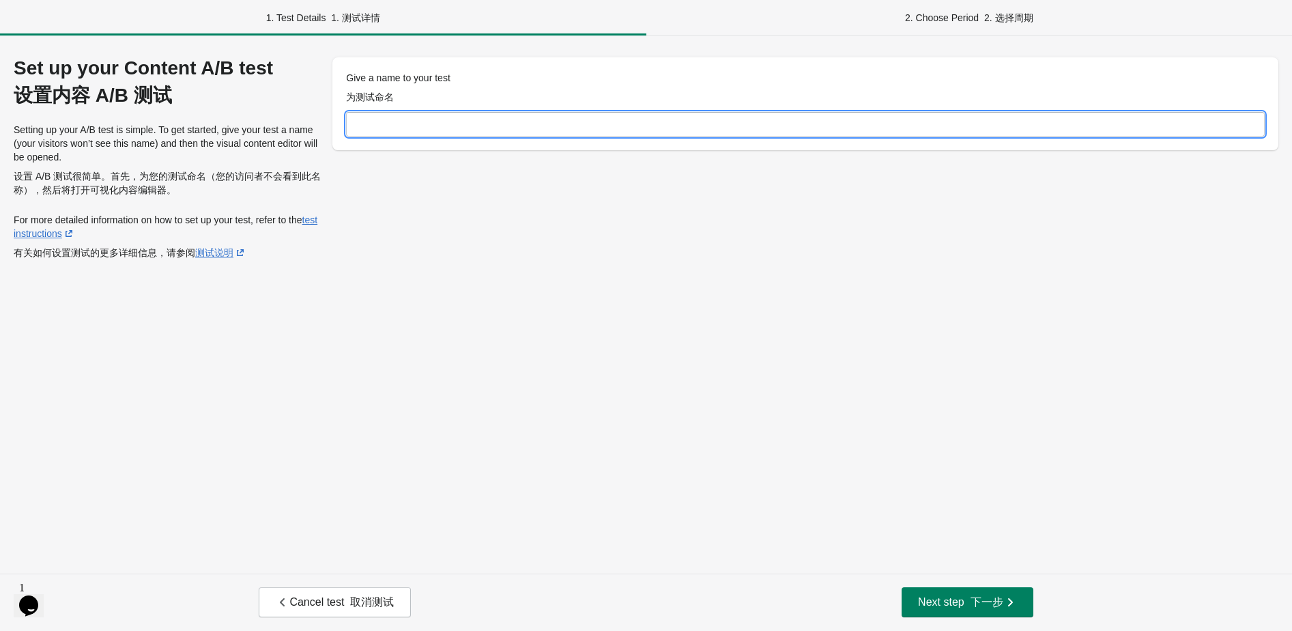
click at [609, 119] on input "Give a name to your test 为测试命名" at bounding box center [805, 124] width 919 height 25
click at [532, 125] on input "Give a name to your test 为测试命名" at bounding box center [805, 124] width 919 height 25
click at [420, 117] on input "Give a name to your test 为测试命名" at bounding box center [805, 124] width 919 height 25
click at [395, 220] on div "Give a name to your test 为测试命名" at bounding box center [805, 160] width 946 height 207
click at [392, 125] on input "Give a name to your test 为测试命名" at bounding box center [805, 124] width 919 height 25
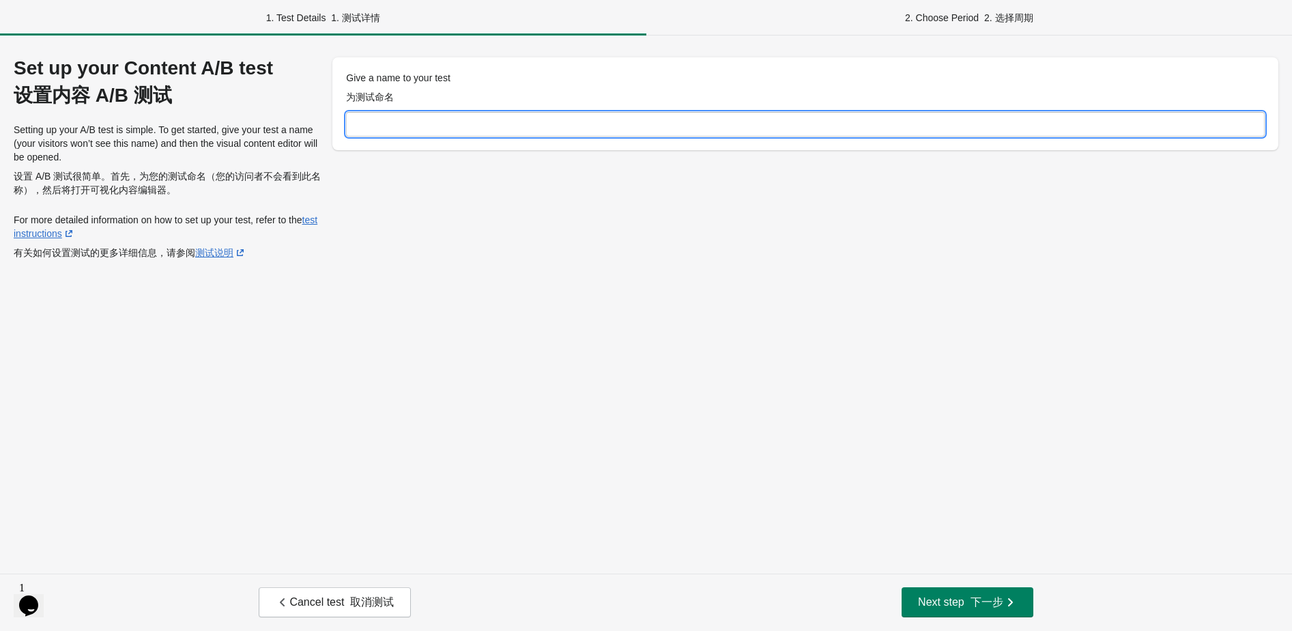
click at [414, 113] on input "Give a name to your test 为测试命名" at bounding box center [805, 124] width 919 height 25
type input "*******"
click at [685, 312] on div "Set up your Content A/B test 设置内容 A/B 测试 Setting up your A/B test is simple. To…" at bounding box center [646, 304] width 1292 height 538
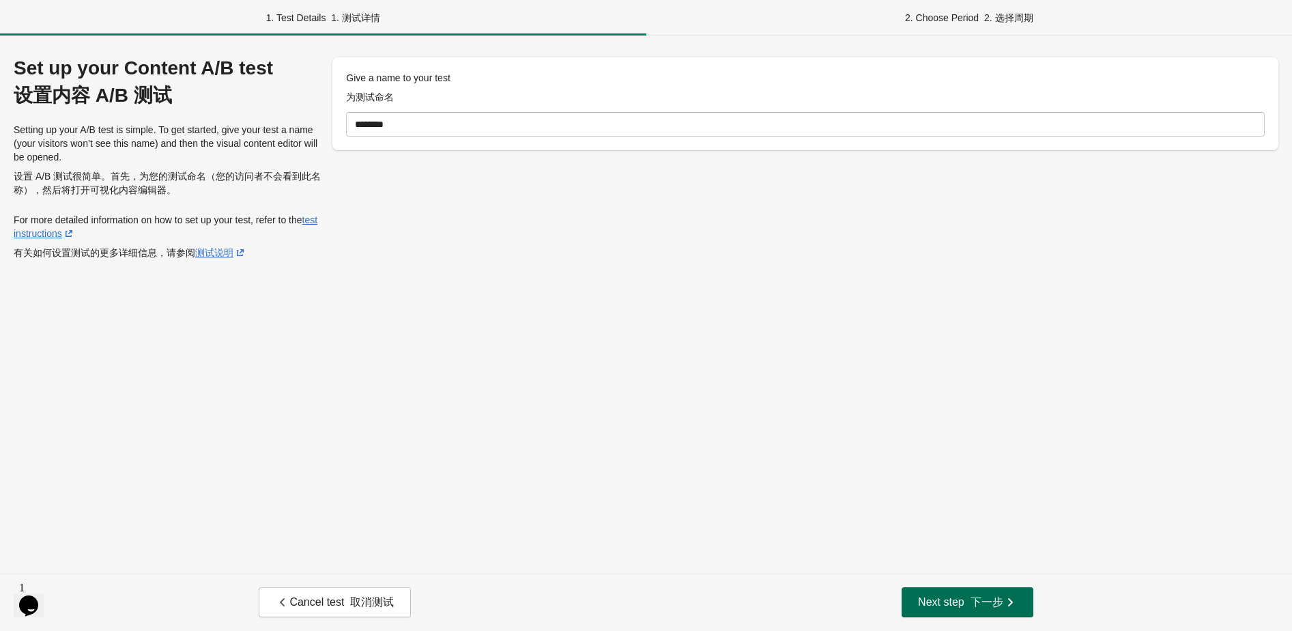
click at [972, 594] on button "Next step 下一步" at bounding box center [966, 602] width 131 height 30
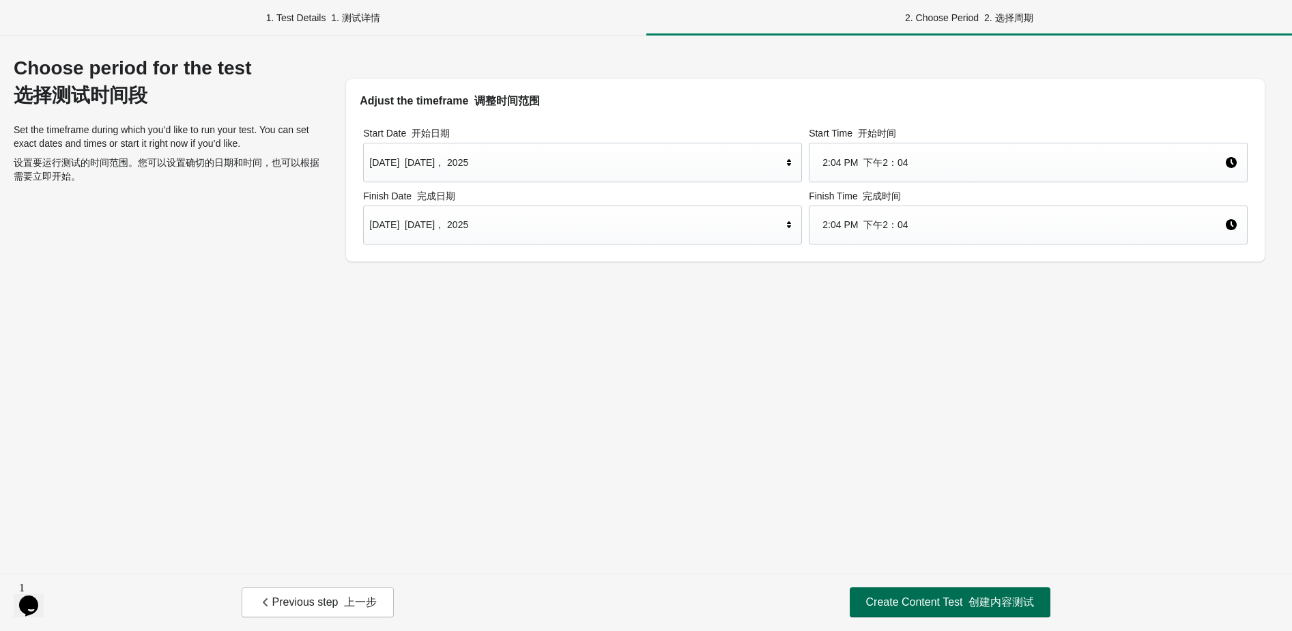
click at [978, 598] on font "创建内容测试" at bounding box center [1001, 602] width 66 height 12
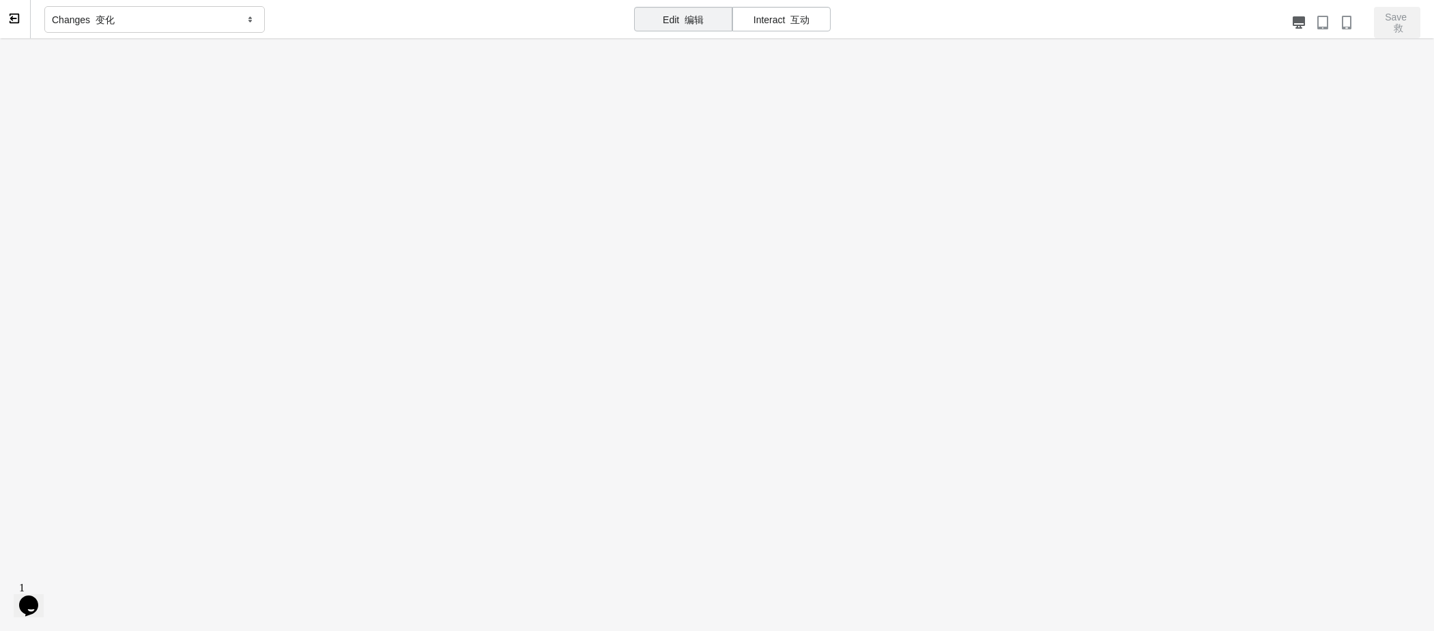
click at [250, 24] on icon at bounding box center [251, 20] width 14 height 12
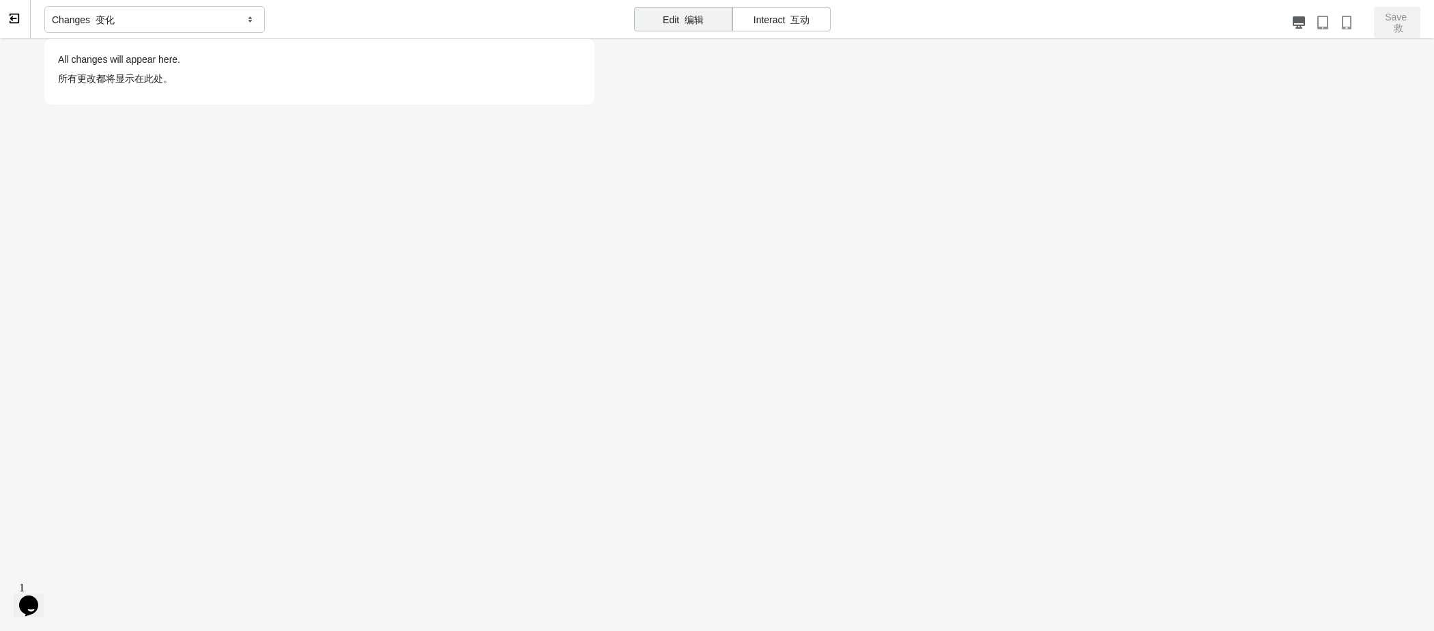
click at [330, 10] on div "Changes 变化 All changes will appear here. 所有更改都将显示在此处。" at bounding box center [319, 19] width 550 height 39
click at [779, 18] on div "Interact 互动" at bounding box center [781, 19] width 98 height 25
click at [695, 19] on font "编辑" at bounding box center [693, 19] width 19 height 11
click at [336, 14] on div "Changes 变化 All changes will appear here. 所有更改都将显示在此处。" at bounding box center [319, 19] width 550 height 39
click at [309, 12] on div "Changes 变化 All changes will appear here. 所有更改都将显示在此处。" at bounding box center [319, 19] width 550 height 39
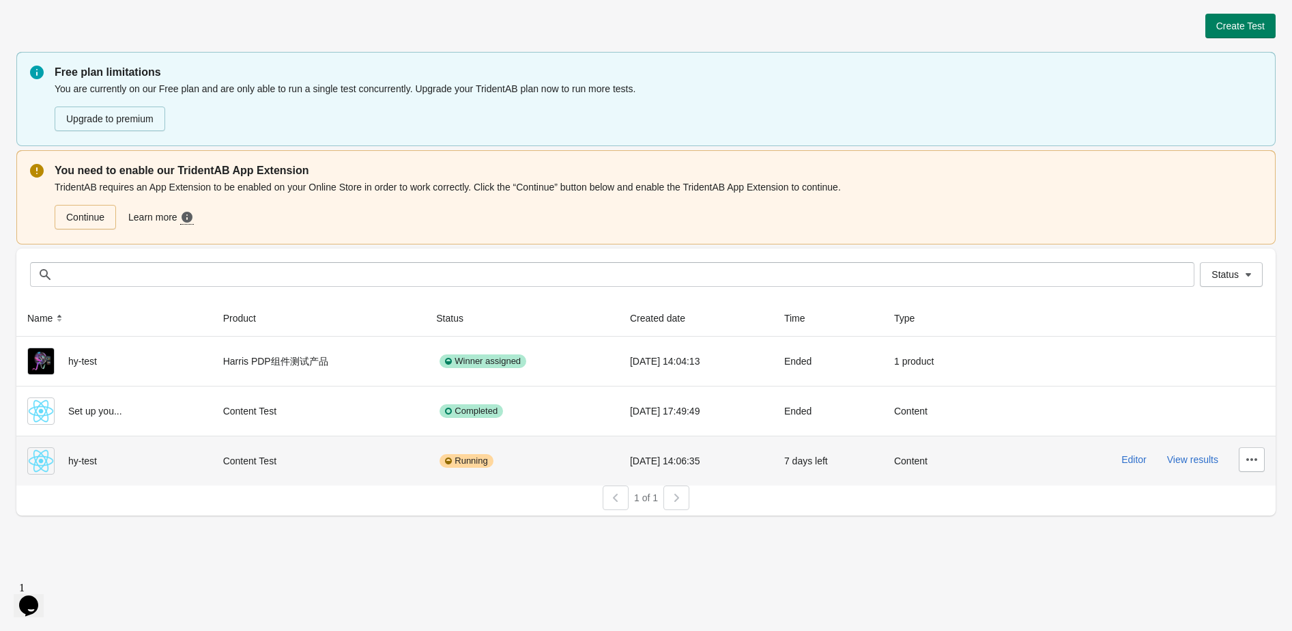
click at [504, 459] on div "Running" at bounding box center [522, 460] width 172 height 27
click at [1127, 460] on button "Editor" at bounding box center [1133, 459] width 25 height 11
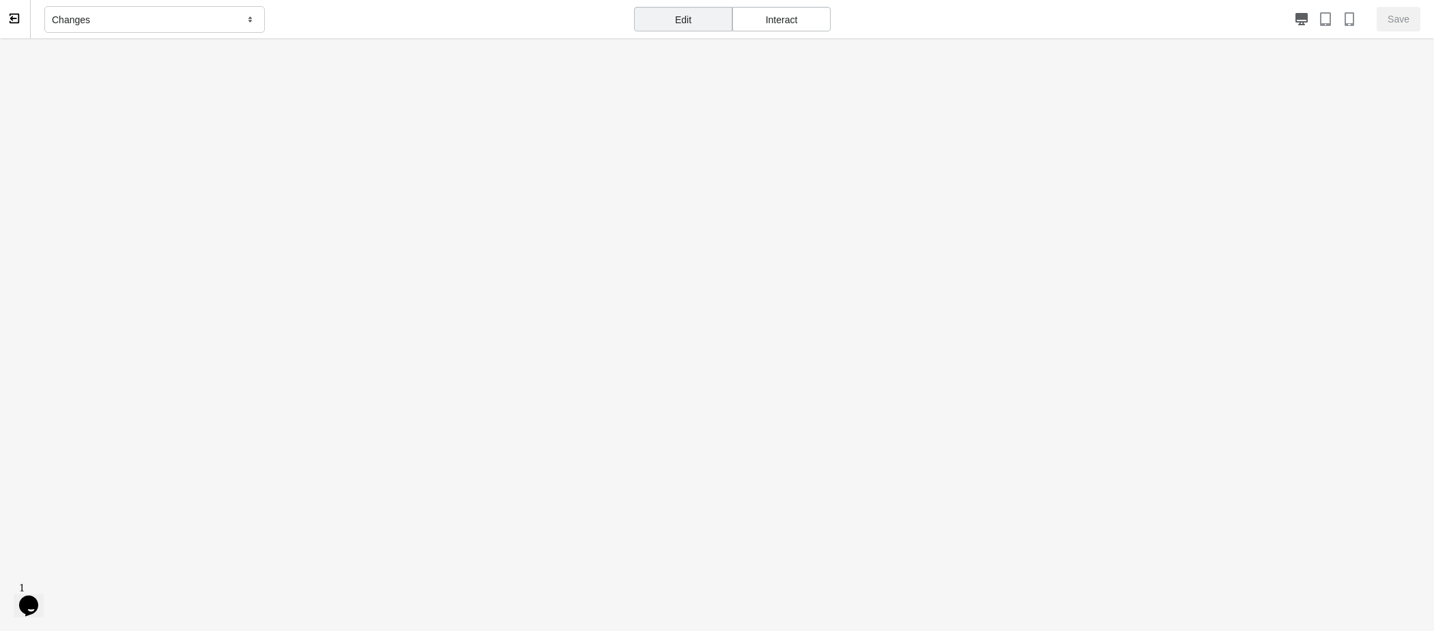
click at [772, 20] on div "Interact" at bounding box center [781, 19] width 98 height 25
click at [1291, 23] on span "Go" at bounding box center [1403, 19] width 13 height 11
click at [1291, 25] on font "去" at bounding box center [1397, 28] width 10 height 11
click at [234, 20] on div "Changes 变化" at bounding box center [154, 19] width 220 height 27
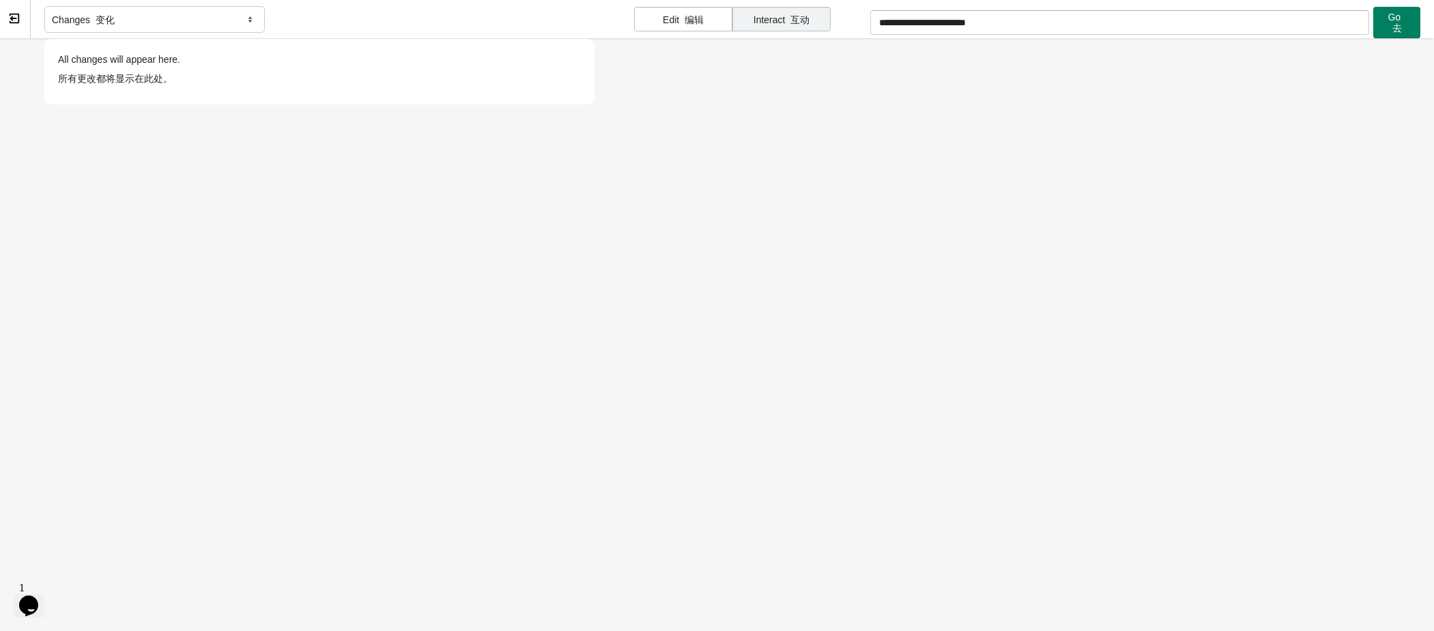
click at [368, 27] on div "Changes 变化 All changes will appear here. 所有更改都将显示在此处。" at bounding box center [319, 19] width 550 height 39
click at [300, 13] on div "Changes 变化 All changes will appear here. 所有更改都将显示在此处。" at bounding box center [319, 19] width 550 height 39
click at [249, 16] on icon at bounding box center [251, 20] width 14 height 12
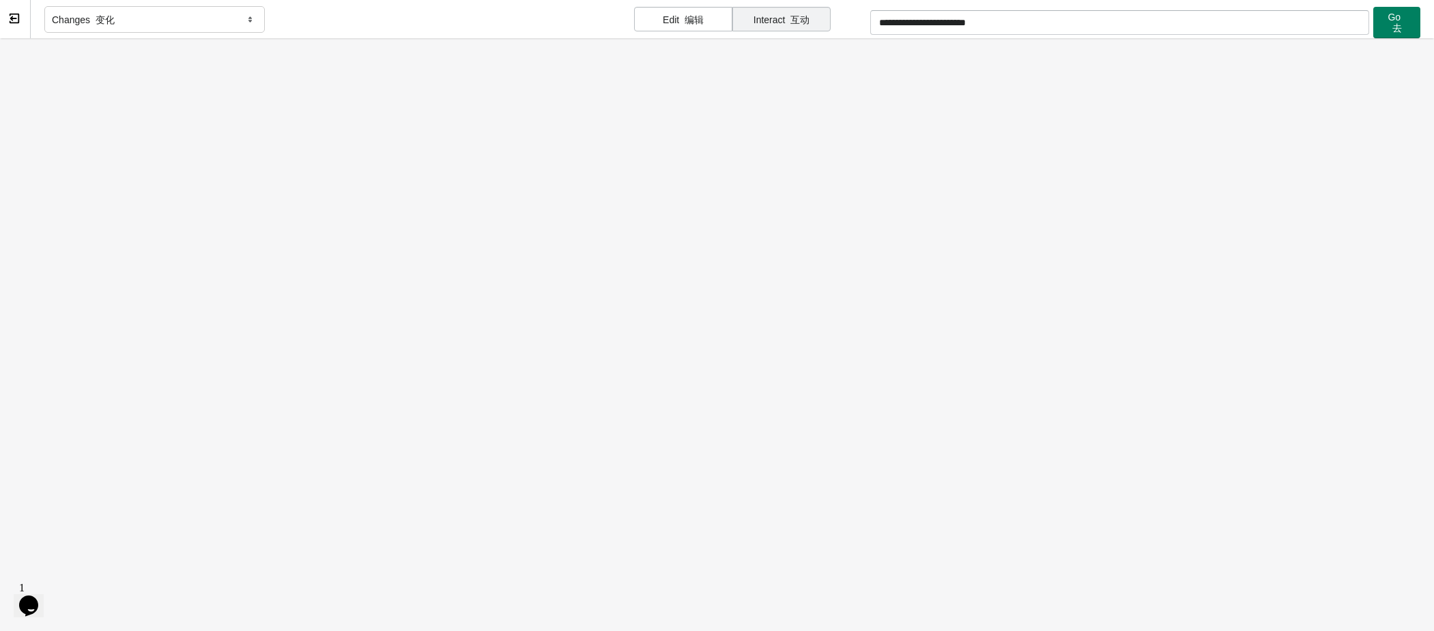
click at [383, 16] on div "Changes 变化" at bounding box center [319, 19] width 550 height 39
click at [690, 18] on font "编辑" at bounding box center [693, 19] width 19 height 11
click at [1291, 21] on icon "button" at bounding box center [1323, 23] width 14 height 14
click at [1291, 22] on icon "button" at bounding box center [1347, 23] width 10 height 14
click at [1291, 22] on icon "button" at bounding box center [1299, 23] width 14 height 14
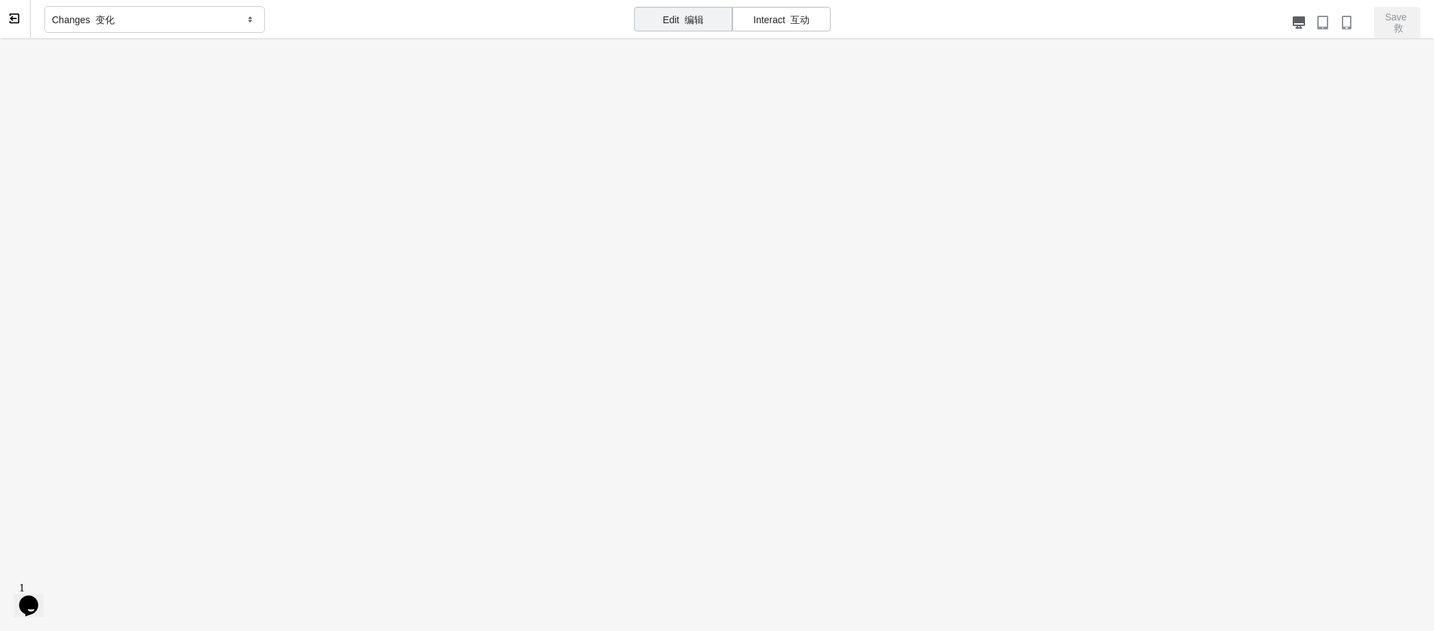
click at [1291, 18] on div "Save 救" at bounding box center [1397, 22] width 46 height 31
click at [1291, 22] on div "Save 救" at bounding box center [1397, 22] width 46 height 31
click at [1291, 25] on icon "button" at bounding box center [1299, 22] width 12 height 12
click at [675, 14] on div "Edit 编辑" at bounding box center [683, 19] width 98 height 25
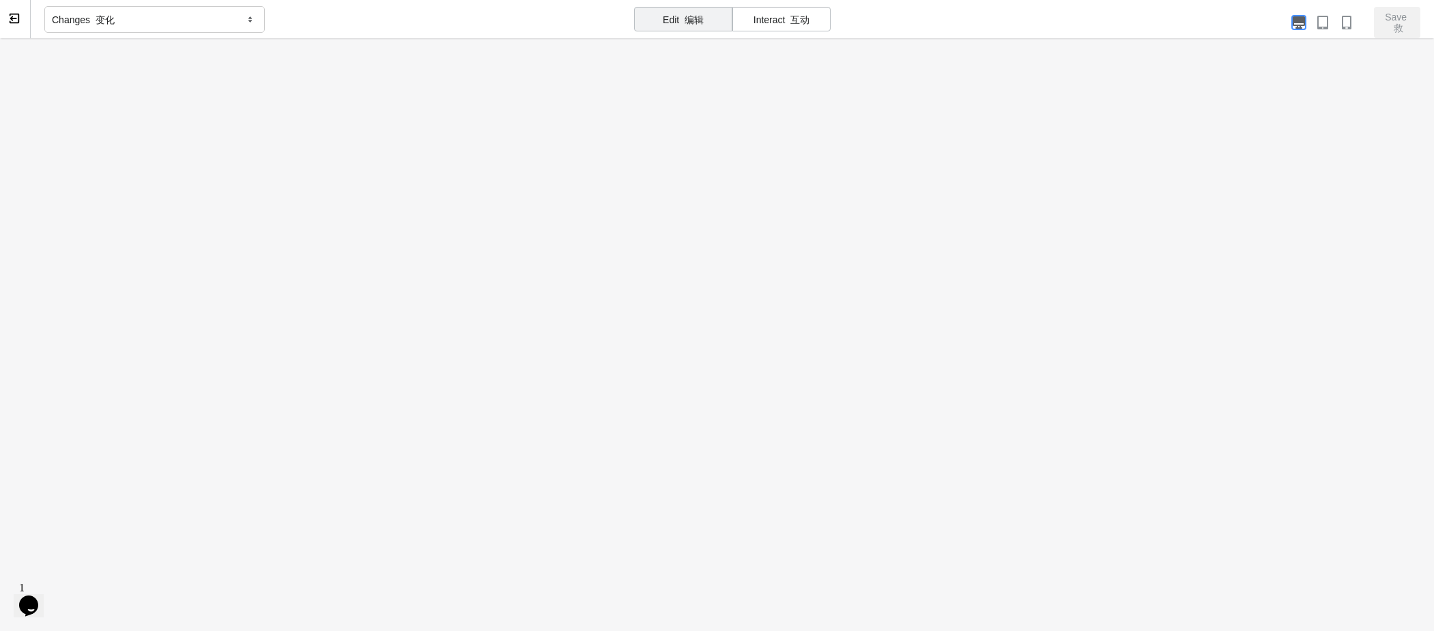
click at [1291, 22] on icon "button" at bounding box center [1299, 22] width 12 height 12
click at [1291, 24] on icon "button" at bounding box center [1323, 23] width 14 height 14
click at [1291, 19] on icon "button" at bounding box center [1347, 23] width 10 height 14
click at [1291, 23] on icon "button" at bounding box center [1299, 22] width 12 height 12
click at [704, 21] on div "Edit 编辑" at bounding box center [683, 19] width 98 height 25
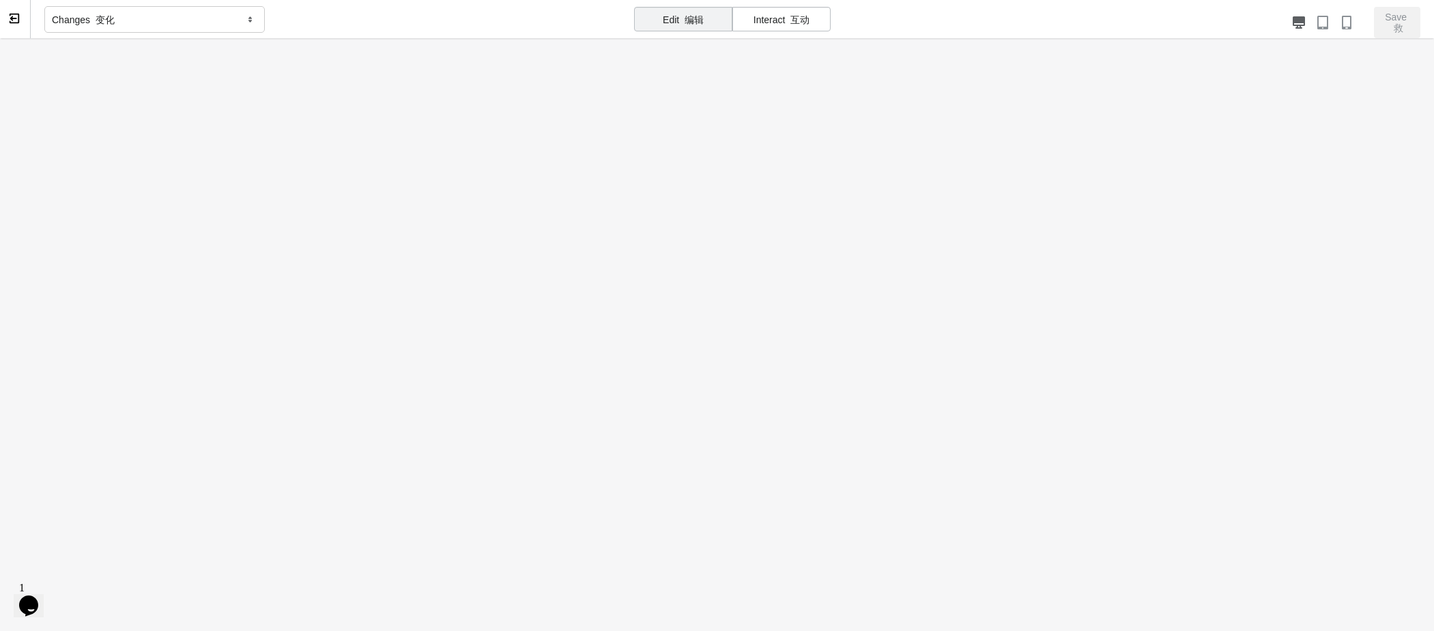
click at [689, 23] on font "编辑" at bounding box center [693, 19] width 19 height 11
click at [770, 9] on div "Interact 互动" at bounding box center [781, 19] width 98 height 25
click at [702, 14] on font "编辑" at bounding box center [693, 19] width 19 height 11
click at [773, 14] on div "Interact 互动" at bounding box center [781, 19] width 98 height 25
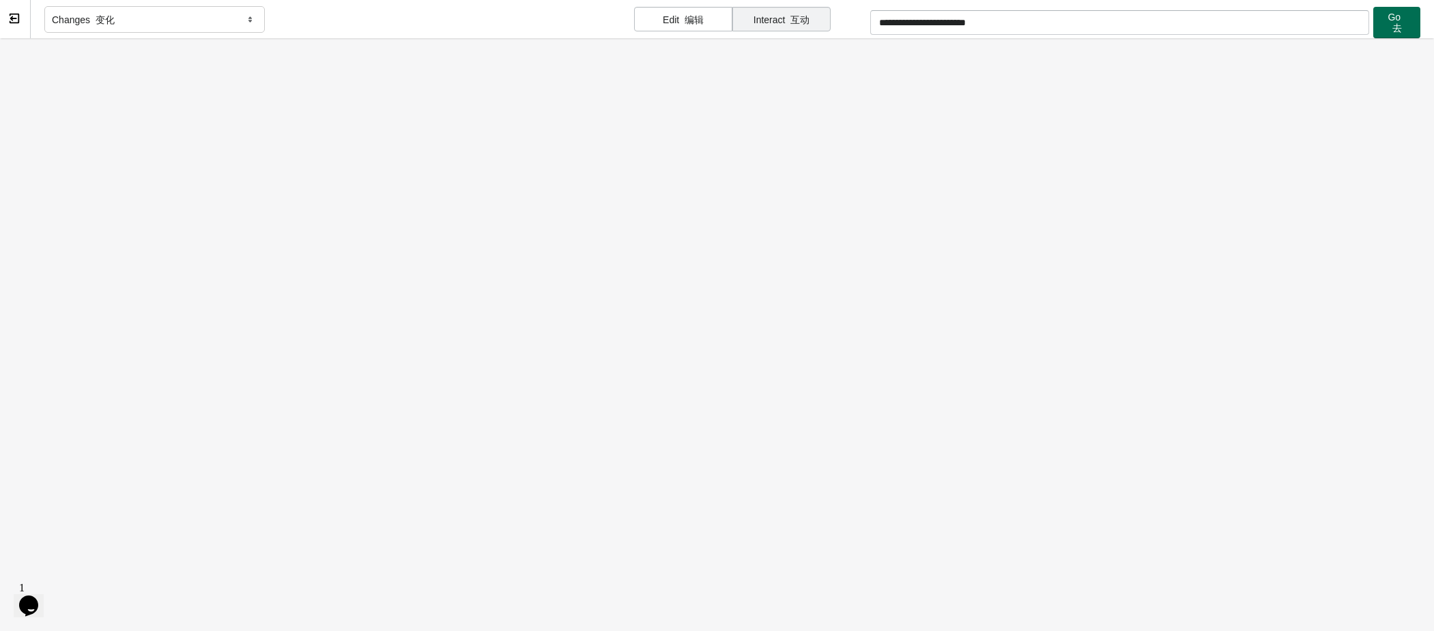
click at [1291, 27] on span "Go 去" at bounding box center [1396, 23] width 25 height 22
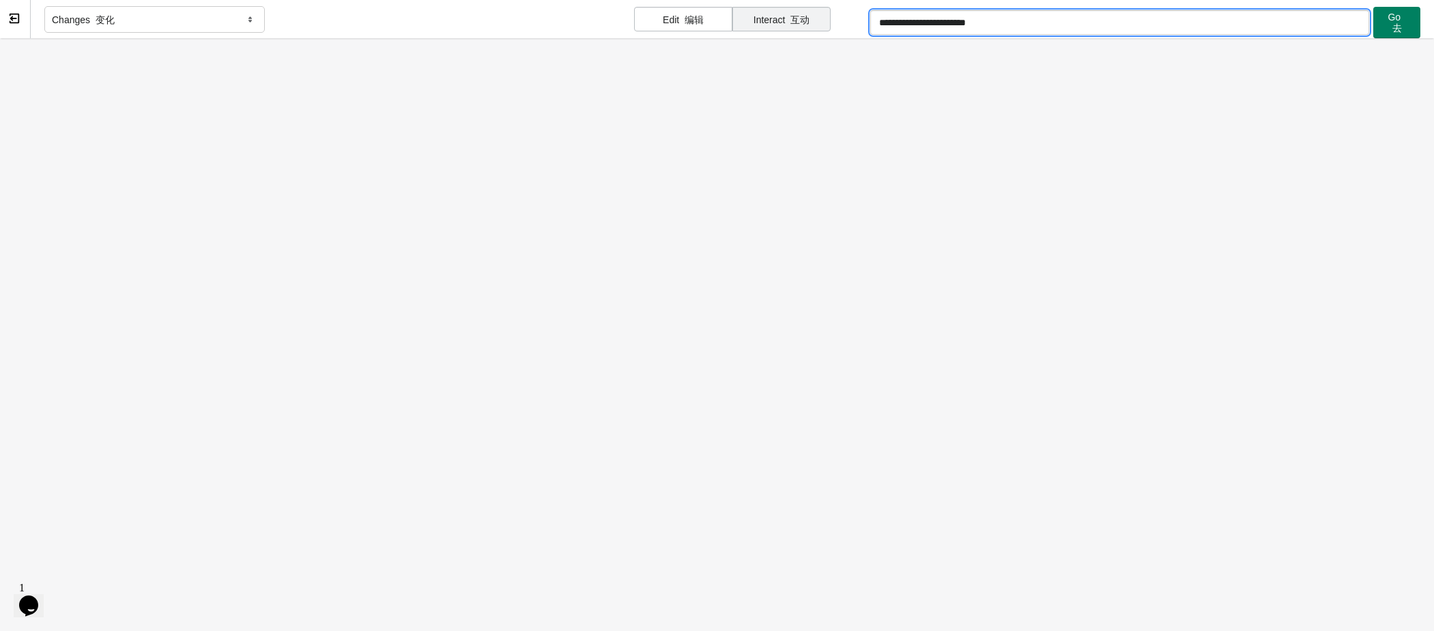
click at [1064, 25] on input "**********" at bounding box center [1120, 22] width 500 height 25
click at [1291, 24] on font "去" at bounding box center [1397, 28] width 10 height 11
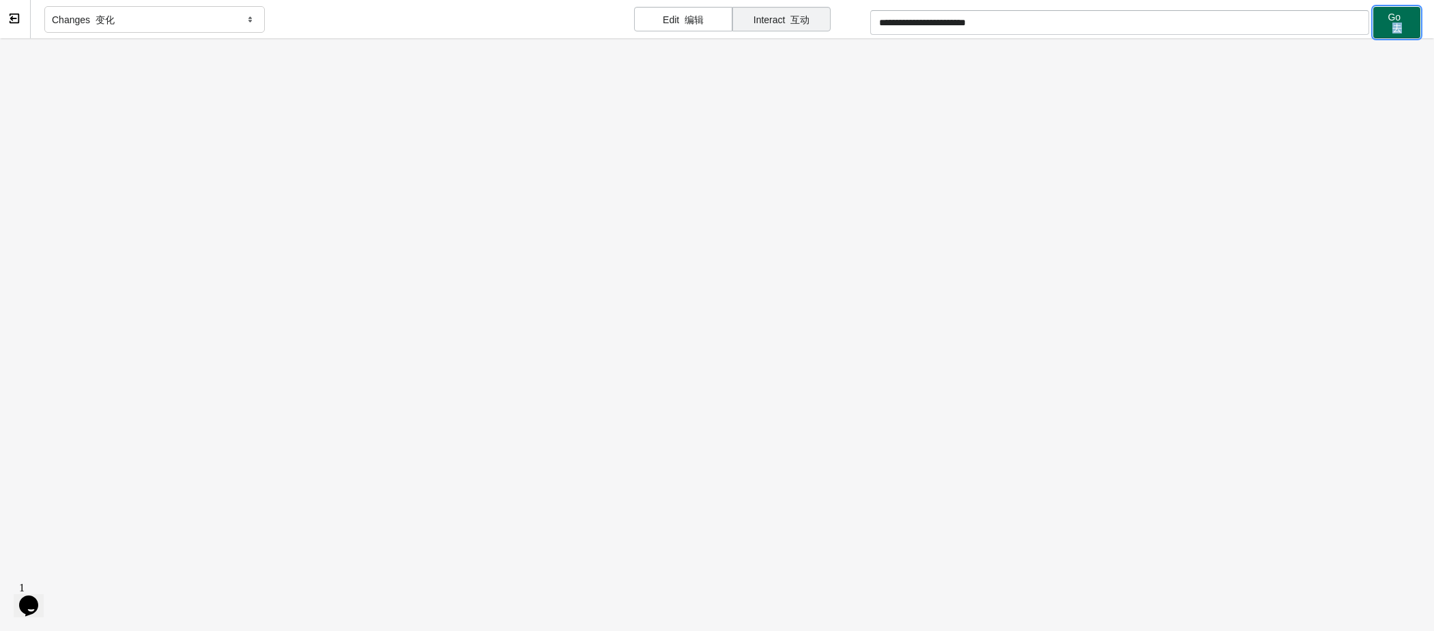
click at [1291, 24] on font "去" at bounding box center [1397, 28] width 10 height 11
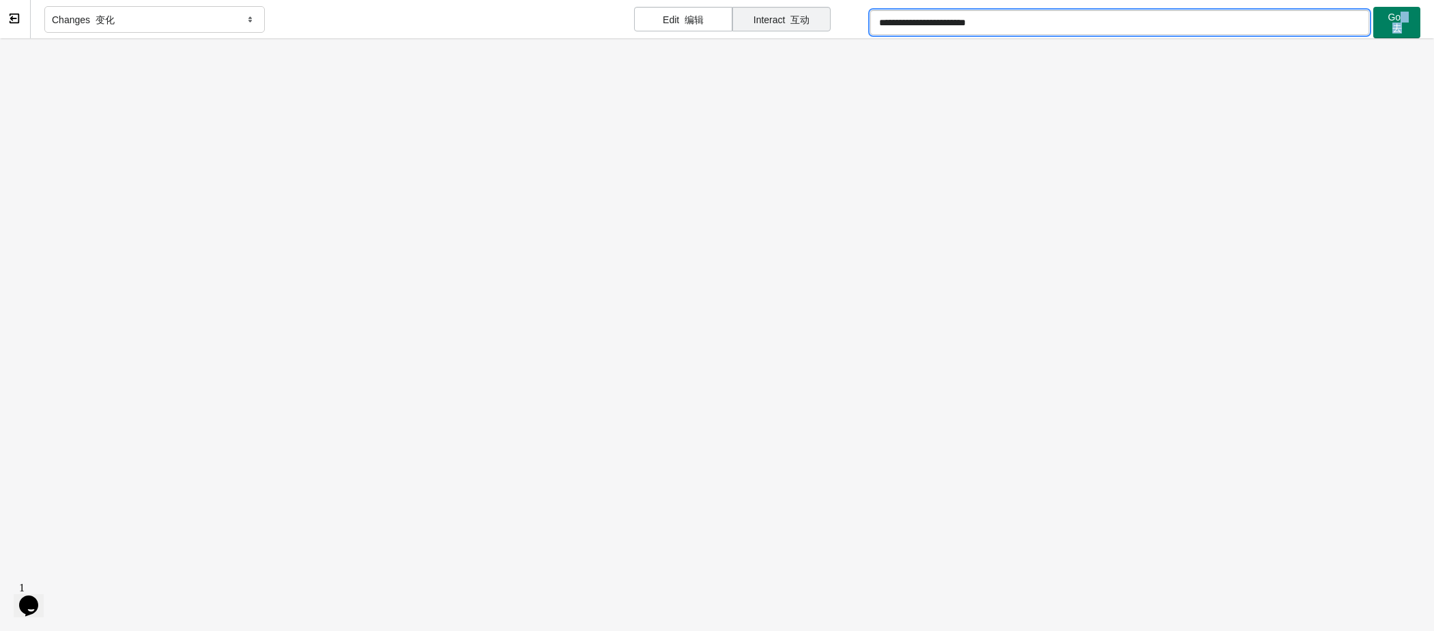
click at [1172, 23] on input "**********" at bounding box center [1120, 22] width 500 height 25
click at [1291, 23] on font "去" at bounding box center [1397, 28] width 10 height 11
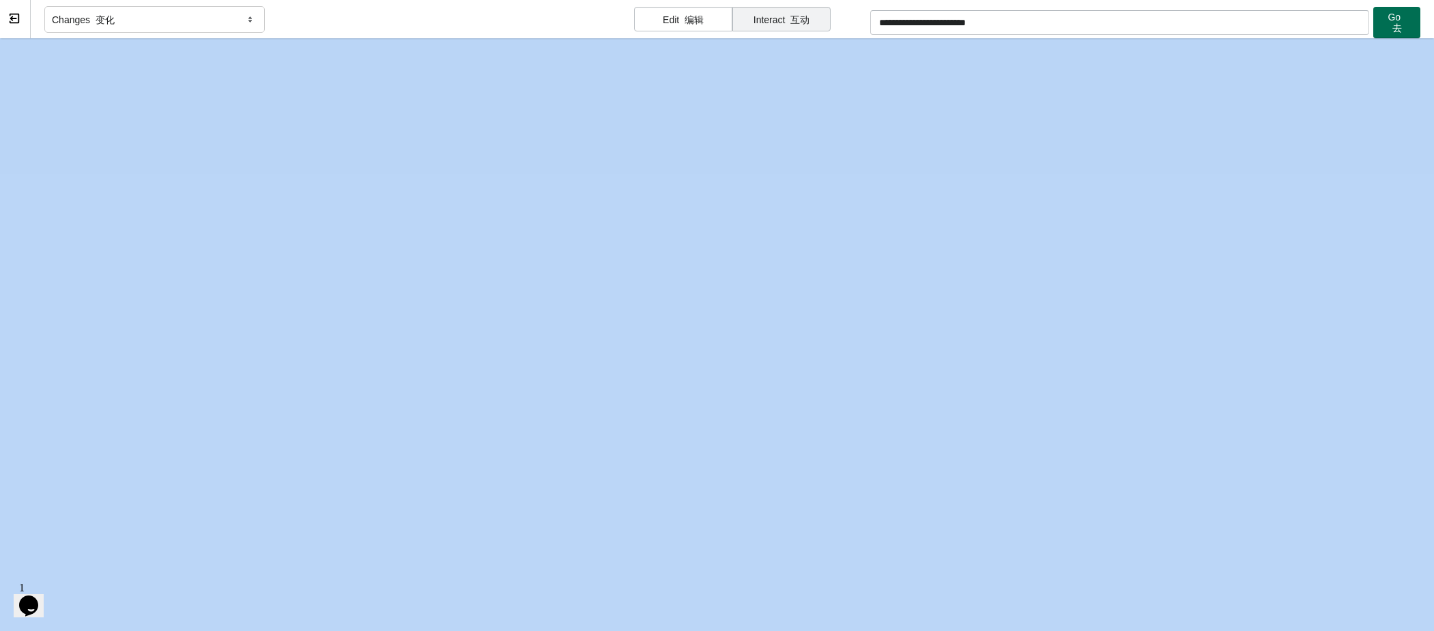
click at [1291, 23] on font "去" at bounding box center [1397, 28] width 10 height 11
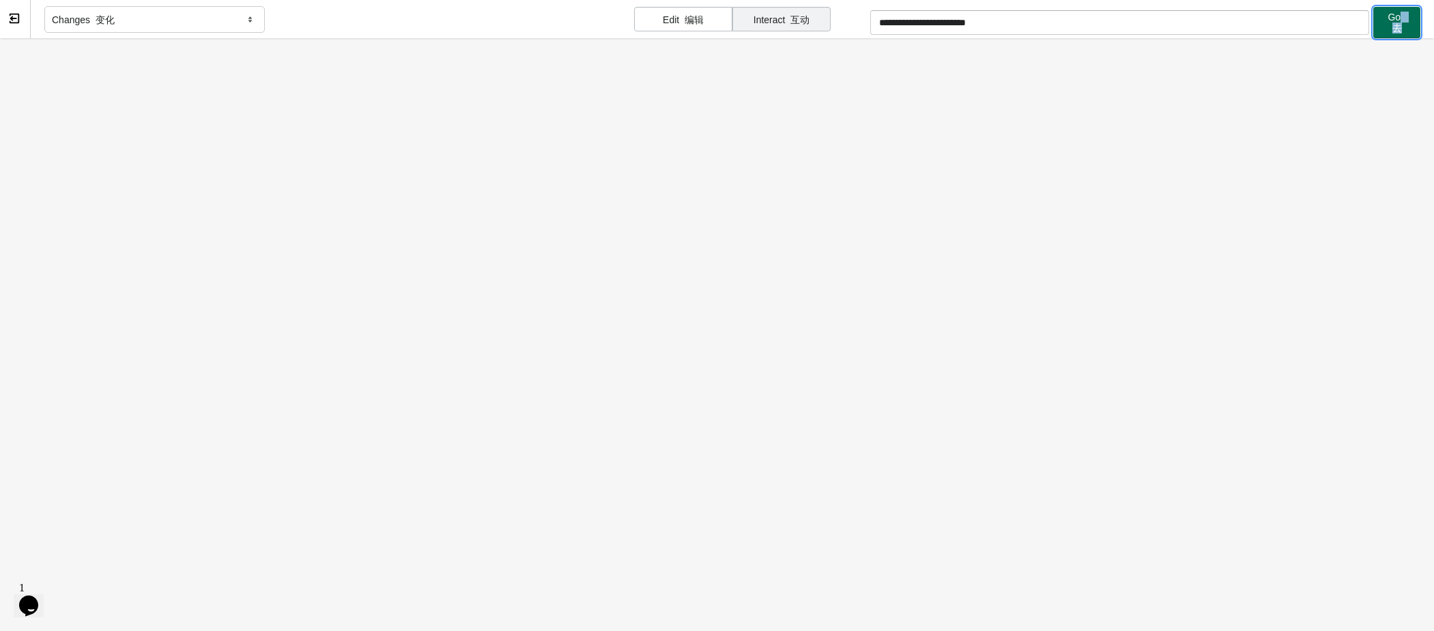
click at [1291, 23] on font "去" at bounding box center [1397, 28] width 10 height 11
click at [240, 20] on div "Changes 变化" at bounding box center [154, 19] width 220 height 27
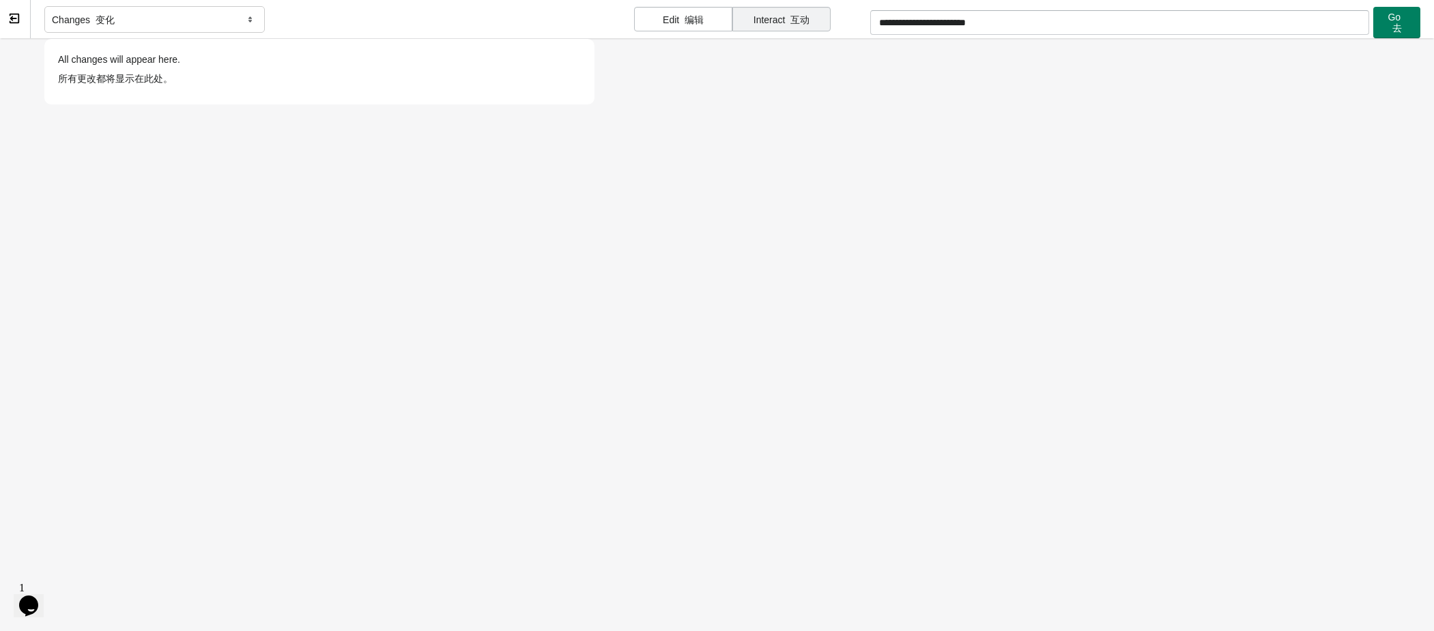
click at [131, 66] on p "All changes will appear here. 所有更改都将显示在此处。" at bounding box center [319, 72] width 536 height 52
click at [321, 22] on div "Changes 变化 All changes will appear here. 所有更改都将显示在此处。" at bounding box center [319, 19] width 550 height 39
drag, startPoint x: 144, startPoint y: 66, endPoint x: 168, endPoint y: 57, distance: 25.5
click at [143, 67] on p "All changes will appear here. 所有更改都将显示在此处。" at bounding box center [319, 72] width 536 height 52
click at [306, 8] on div "Changes 变化 All changes will appear here. 所有更改都将显示在此处。" at bounding box center [319, 19] width 550 height 39
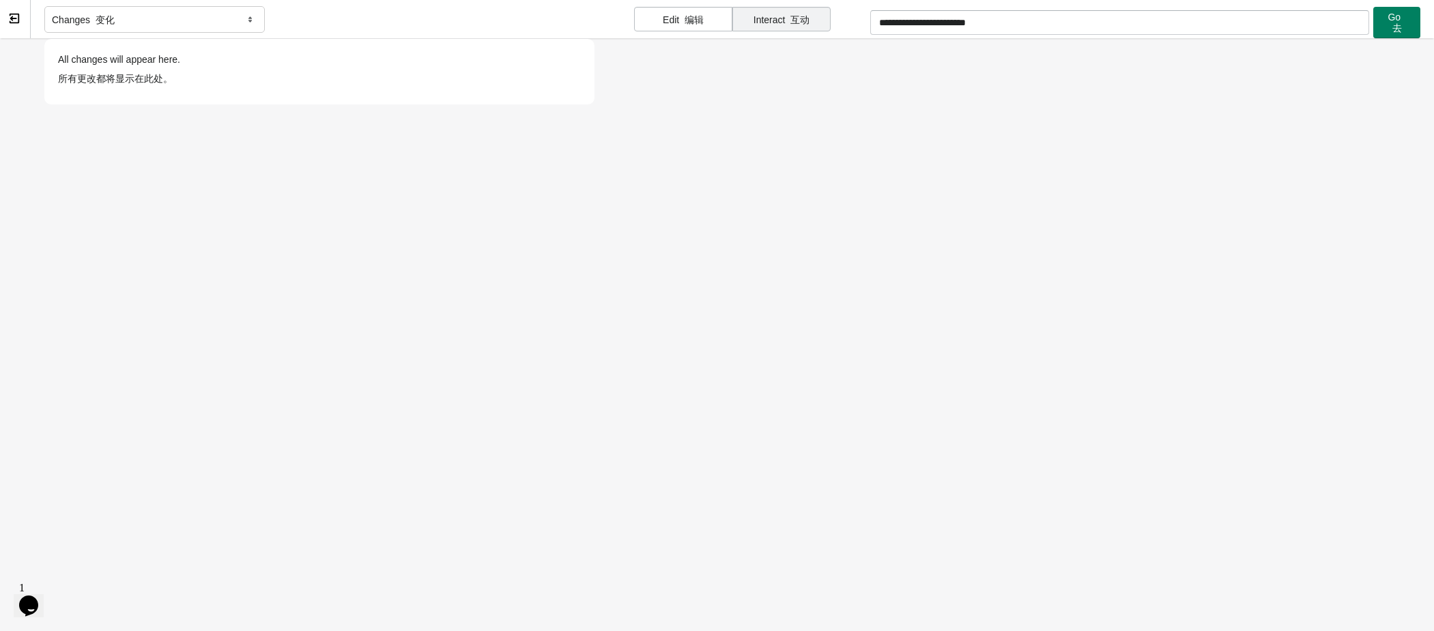
click at [298, 24] on div "Changes 变化 All changes will appear here. 所有更改都将显示在此处。" at bounding box center [319, 19] width 550 height 39
click at [239, 20] on div "Changes 变化" at bounding box center [154, 19] width 220 height 27
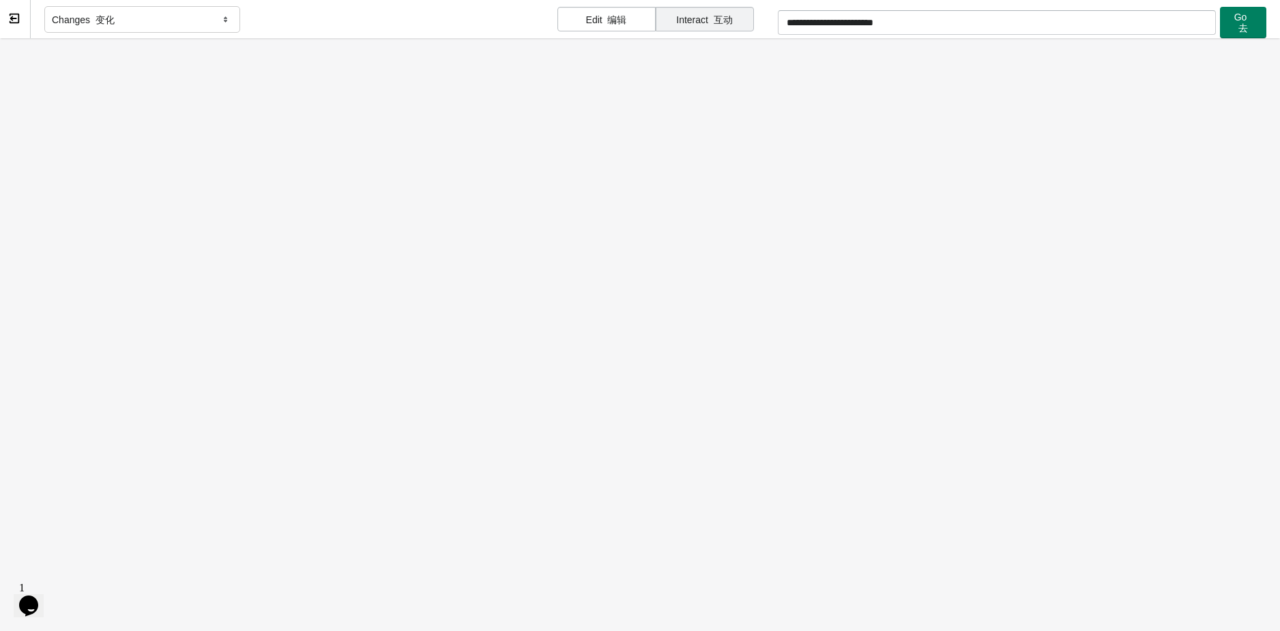
click at [622, 24] on font "编辑" at bounding box center [616, 19] width 19 height 11
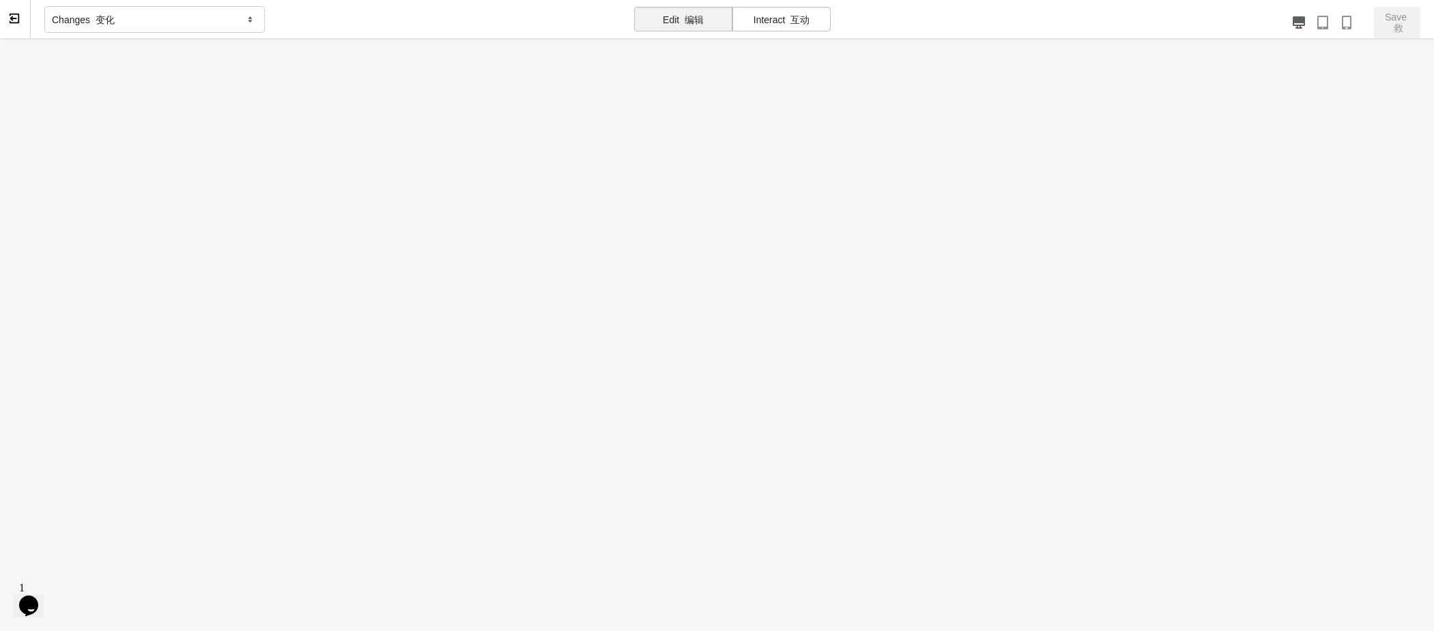
click at [807, 23] on font "互动" at bounding box center [799, 19] width 19 height 11
click at [654, 22] on div "Edit 编辑" at bounding box center [683, 19] width 98 height 25
click at [765, 20] on div "Interact 互动" at bounding box center [781, 19] width 98 height 25
click at [704, 21] on div "Edit 编辑" at bounding box center [683, 19] width 98 height 25
click at [793, 20] on font "互动" at bounding box center [799, 19] width 19 height 11
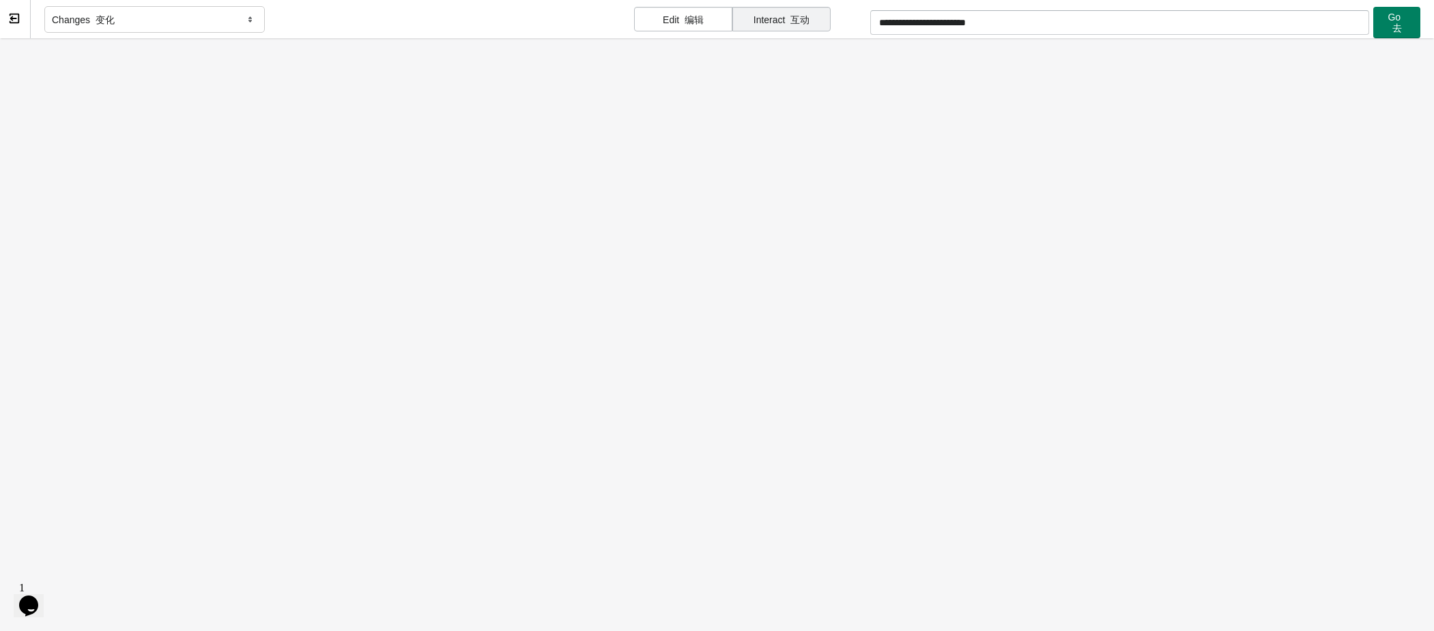
click at [691, 16] on font "编辑" at bounding box center [693, 19] width 19 height 11
click at [793, 19] on font "互动" at bounding box center [799, 19] width 19 height 11
click at [698, 19] on font "编辑" at bounding box center [693, 19] width 19 height 11
click at [816, 18] on div "Interact 互动" at bounding box center [781, 19] width 98 height 25
click at [687, 18] on font "编辑" at bounding box center [693, 19] width 19 height 11
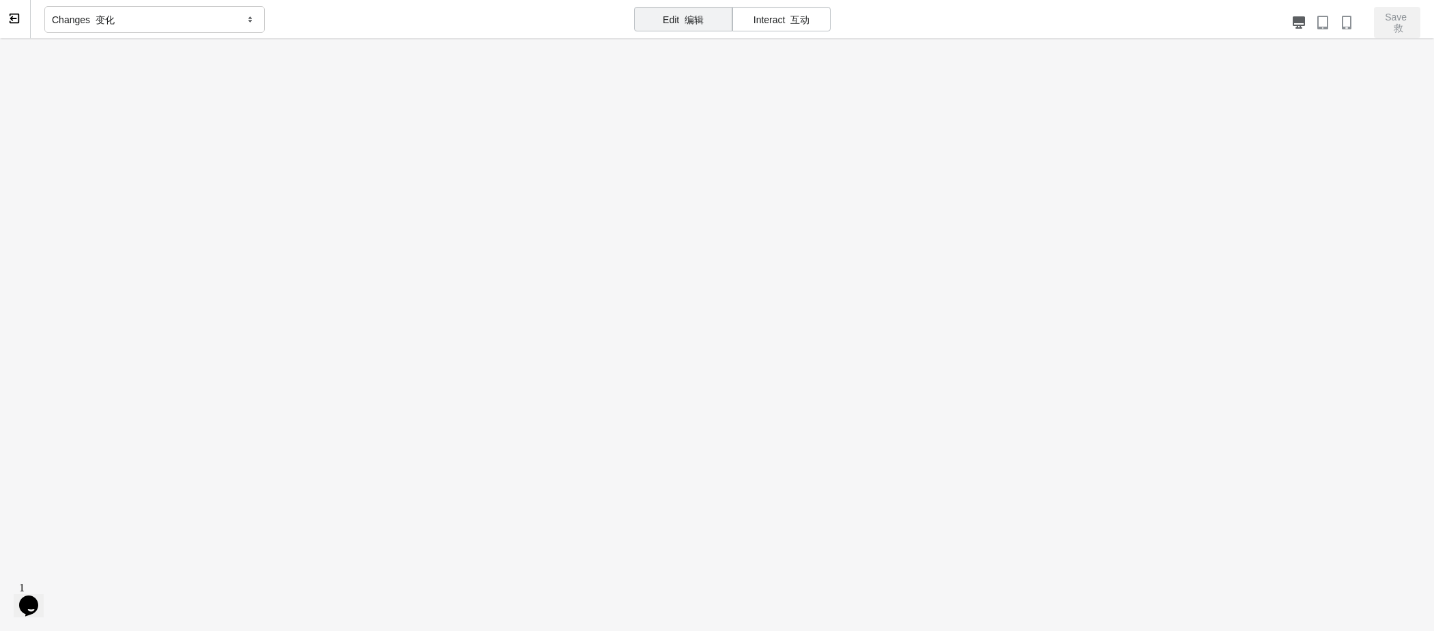
click at [774, 18] on div "Interact 互动" at bounding box center [781, 19] width 98 height 25
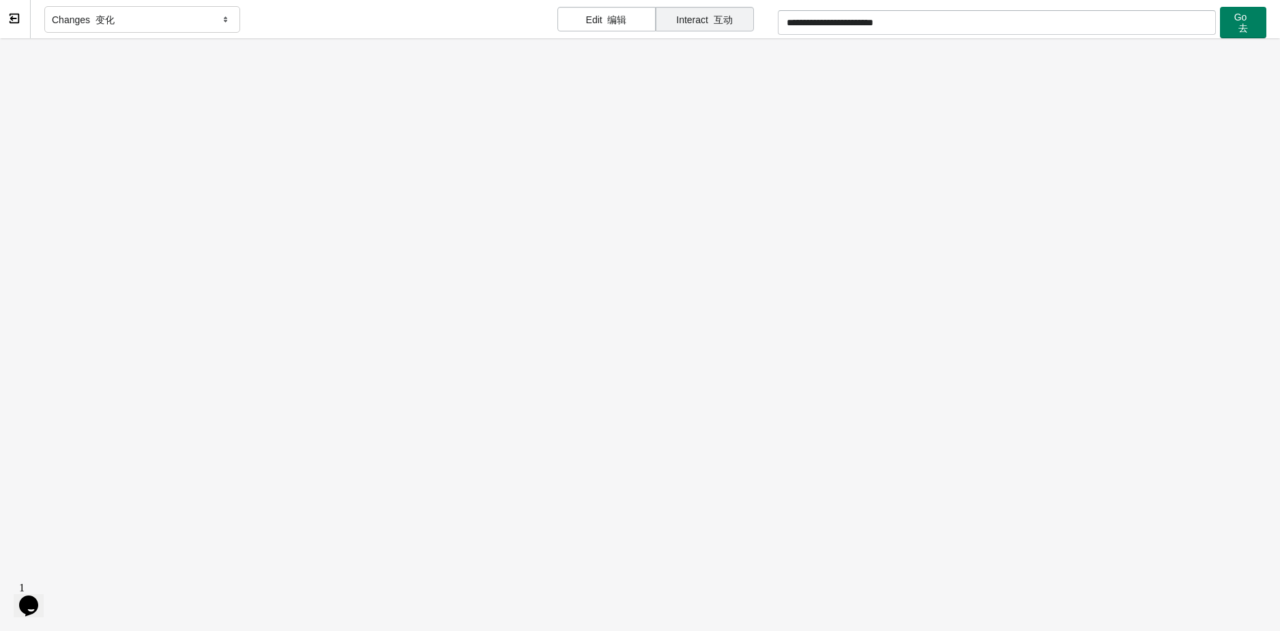
click at [13, 14] on icon at bounding box center [15, 19] width 10 height 10
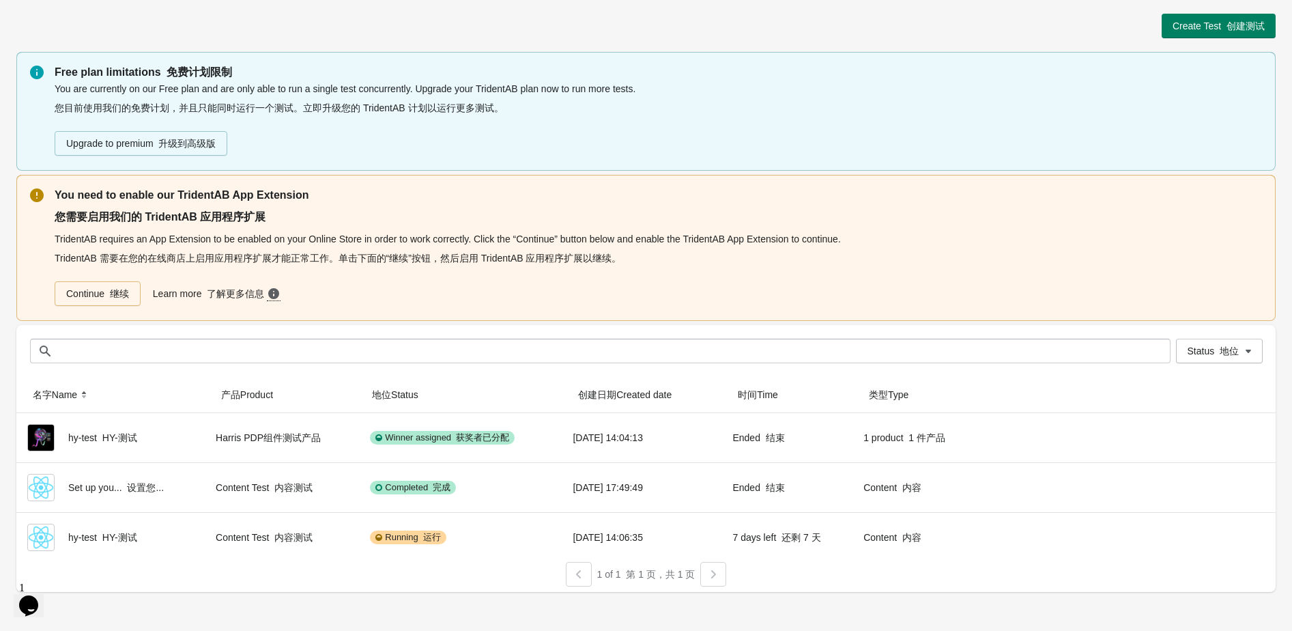
click at [407, 16] on div "Create Test 创建测试" at bounding box center [645, 26] width 1259 height 25
click at [401, 25] on div "Create Test 创建测试" at bounding box center [645, 26] width 1259 height 25
click at [390, 14] on div "Create Test 创建测试" at bounding box center [645, 26] width 1259 height 25
click at [382, 15] on div "Create Test 创建测试" at bounding box center [645, 26] width 1259 height 25
click at [385, 26] on div "Create Test 创建测试" at bounding box center [645, 26] width 1259 height 25
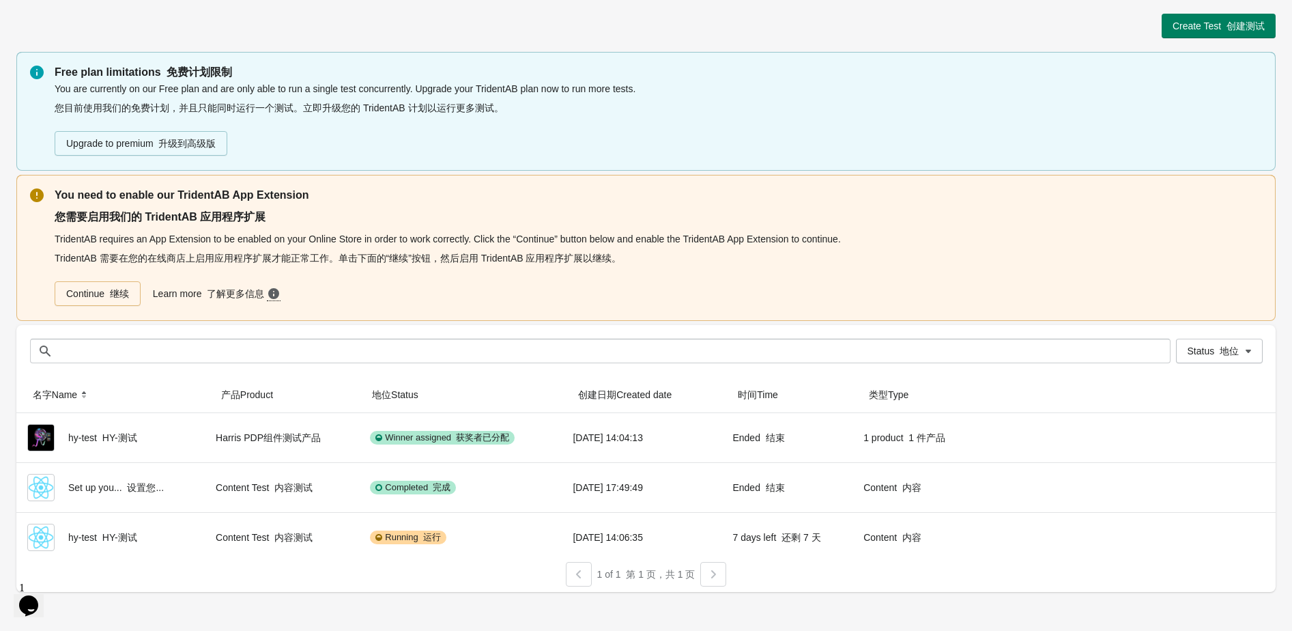
click at [383, 15] on div "Create Test 创建测试" at bounding box center [645, 26] width 1259 height 25
click at [373, 16] on div "Create Test 创建测试" at bounding box center [645, 26] width 1259 height 25
click at [369, 8] on div "Create Test 创建测试 Free plan limitations 免费计划限制 You are currently on our Free pla…" at bounding box center [645, 298] width 1259 height 597
click at [371, 12] on div "Create Test 创建测试 Free plan limitations 免费计划限制 You are currently on our Free pla…" at bounding box center [645, 298] width 1259 height 597
